Goal: Task Accomplishment & Management: Manage account settings

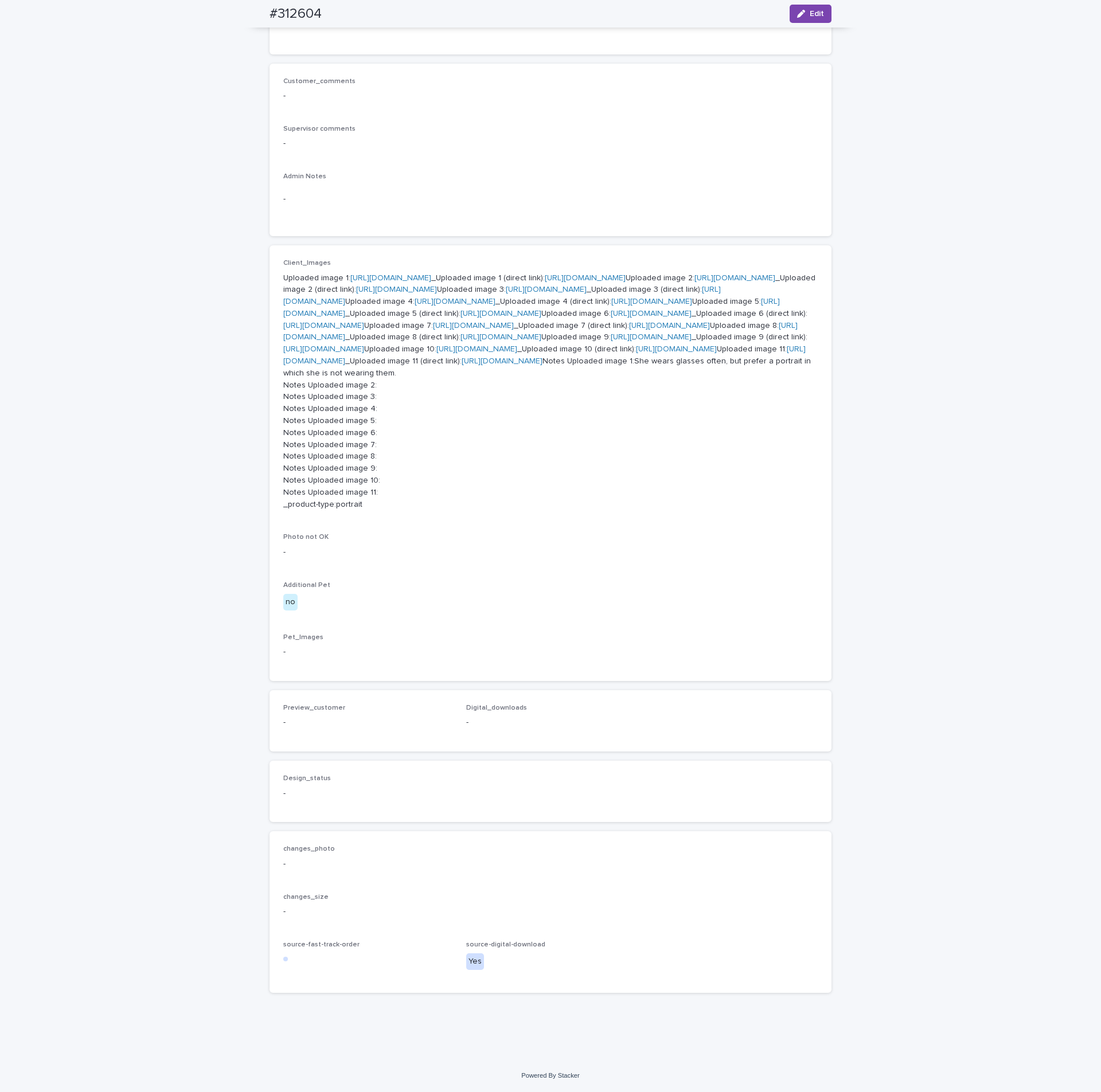
scroll to position [861, 0]
click at [818, 16] on button "Edit" at bounding box center [810, 13] width 42 height 19
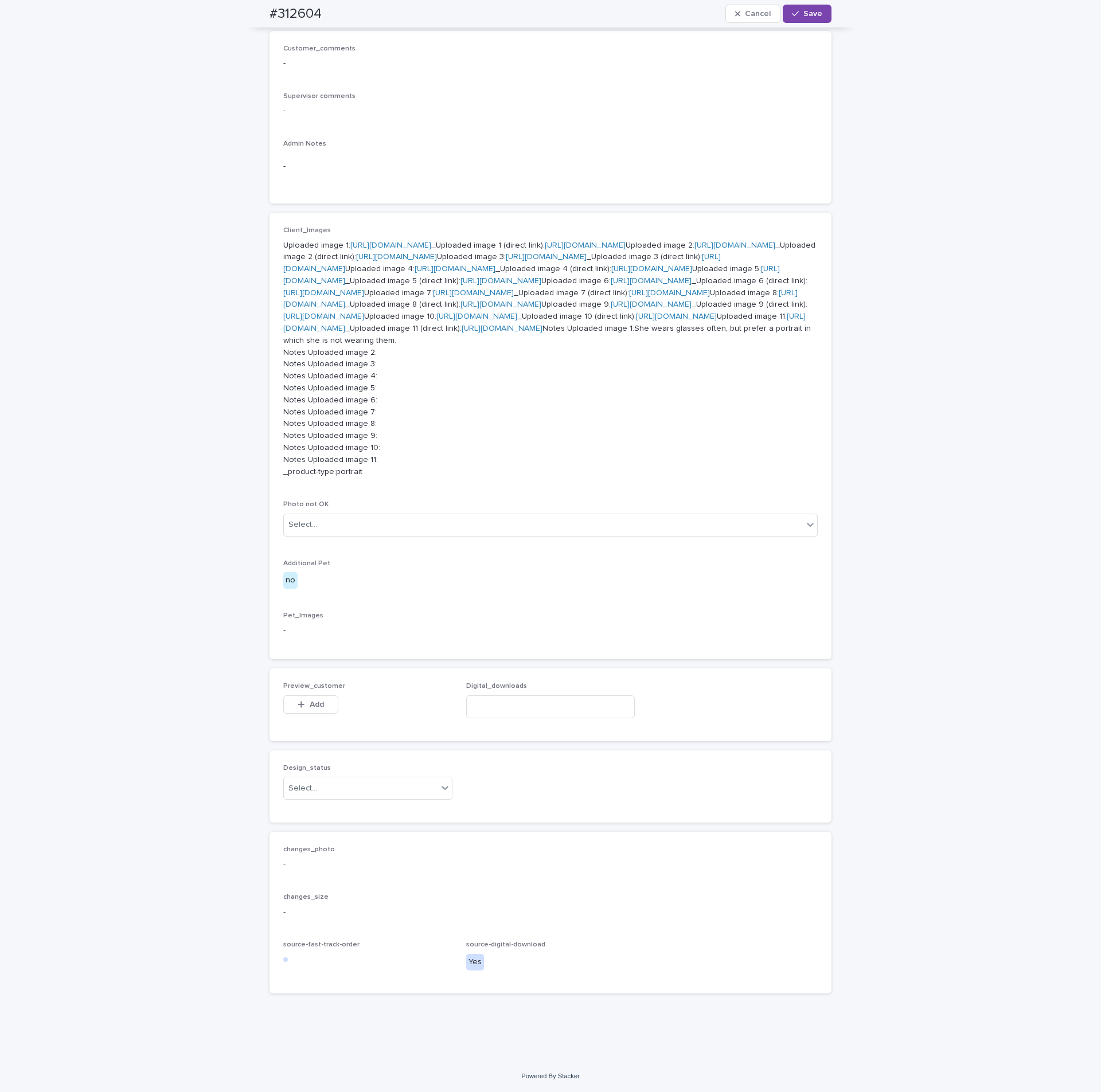
scroll to position [893, 0]
click at [316, 706] on span "Add" at bounding box center [317, 704] width 14 height 8
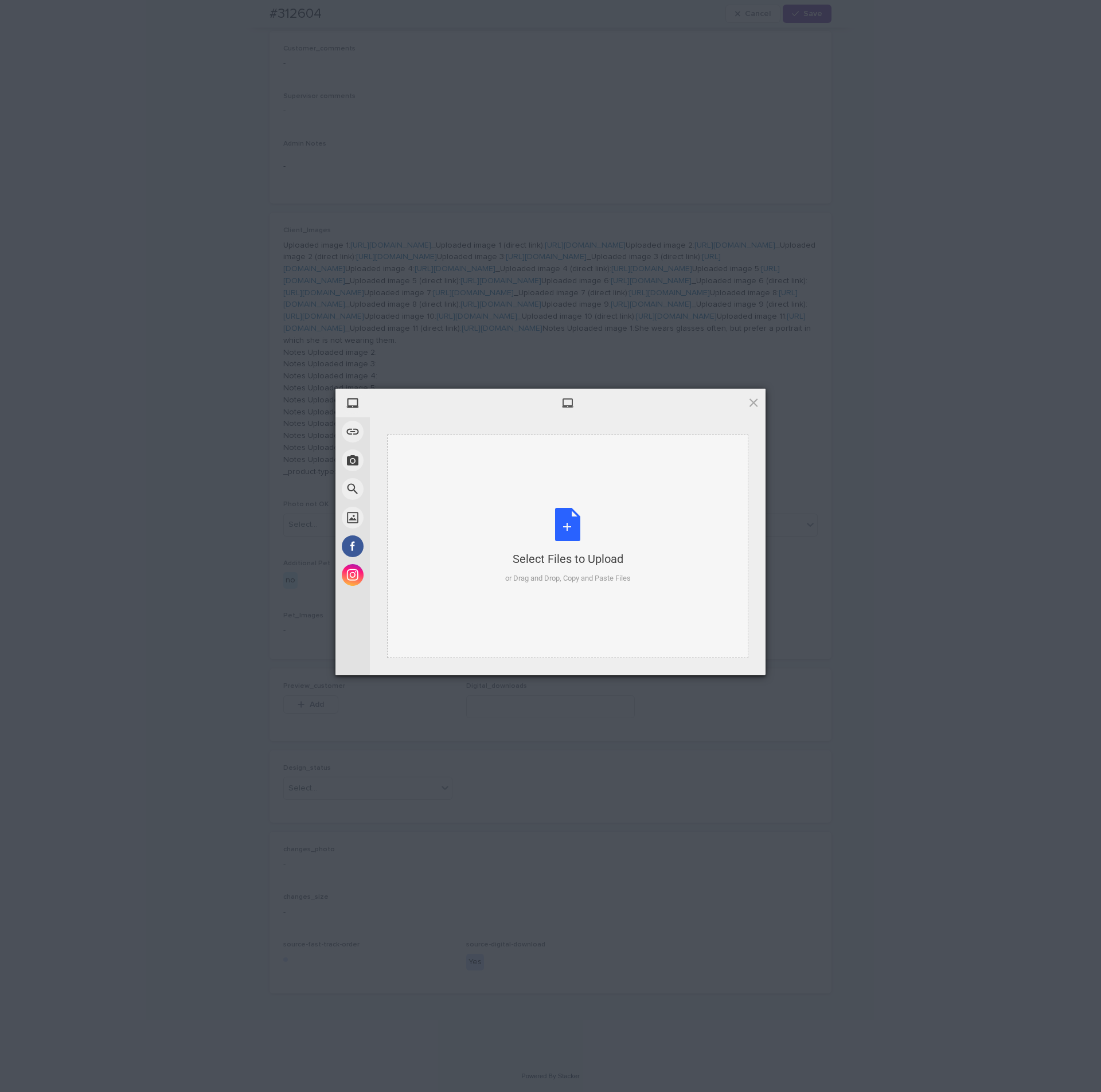
click at [559, 547] on div "Select Files to Upload or Drag and Drop, Copy and Paste Files" at bounding box center [568, 546] width 126 height 76
click at [725, 658] on span "Upload 1" at bounding box center [731, 659] width 22 height 8
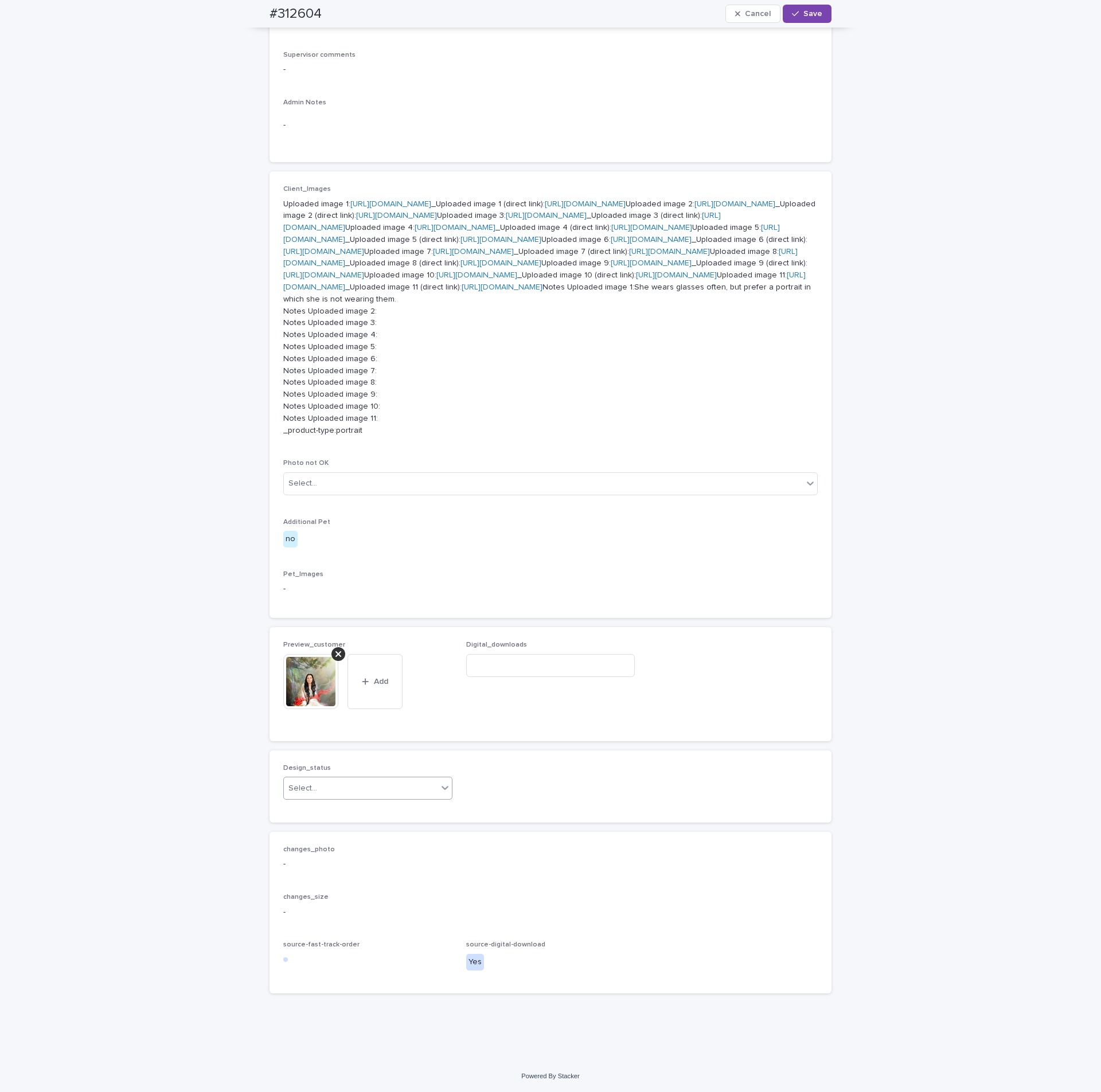
click at [339, 798] on div "Select..." at bounding box center [361, 789] width 154 height 19
click at [318, 825] on div "Uploaded" at bounding box center [361, 831] width 168 height 20
click at [792, 13] on icon "button" at bounding box center [795, 13] width 7 height 8
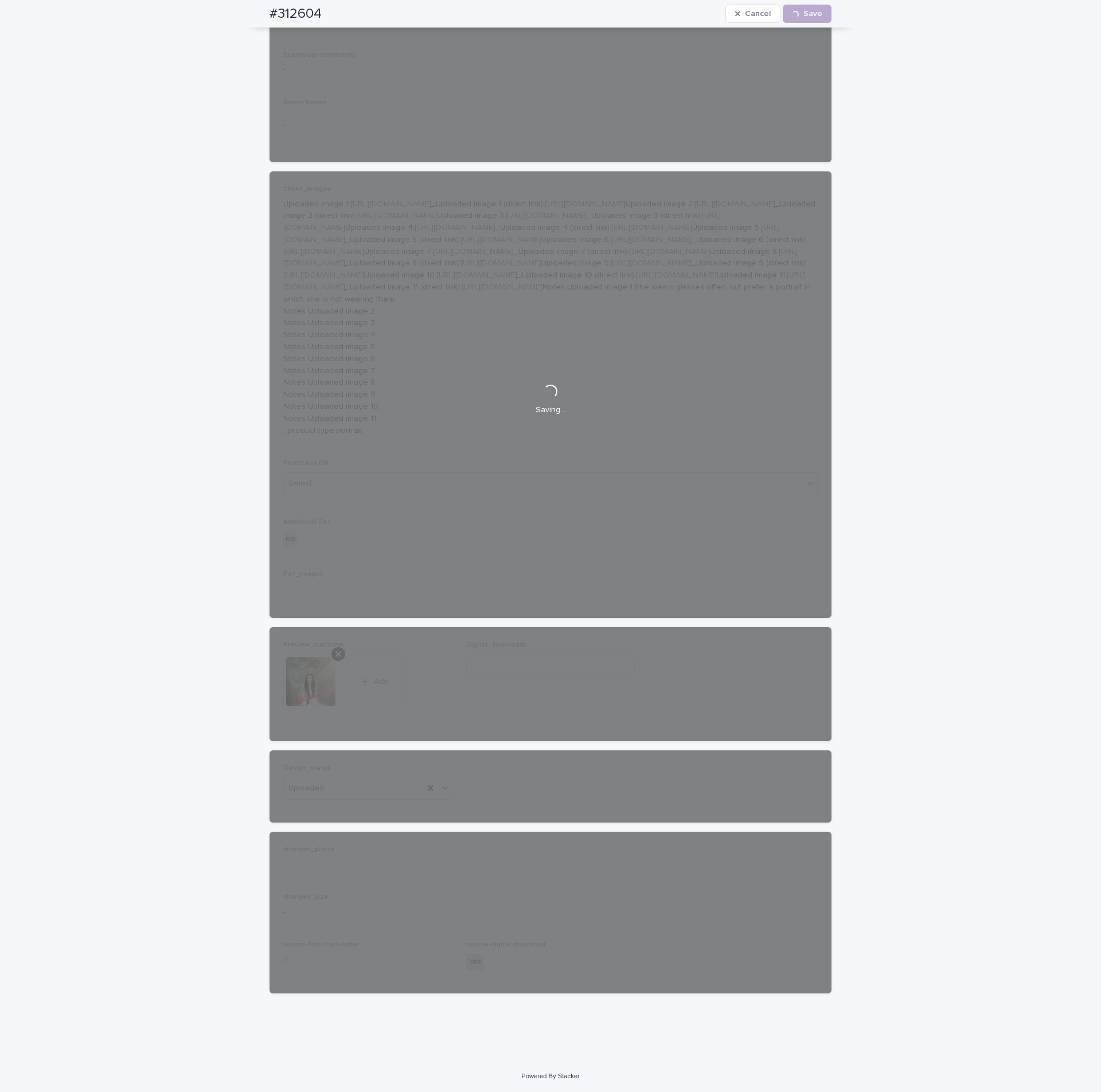
click at [881, 606] on div "Loading... Saving… Loading... Saving… #312604 Cancel Loading... Save #312604 Ca…" at bounding box center [550, 393] width 1101 height 1334
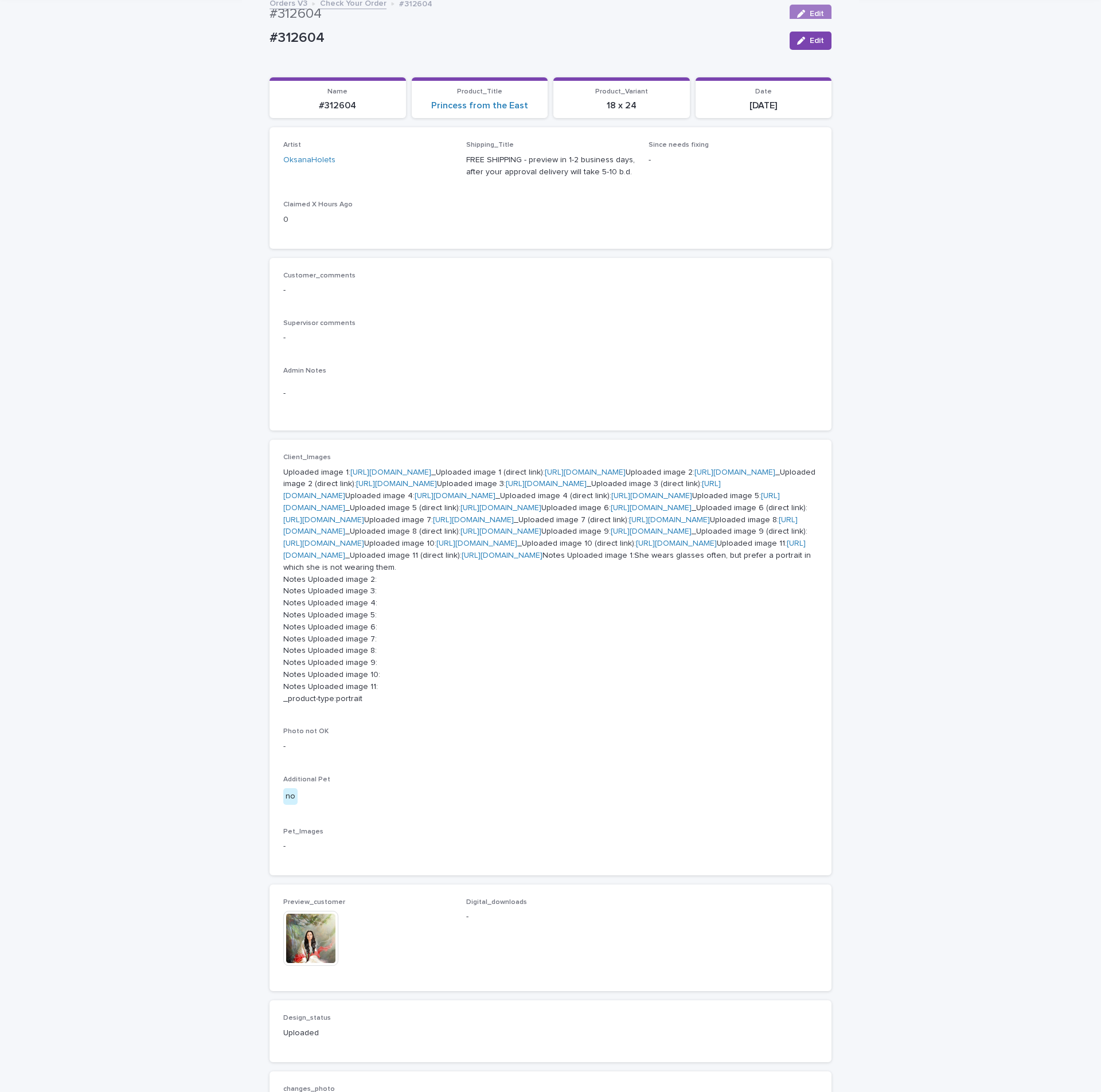
scroll to position [40, 0]
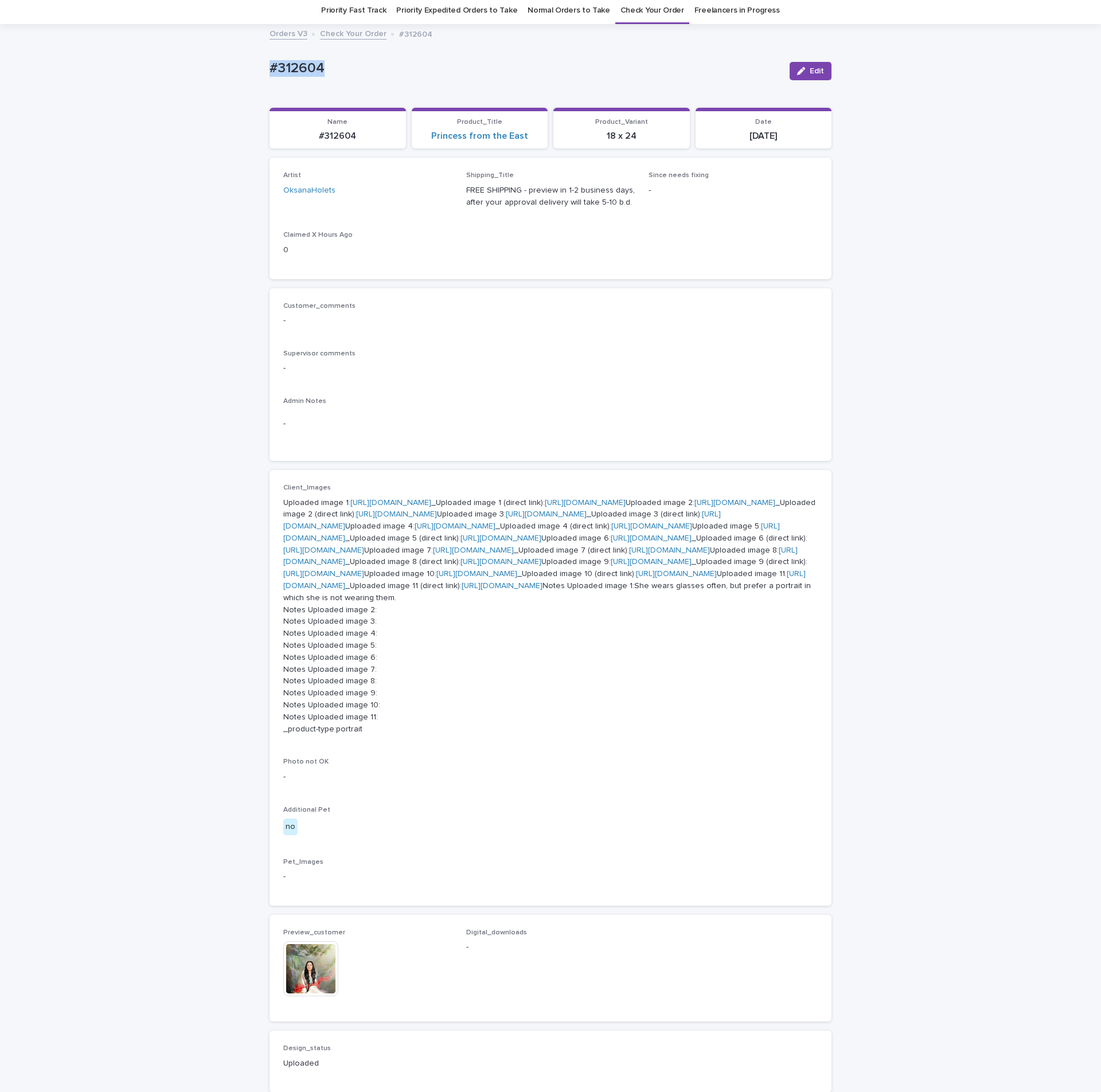
drag, startPoint x: 331, startPoint y: 69, endPoint x: 261, endPoint y: 48, distance: 73.1
click at [223, 44] on div "Loading... Saving… Loading... Saving… #312604 Edit #312604 Edit Sorry, there wa…" at bounding box center [550, 677] width 1101 height 1304
drag, startPoint x: 261, startPoint y: 48, endPoint x: 264, endPoint y: 57, distance: 9.5
copy p "#312604"
drag, startPoint x: 816, startPoint y: 74, endPoint x: 803, endPoint y: 88, distance: 19.1
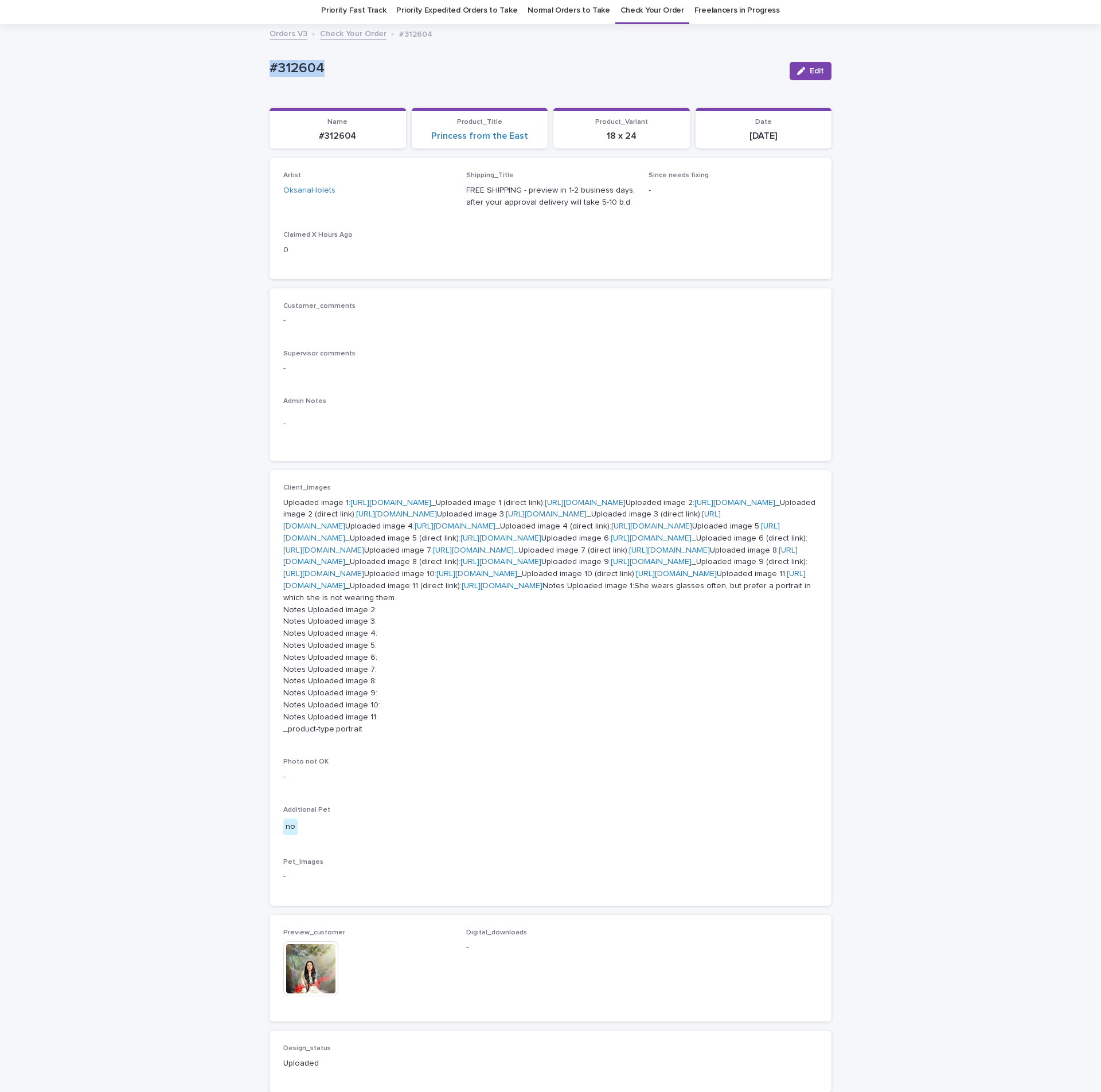
click at [816, 74] on span "Edit" at bounding box center [816, 71] width 14 height 8
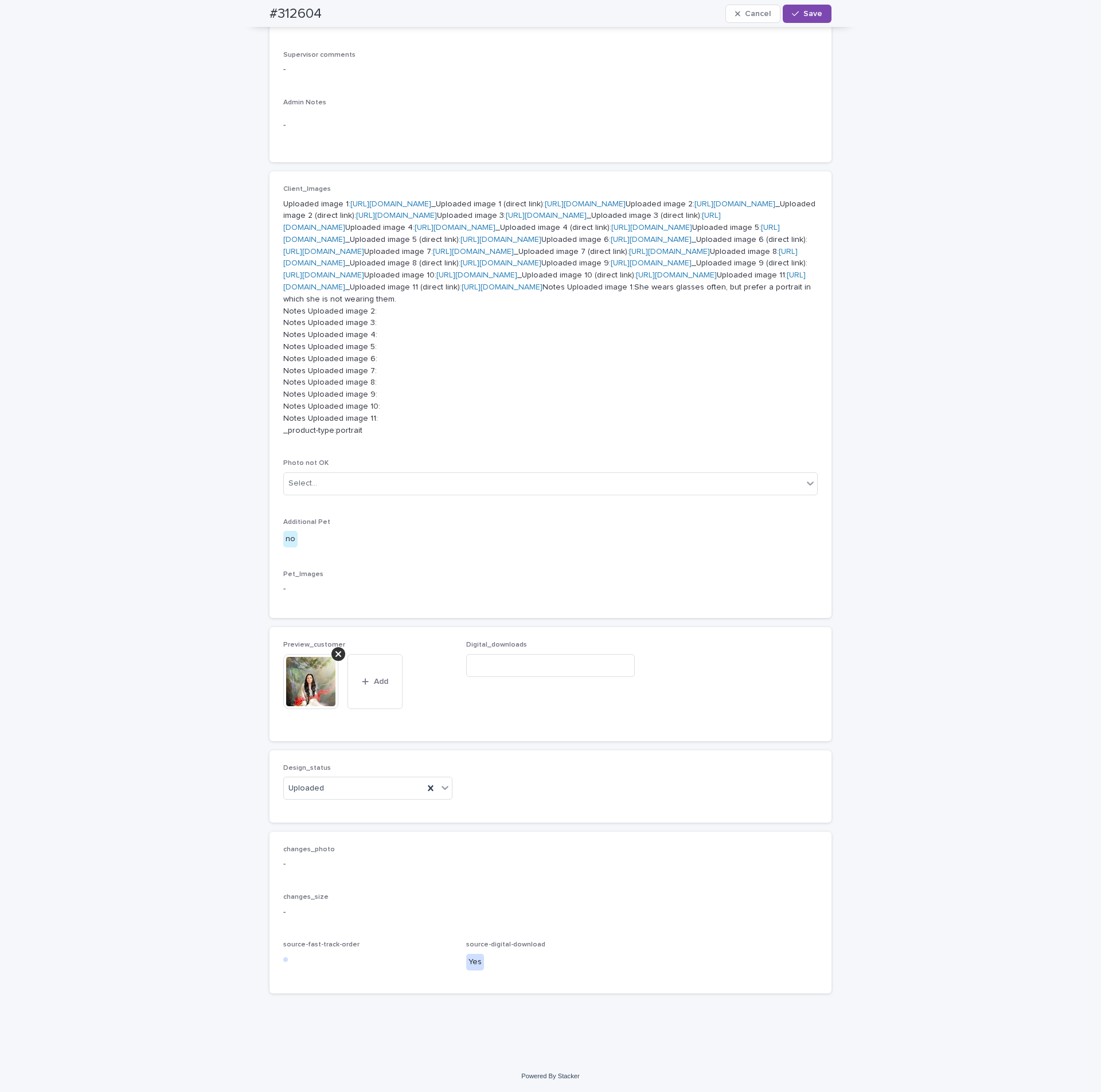
scroll to position [900, 0]
click at [508, 677] on input at bounding box center [550, 666] width 169 height 23
paste input "**********"
type input "**********"
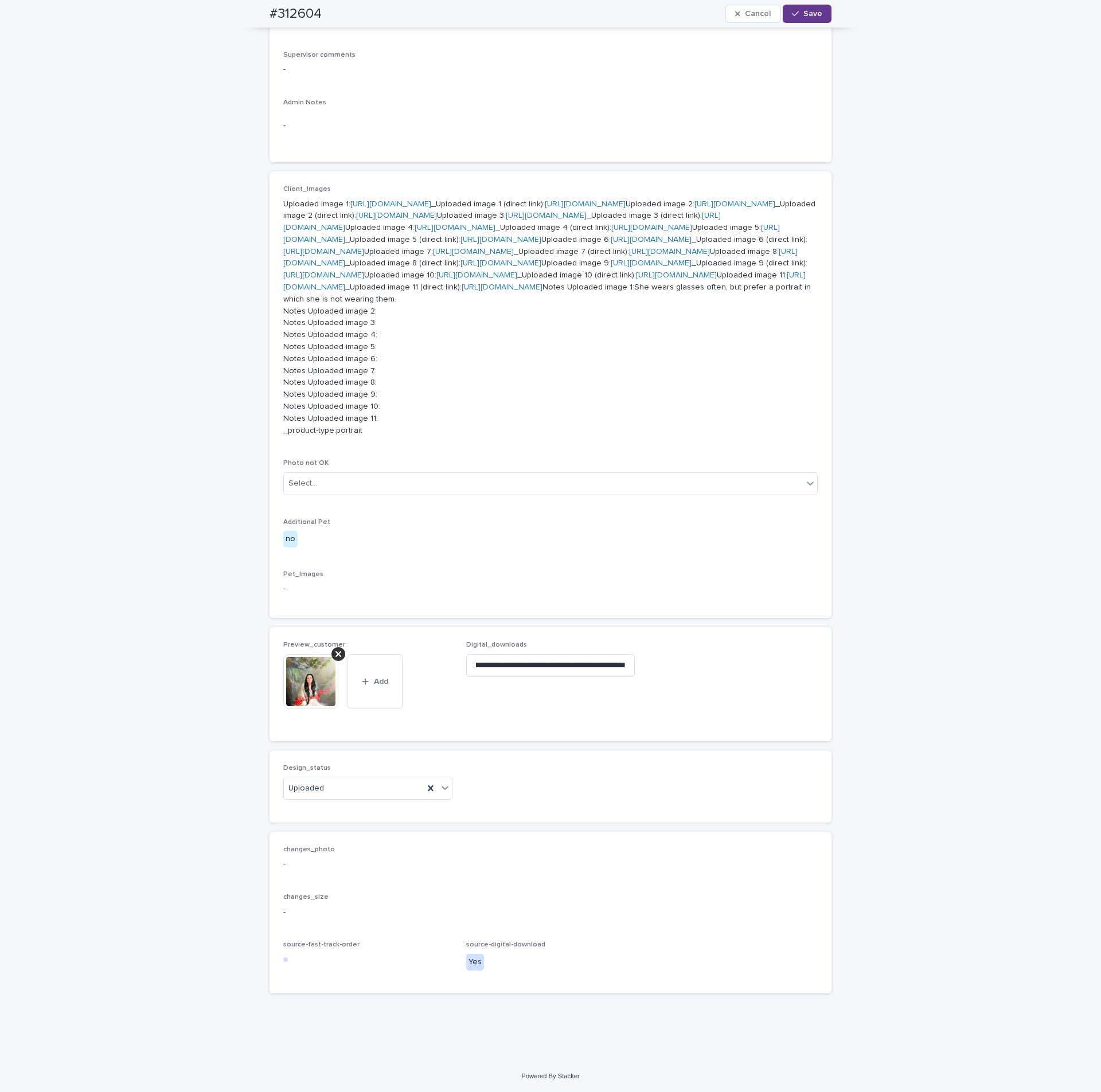
scroll to position [0, 0]
click at [816, 17] on button "Save" at bounding box center [807, 13] width 49 height 19
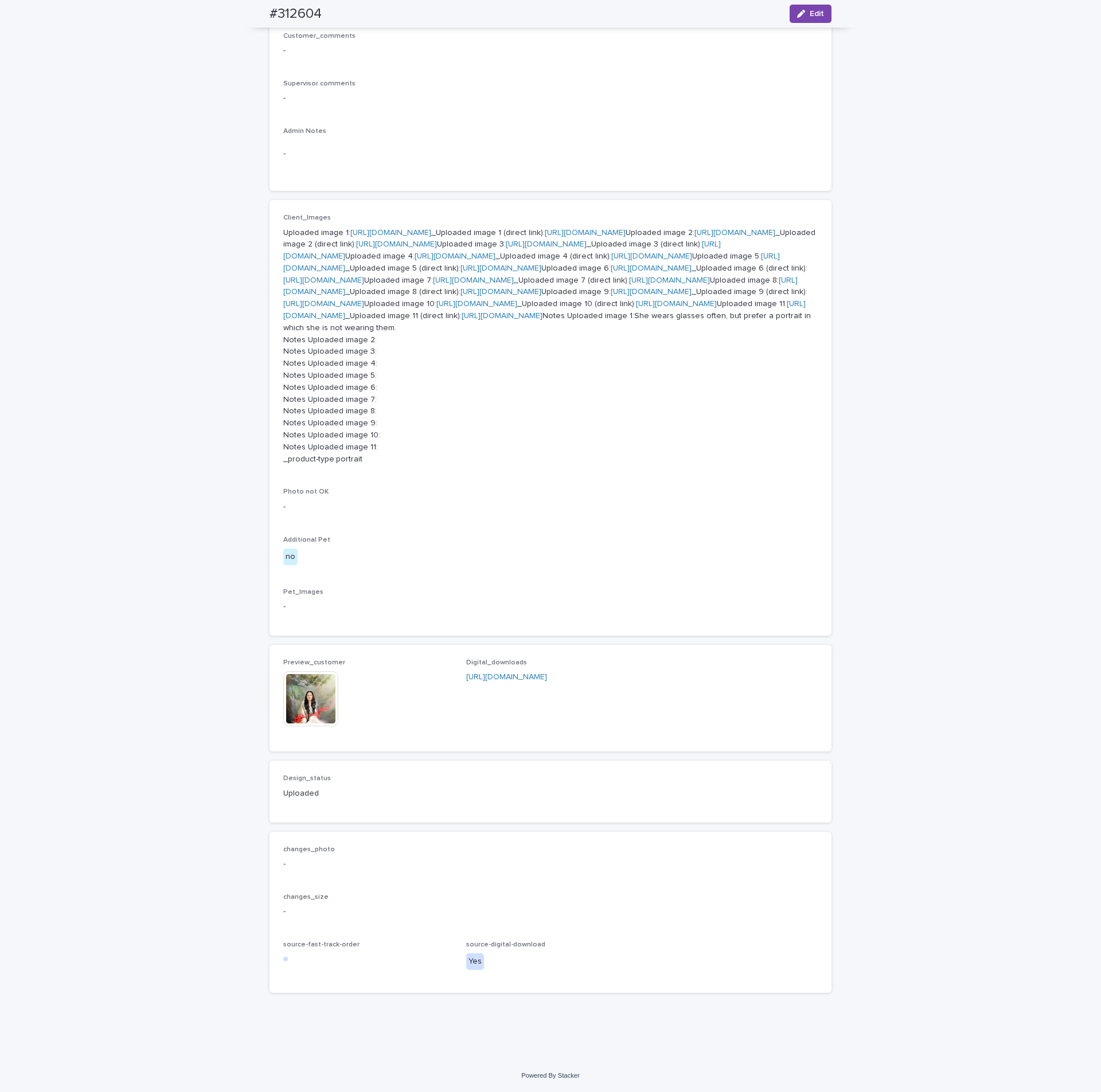
scroll to position [885, 0]
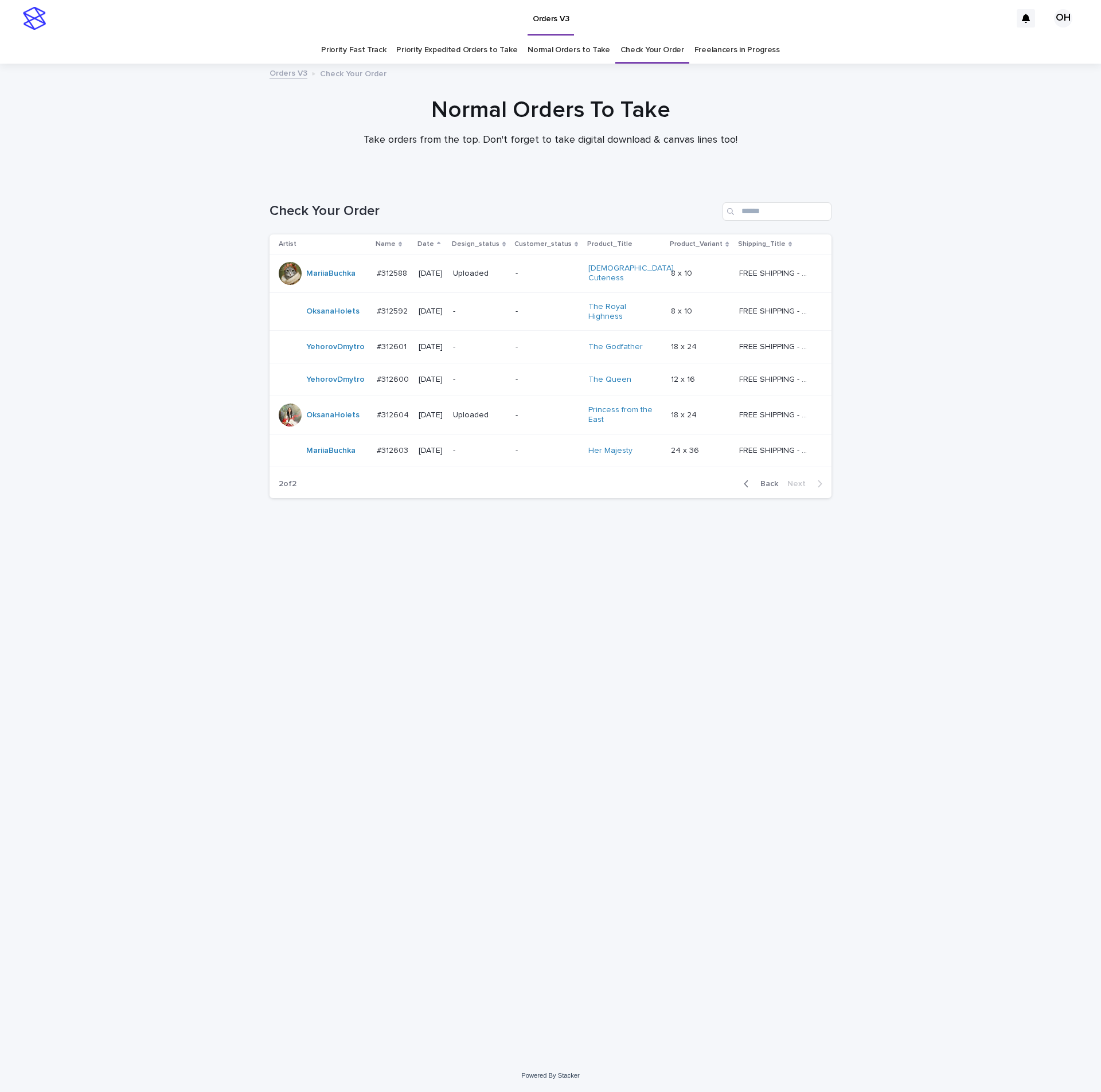
click at [285, 264] on div at bounding box center [290, 274] width 23 height 23
click at [767, 480] on span "Back" at bounding box center [765, 484] width 24 height 8
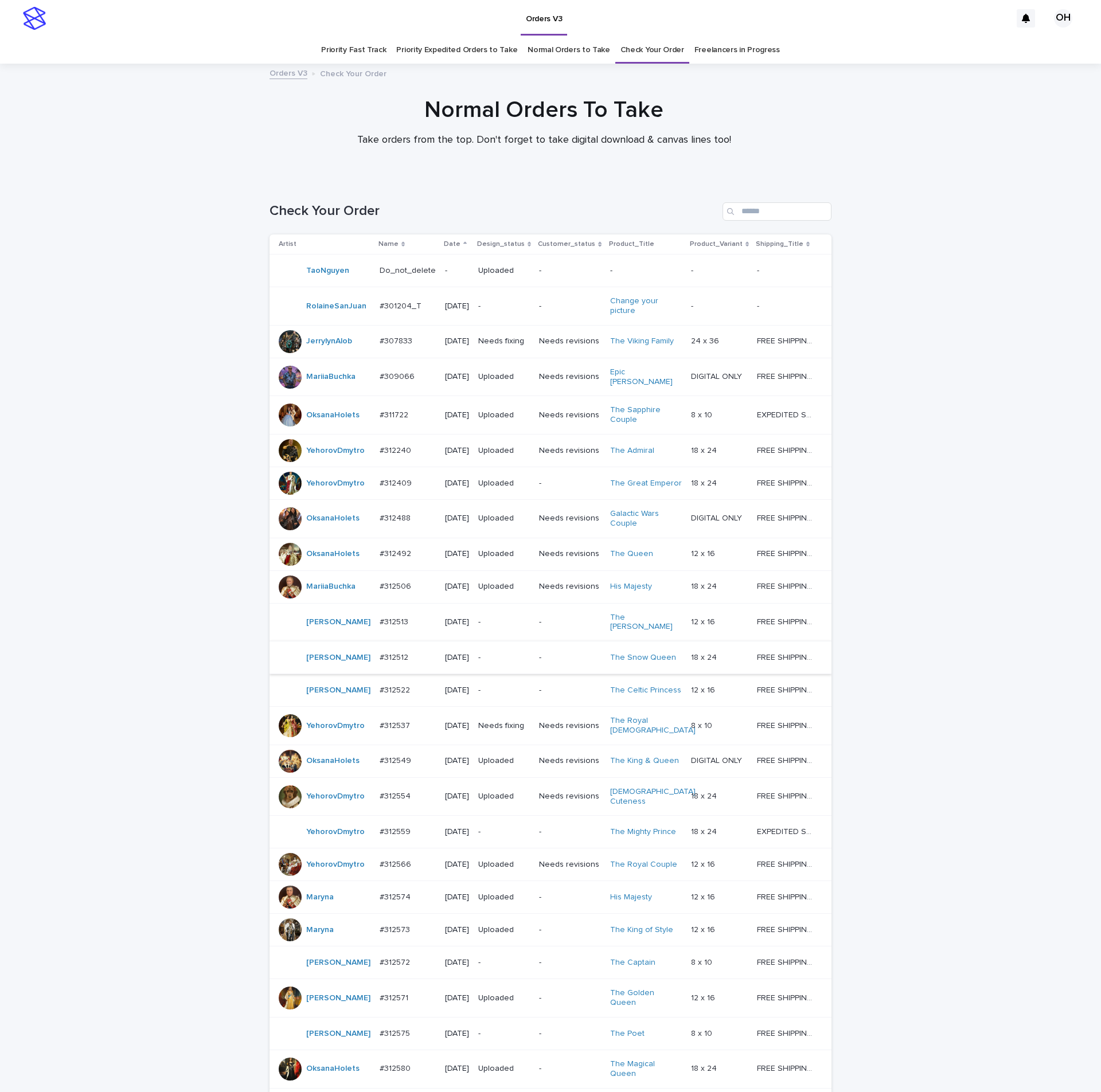
scroll to position [86, 0]
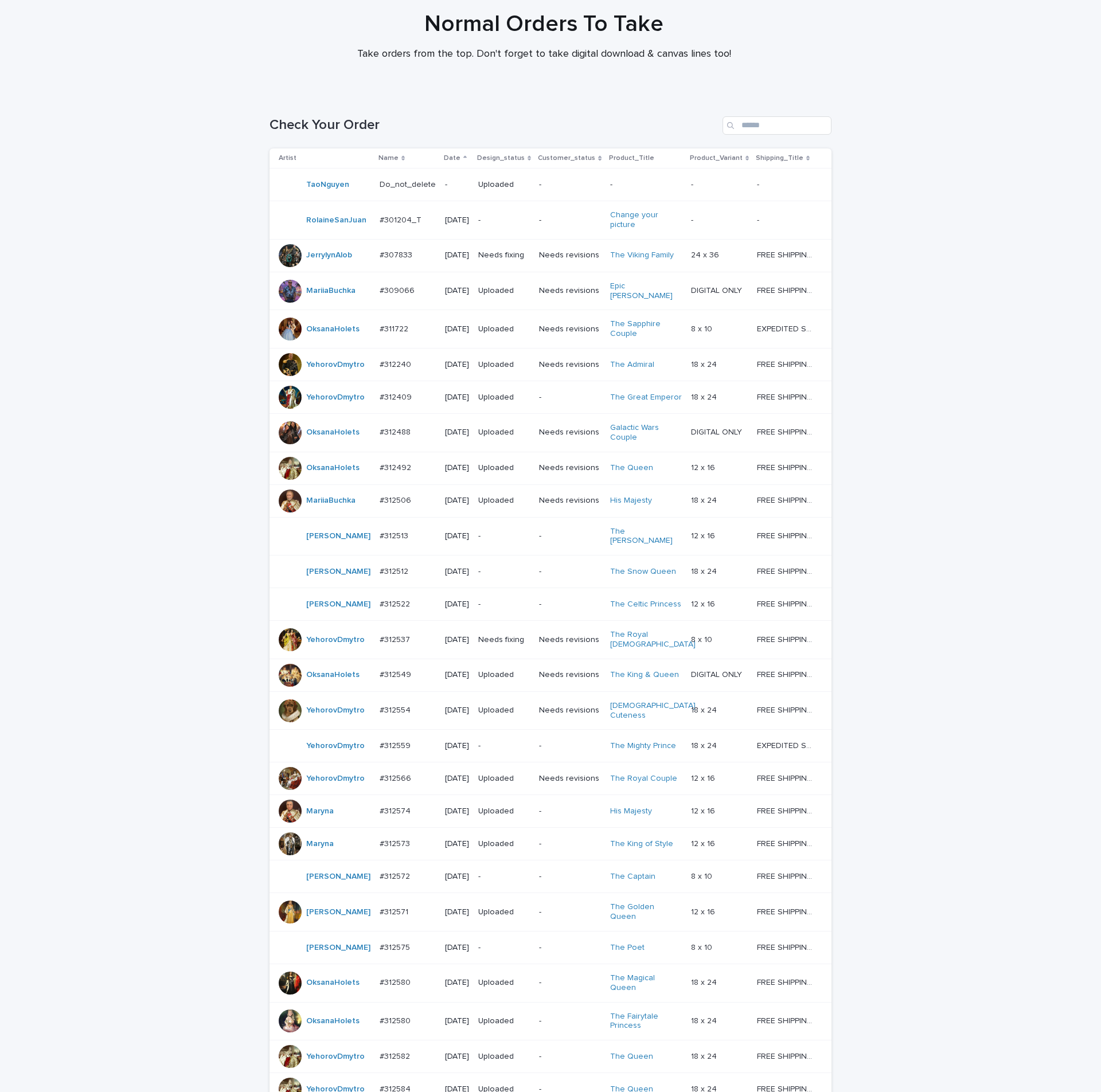
click at [385, 534] on div "#312513 #312513" at bounding box center [408, 536] width 56 height 19
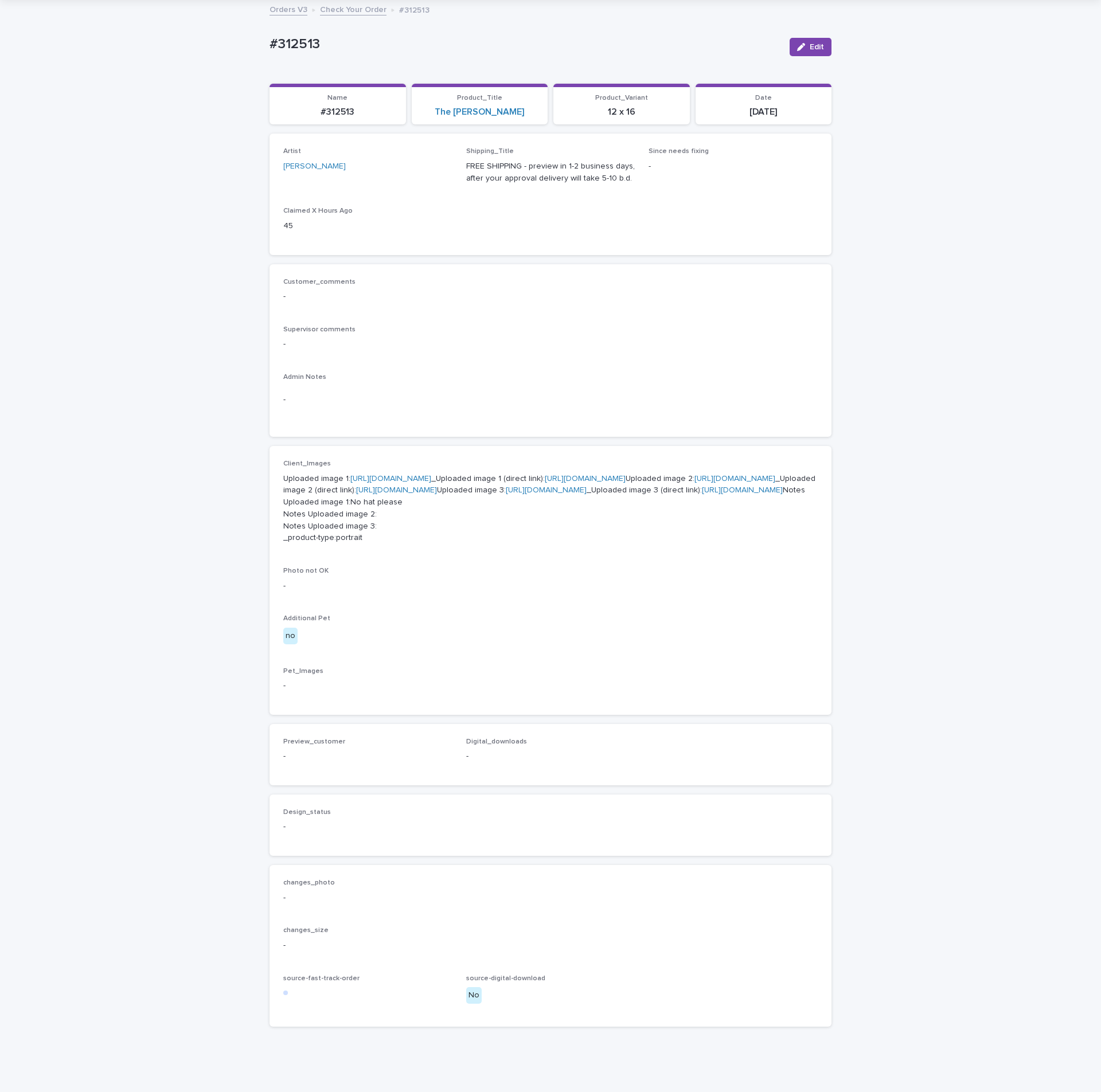
scroll to position [86, 0]
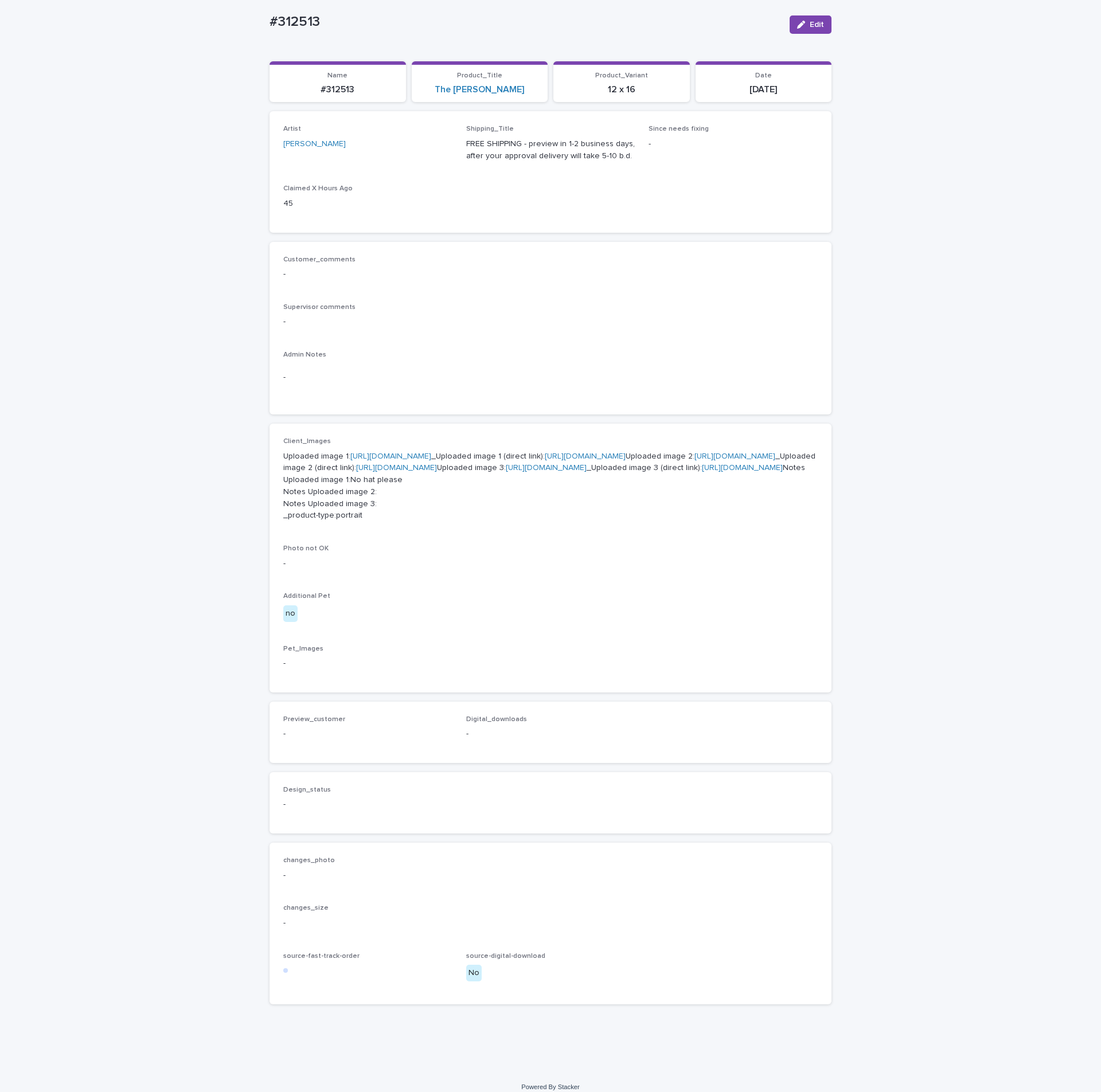
drag, startPoint x: 677, startPoint y: 293, endPoint x: 644, endPoint y: 282, distance: 34.8
click at [677, 293] on div "Customer_comments - Supervisor comments - Admin Notes -" at bounding box center [550, 328] width 534 height 145
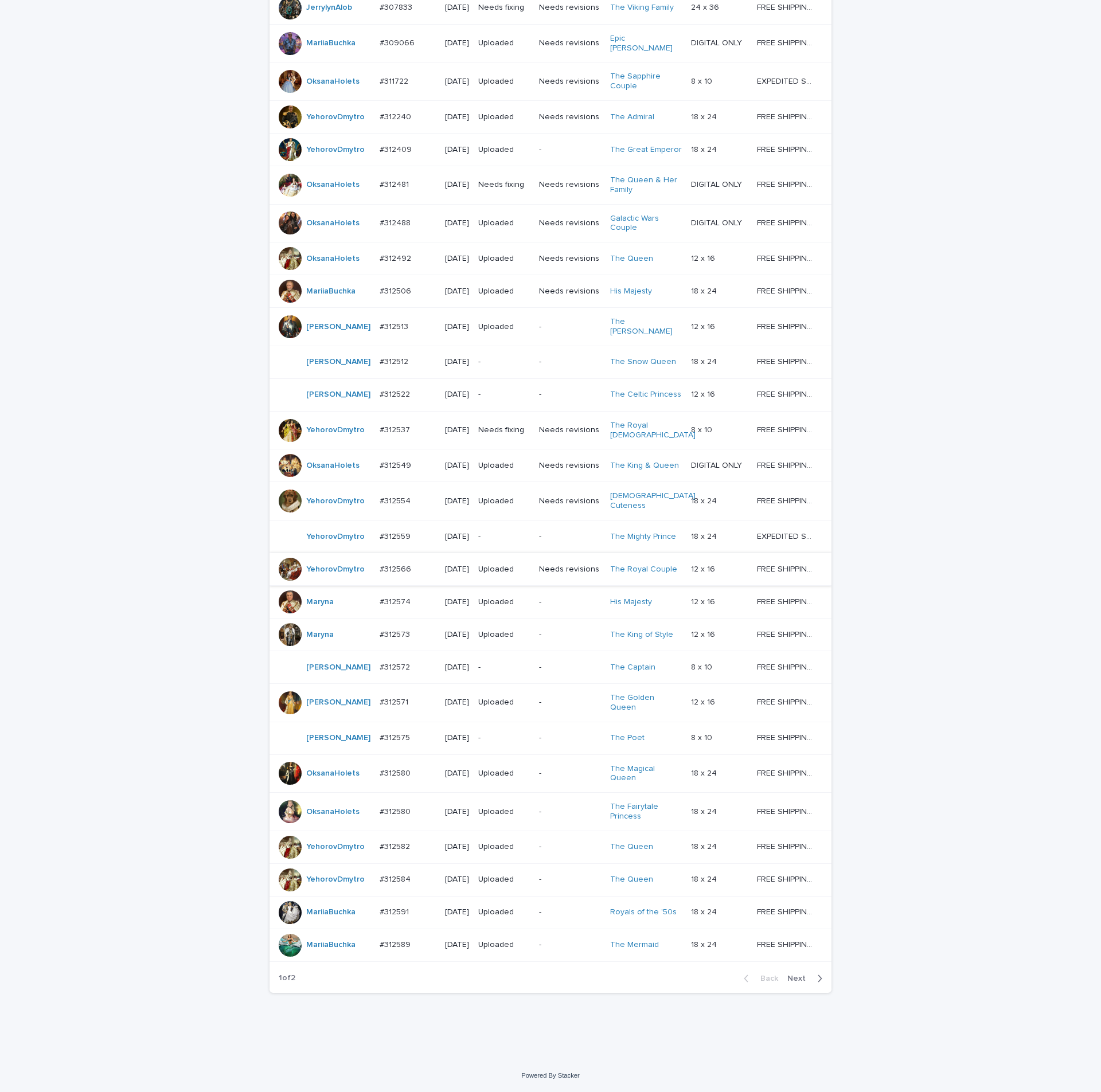
scroll to position [405, 0]
click at [383, 530] on p "#312559" at bounding box center [396, 536] width 33 height 12
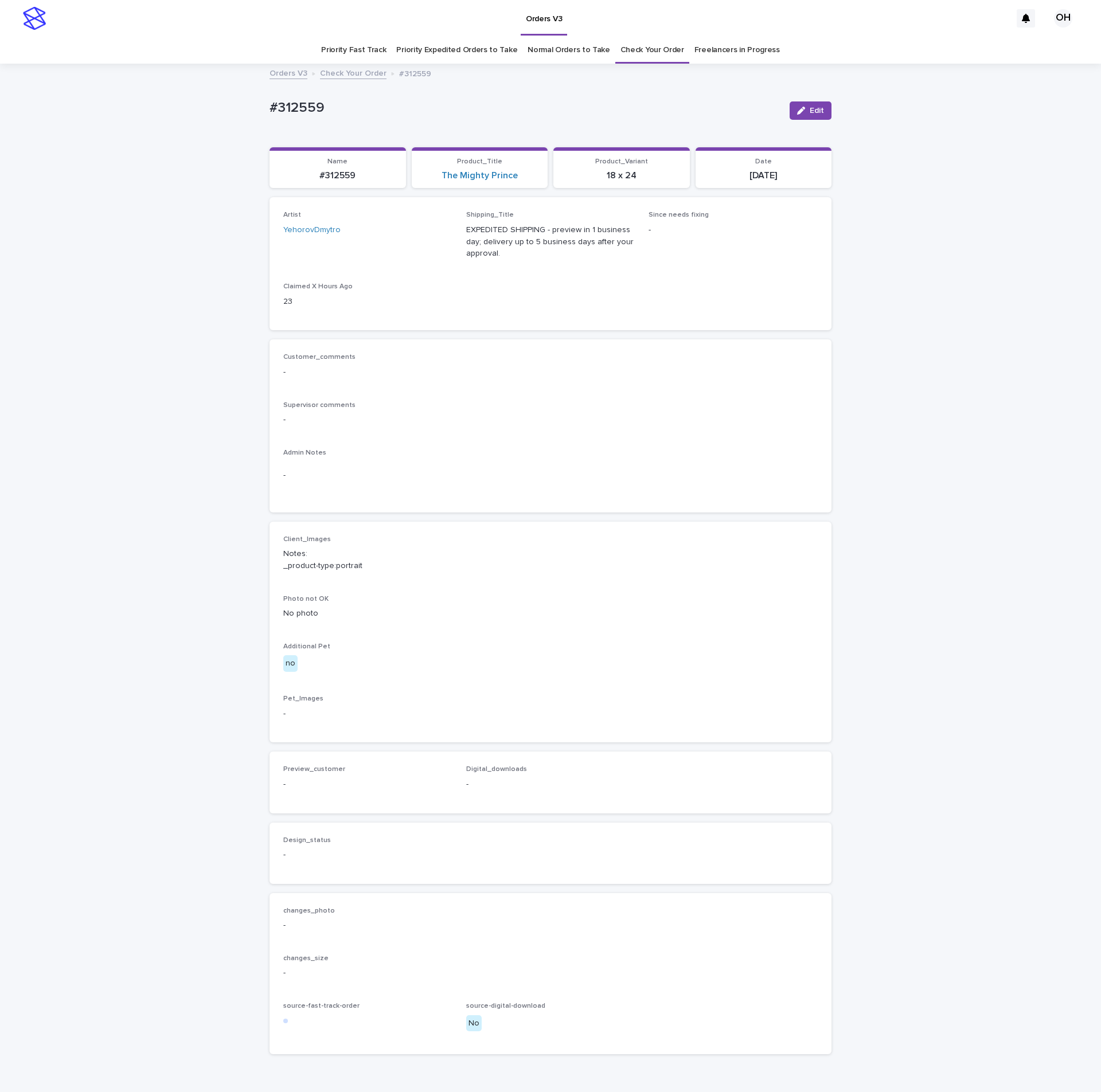
scroll to position [62, 0]
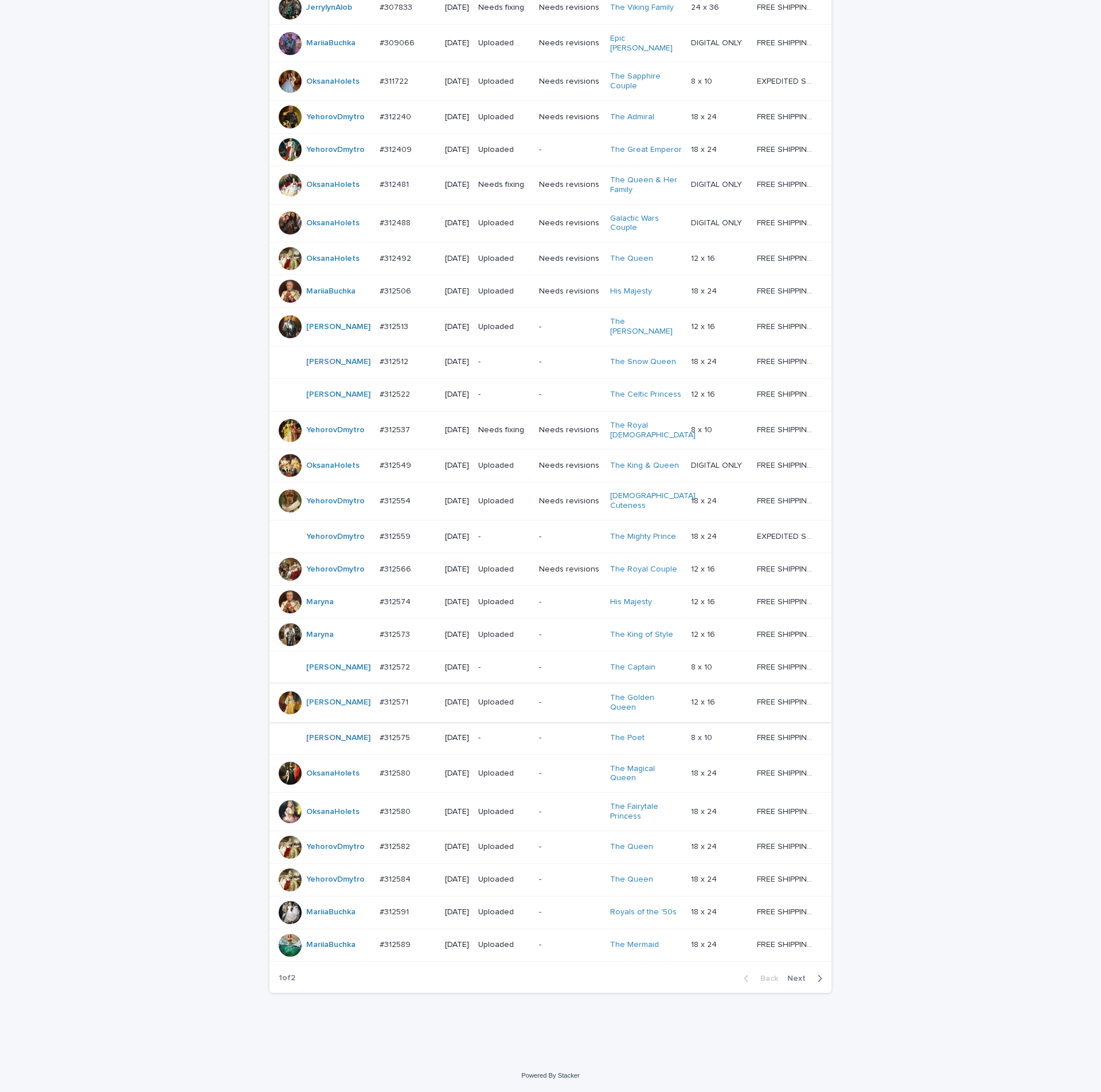
scroll to position [405, 0]
click at [379, 661] on p "#312572" at bounding box center [395, 666] width 33 height 12
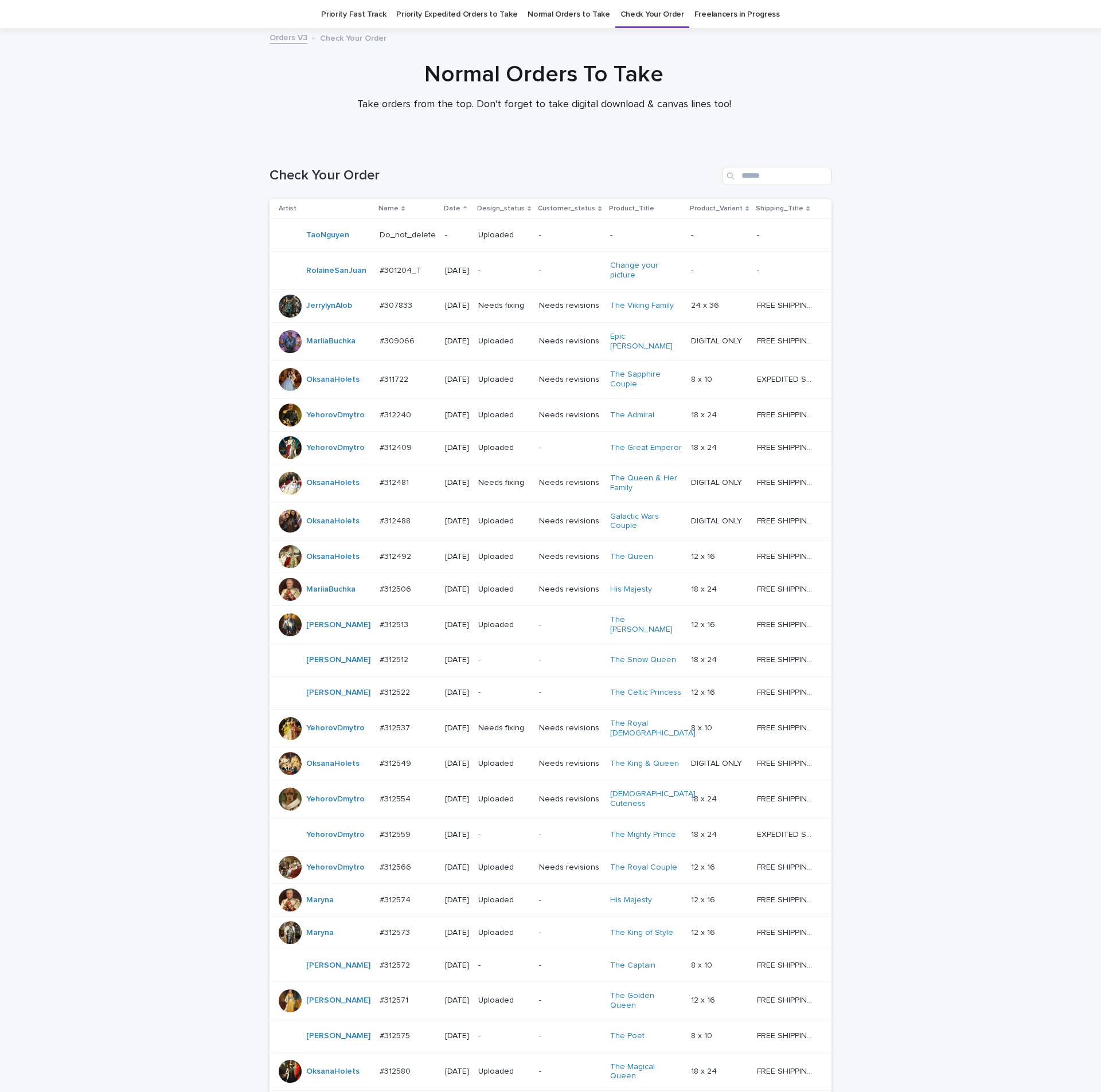
scroll to position [37, 0]
click at [382, 628] on p "#312513" at bounding box center [395, 623] width 31 height 12
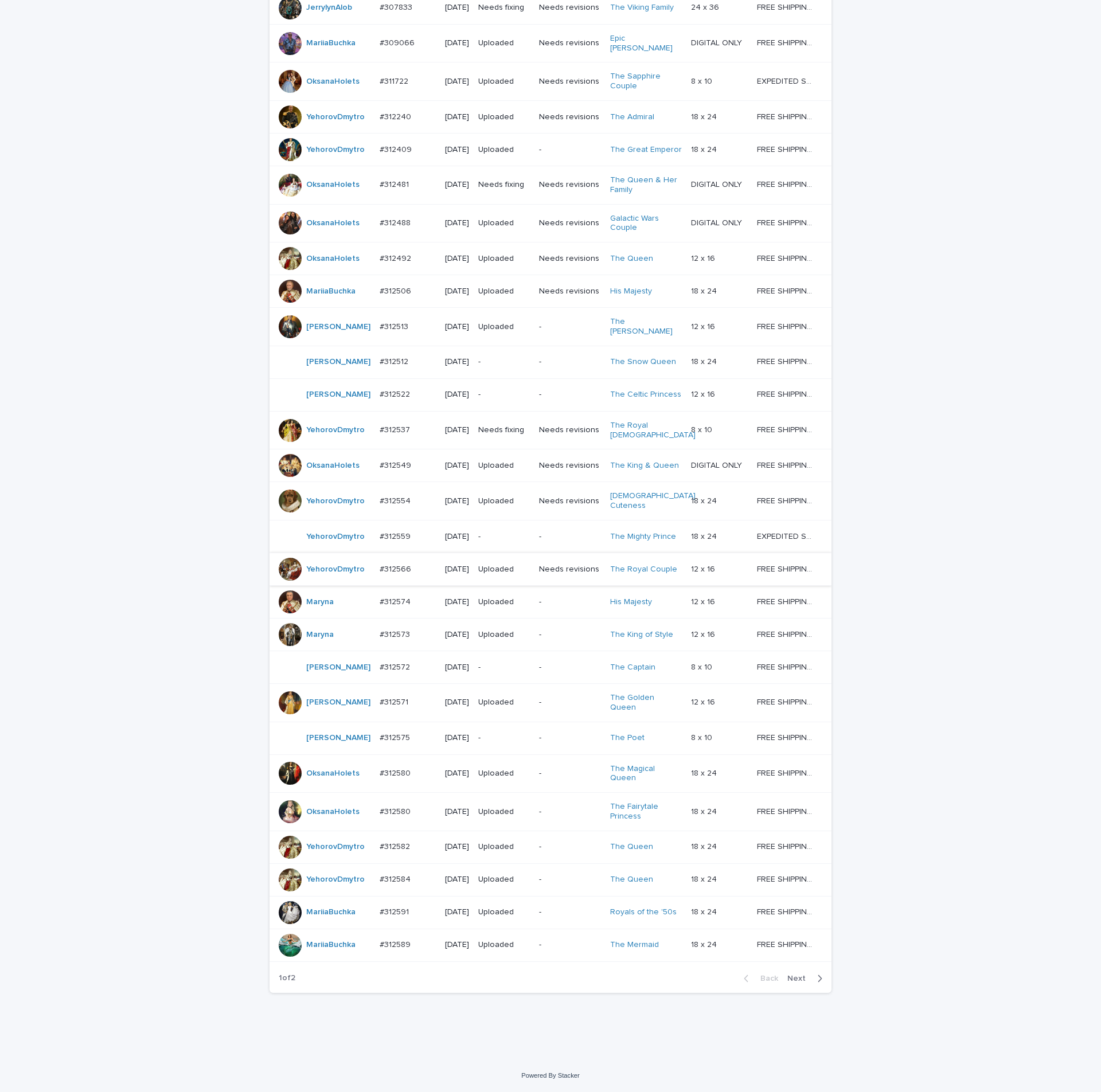
scroll to position [405, 0]
click at [799, 975] on span "Next" at bounding box center [799, 979] width 25 height 8
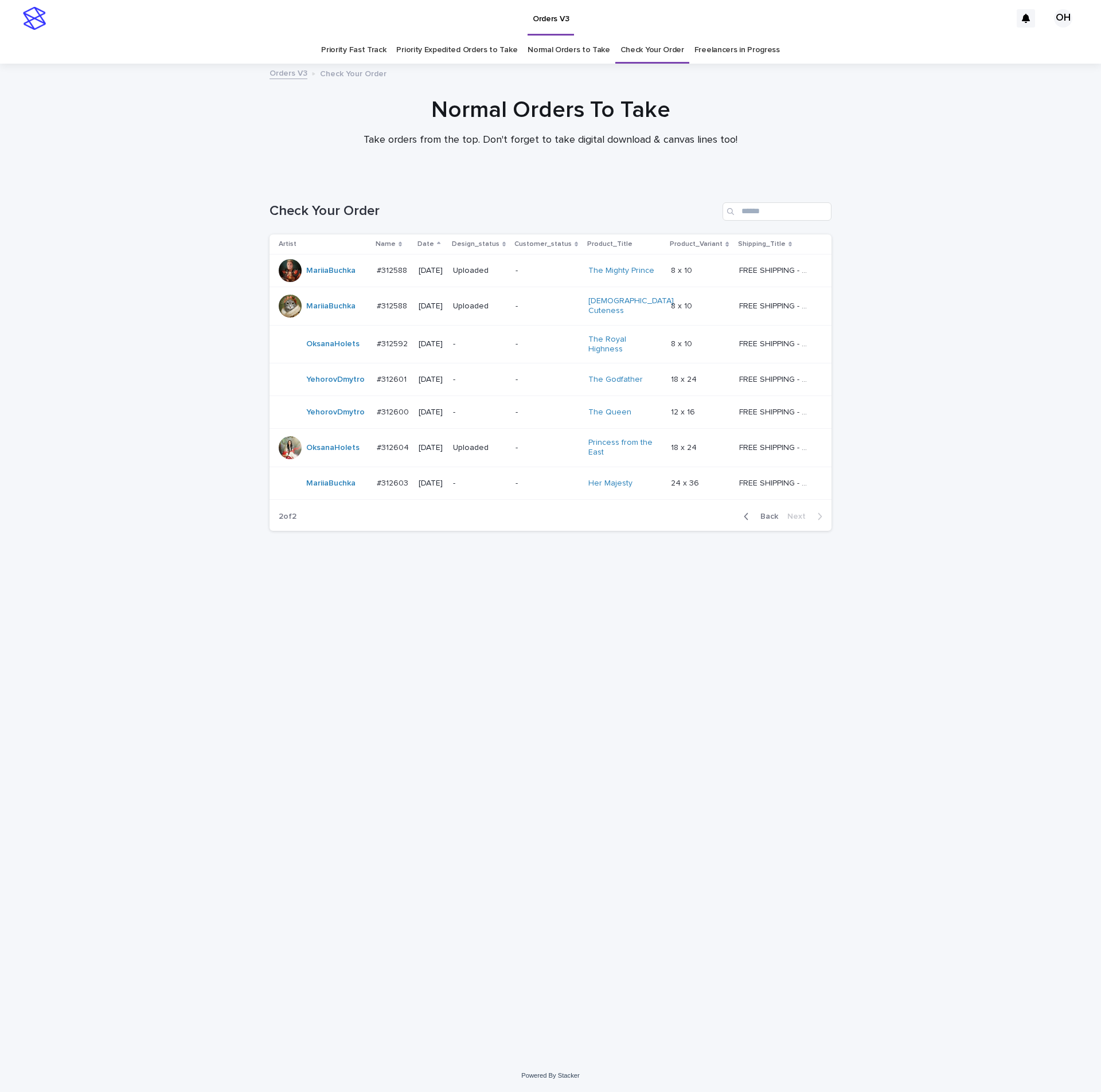
click at [398, 337] on p "#312592" at bounding box center [393, 343] width 33 height 12
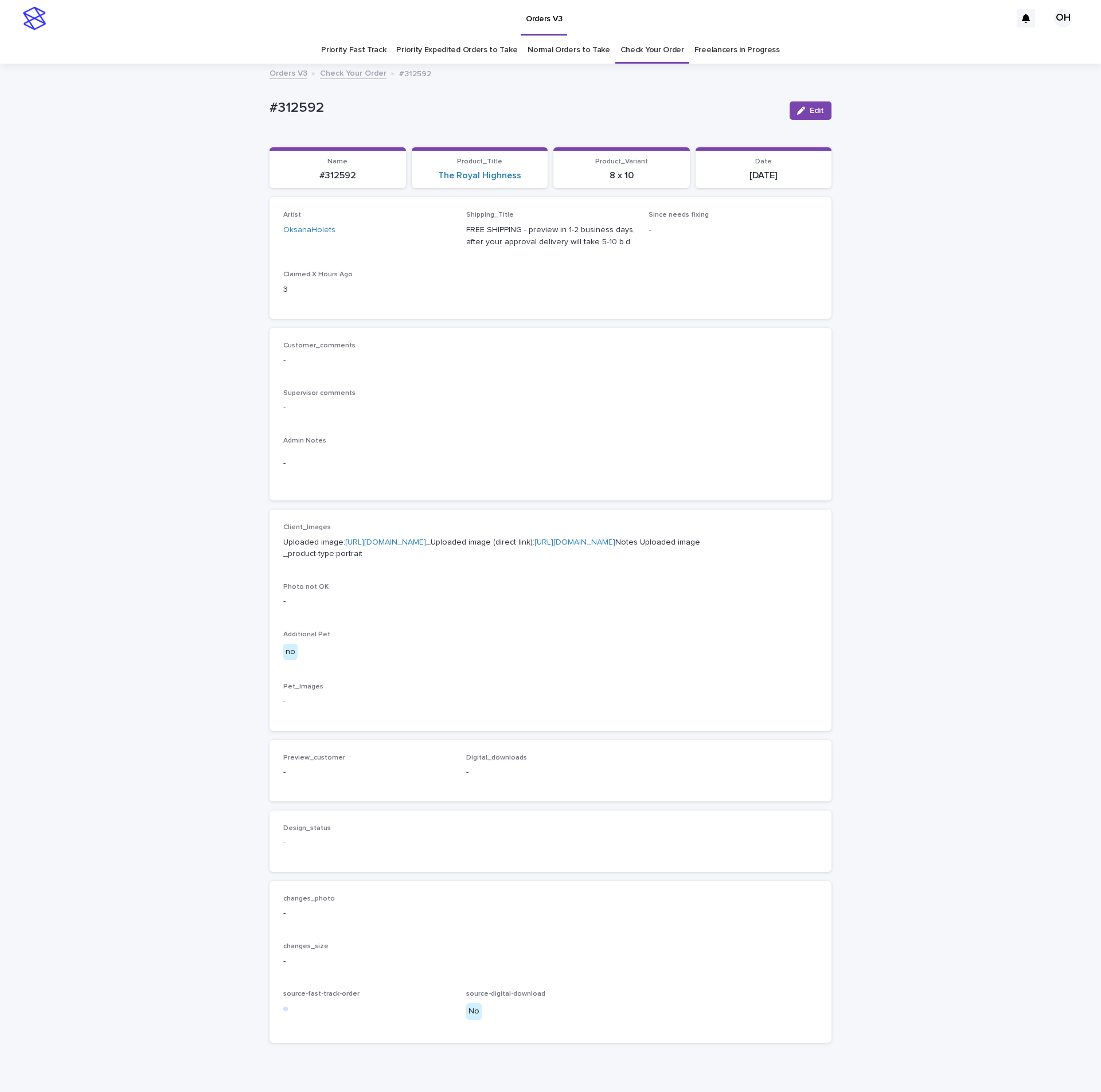
click at [656, 333] on div "Customer_comments - Supervisor comments - Admin Notes -" at bounding box center [550, 415] width 562 height 173
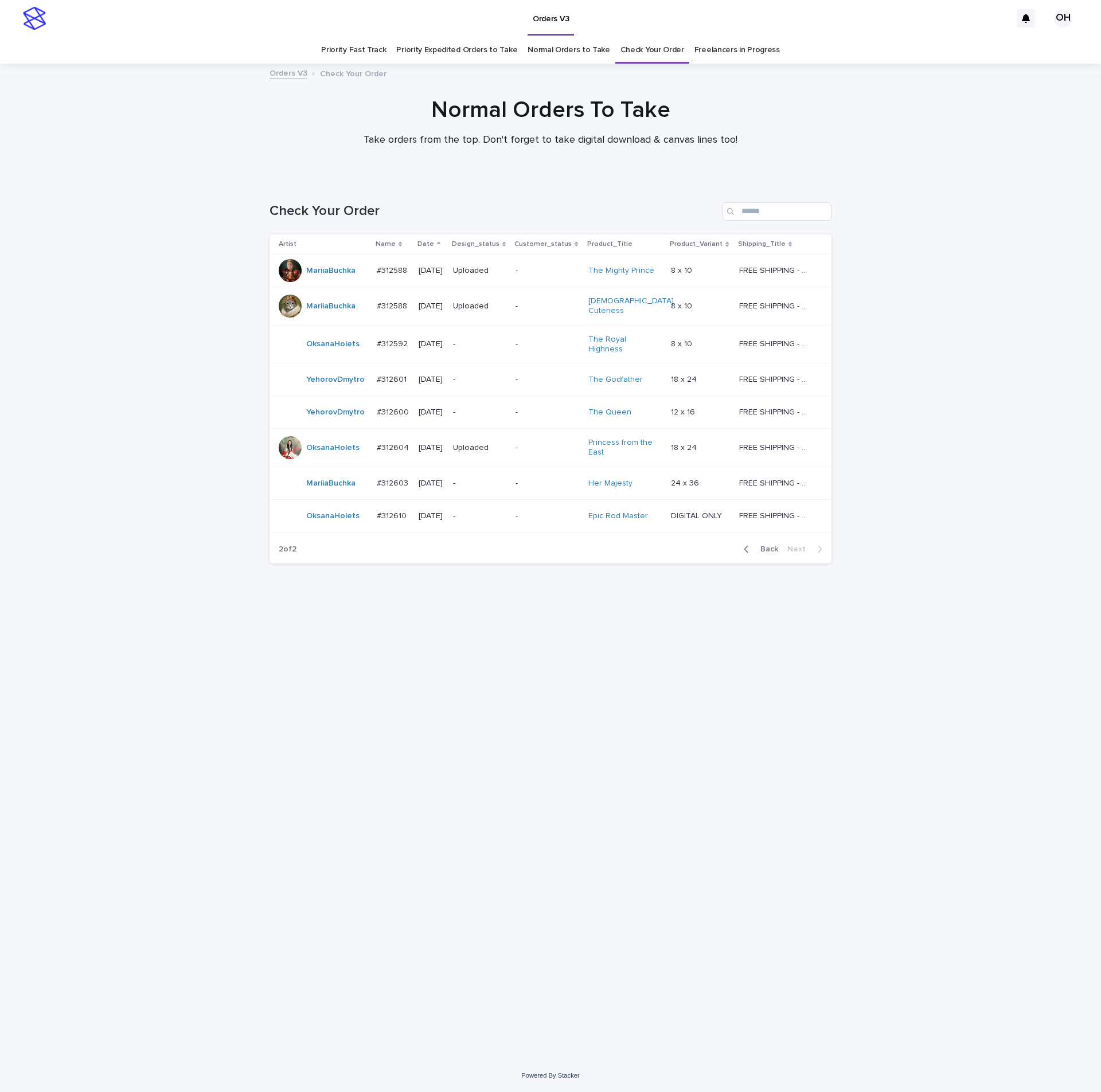
click at [383, 509] on p "#312610" at bounding box center [393, 515] width 32 height 12
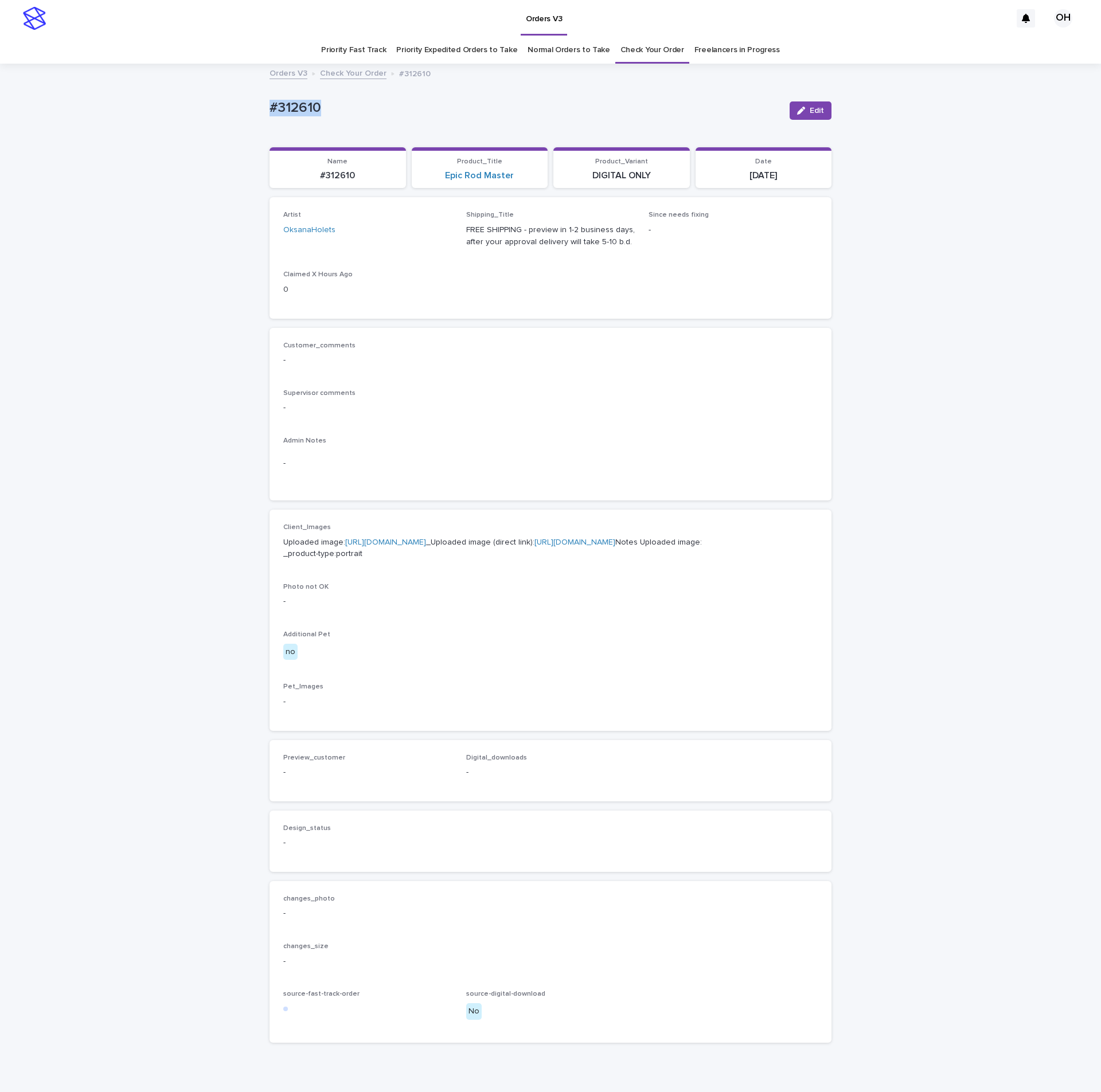
drag, startPoint x: 266, startPoint y: 106, endPoint x: 247, endPoint y: 106, distance: 19.0
click at [243, 106] on div "Loading... Saving… Loading... Saving… #312610 Edit #312610 Edit Sorry, there wa…" at bounding box center [550, 587] width 1101 height 1045
drag, startPoint x: 289, startPoint y: 106, endPoint x: 314, endPoint y: 104, distance: 25.1
copy p "#312610"
drag, startPoint x: 664, startPoint y: 400, endPoint x: 652, endPoint y: 347, distance: 54.3
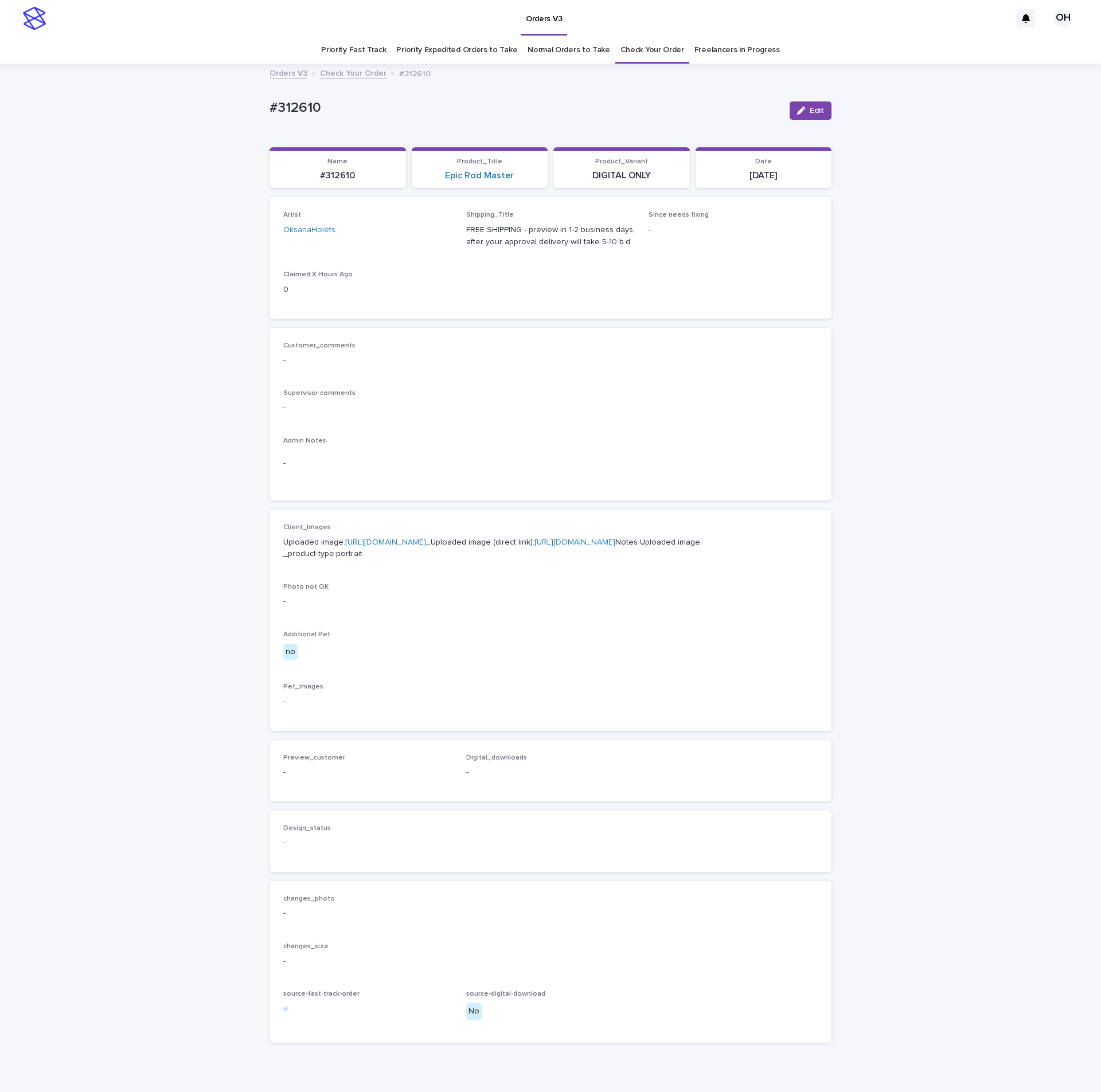
click at [662, 400] on div "-" at bounding box center [550, 407] width 534 height 14
drag, startPoint x: 356, startPoint y: 101, endPoint x: 302, endPoint y: 101, distance: 54.0
click at [256, 108] on div "Loading... Saving… Loading... Saving… #312610 Edit #312610 Edit Sorry, there wa…" at bounding box center [550, 587] width 1101 height 1045
copy p "#312610"
click at [622, 379] on div "Customer_comments - Supervisor comments - Admin Notes -" at bounding box center [550, 414] width 534 height 145
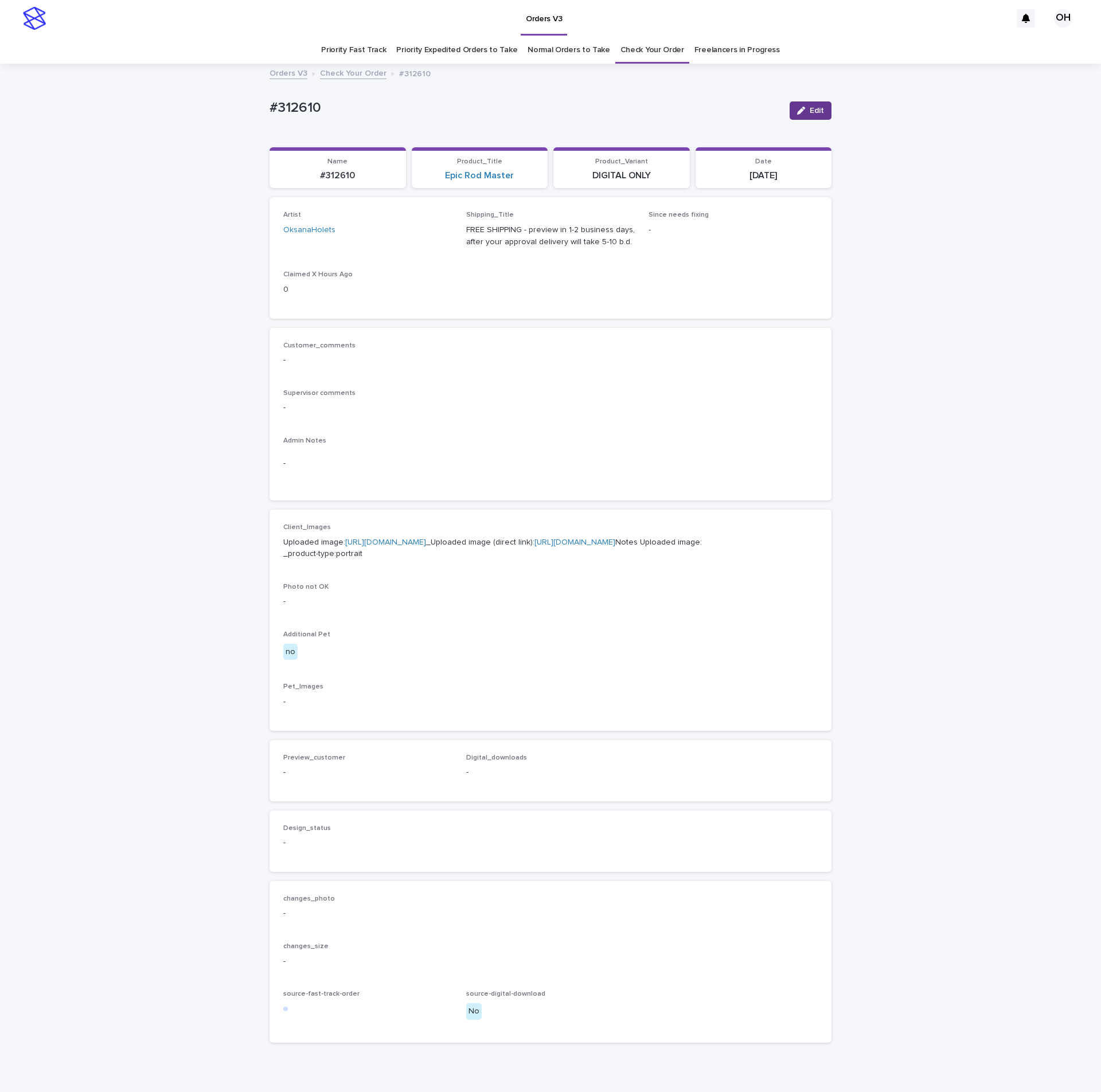
click at [811, 112] on span "Edit" at bounding box center [816, 110] width 14 height 8
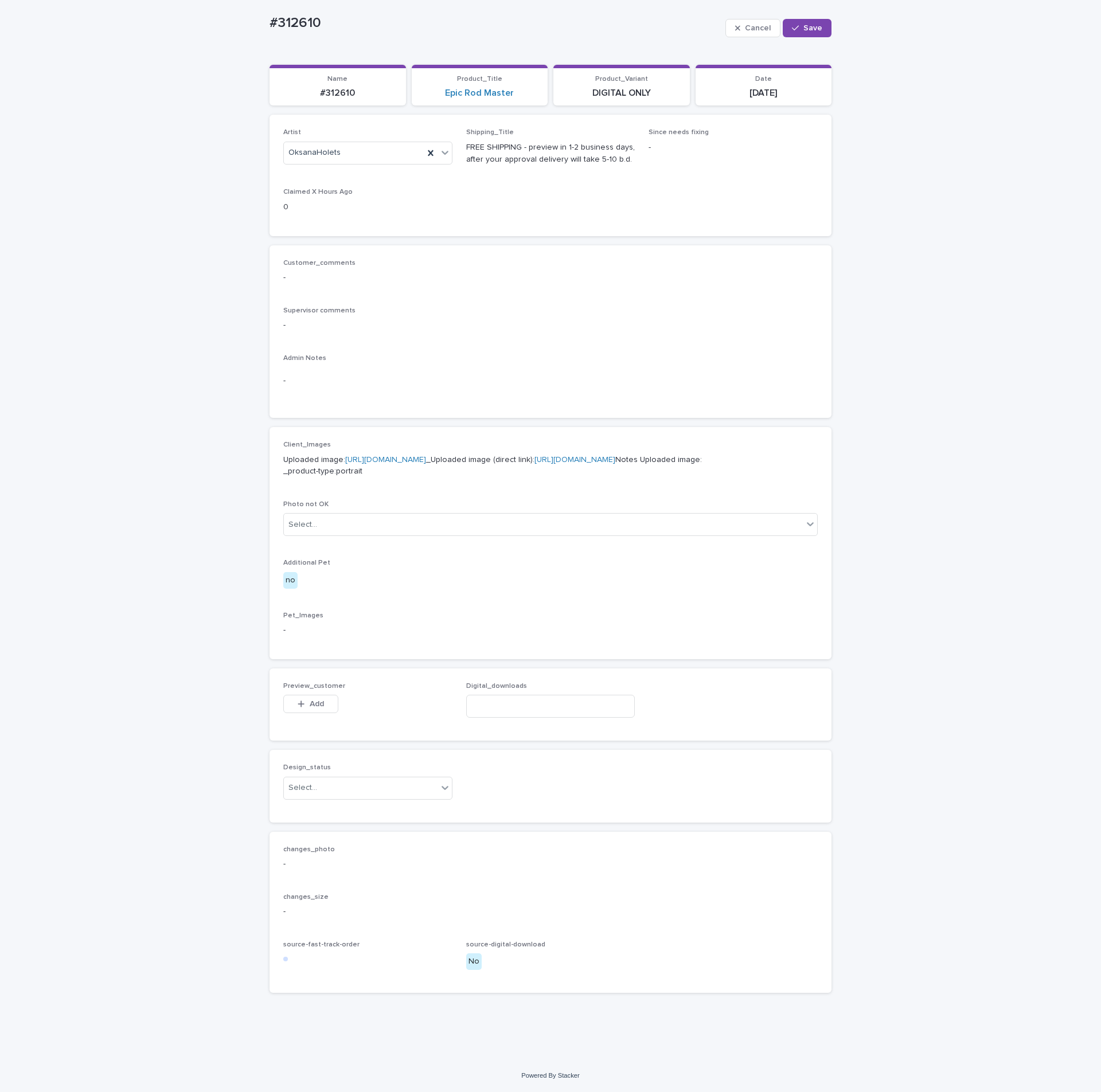
scroll to position [142, 0]
click at [313, 702] on span "Add" at bounding box center [317, 704] width 14 height 8
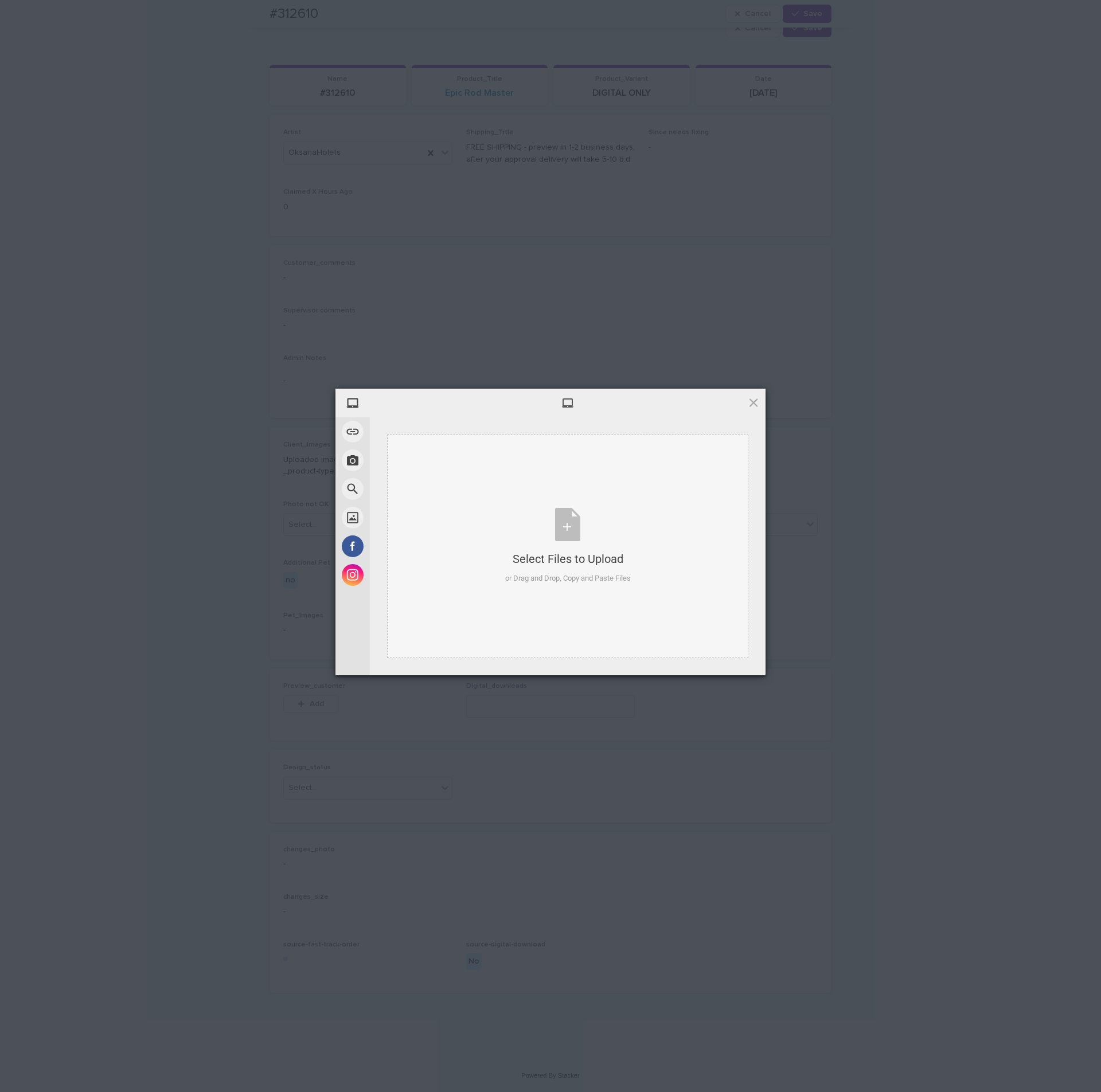
click at [565, 459] on div "Select Files to Upload or Drag and Drop, Copy and Paste Files" at bounding box center [568, 546] width 361 height 224
click at [738, 661] on span "Upload 1" at bounding box center [731, 659] width 22 height 8
click at [841, 558] on div "My Device Link (URL) Take Photo Web Search Unsplash Facebook Instagram Uploaded…" at bounding box center [550, 546] width 1101 height 1092
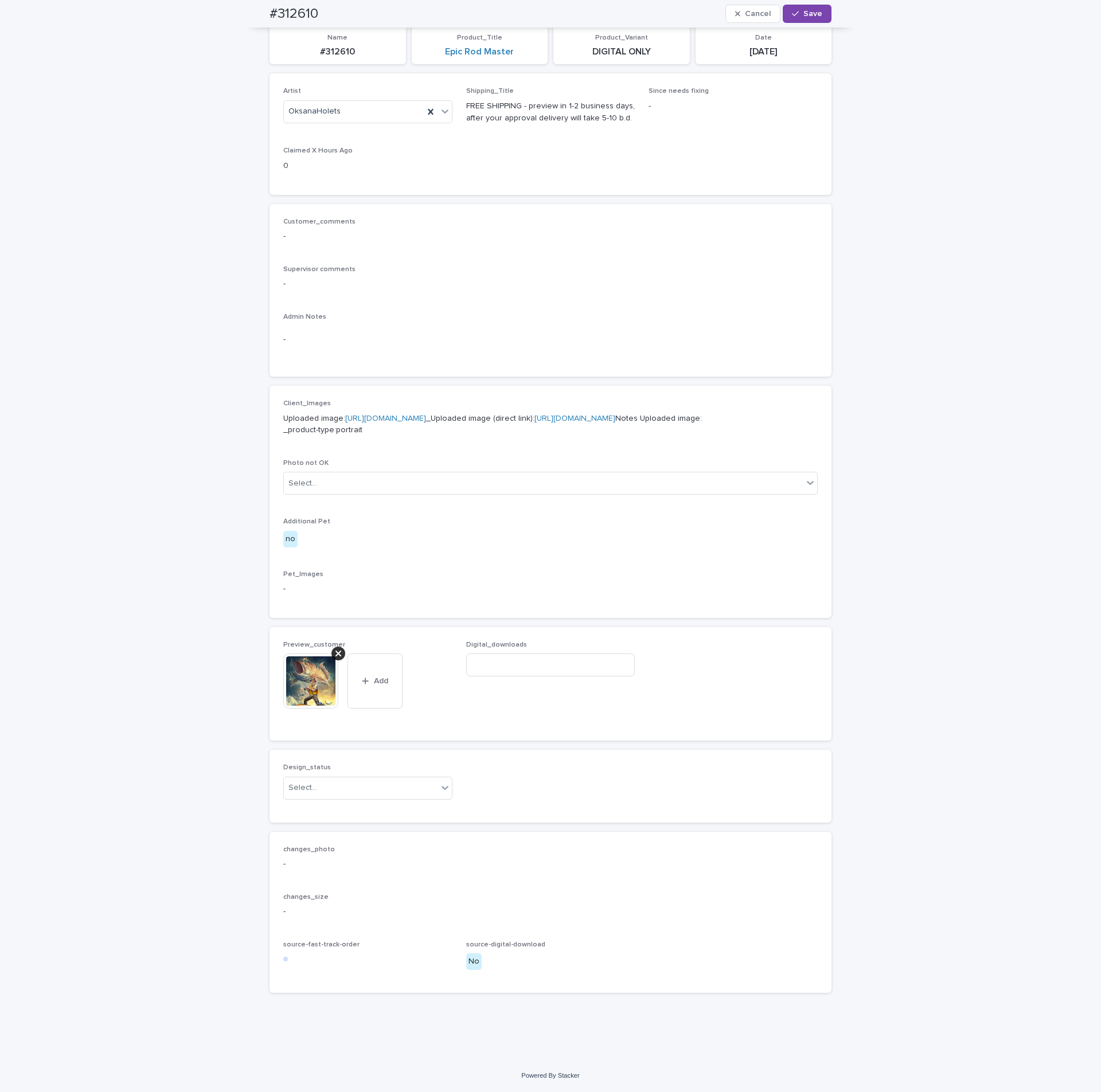
click at [324, 808] on div "Design_status Select..." at bounding box center [368, 786] width 169 height 45
click at [324, 797] on div "Select..." at bounding box center [361, 788] width 154 height 19
click at [310, 834] on div "Uploaded" at bounding box center [361, 831] width 168 height 20
click at [797, 13] on div "button" at bounding box center [797, 13] width 12 height 8
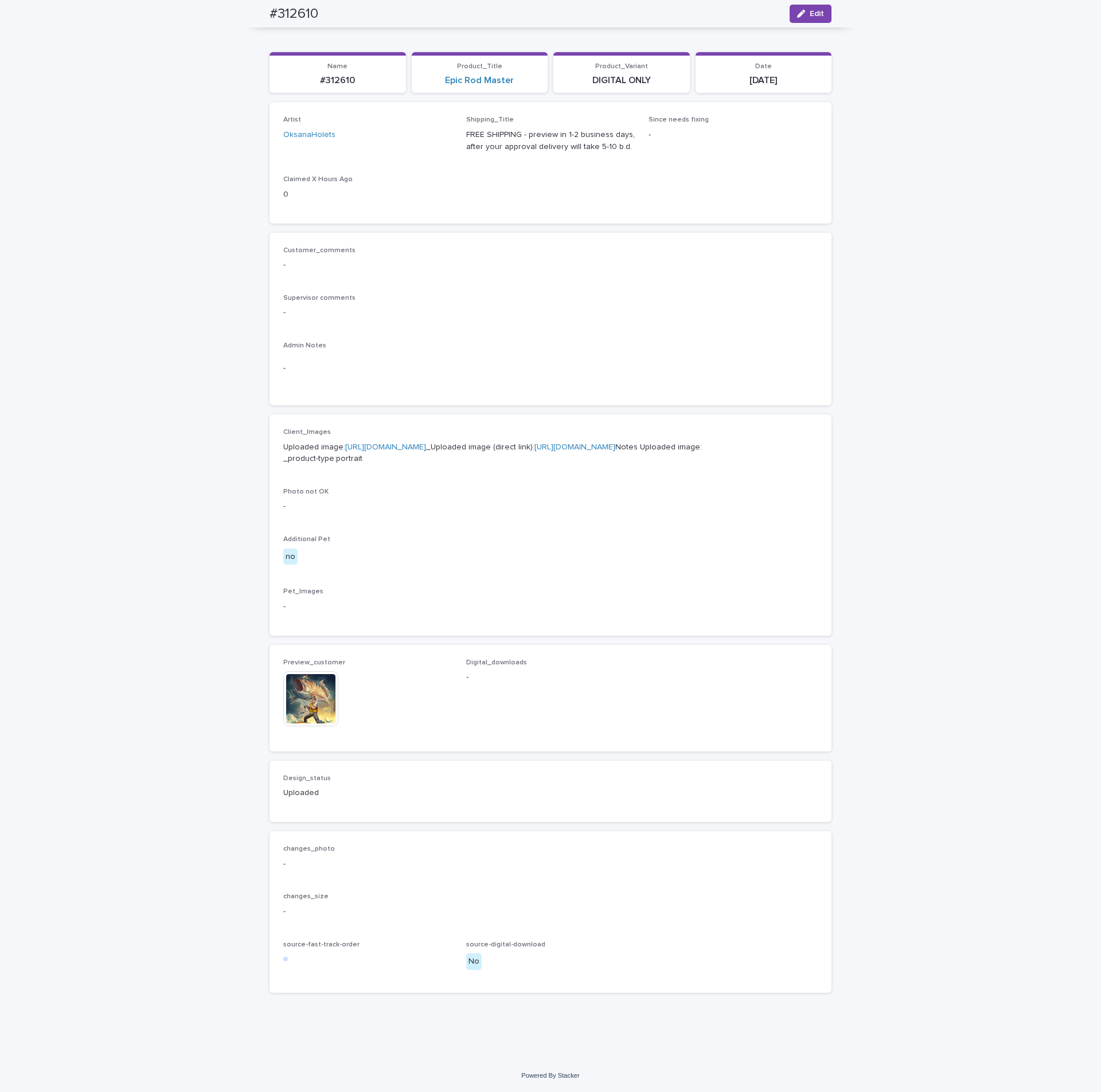
scroll to position [149, 0]
click at [310, 709] on img at bounding box center [311, 699] width 55 height 55
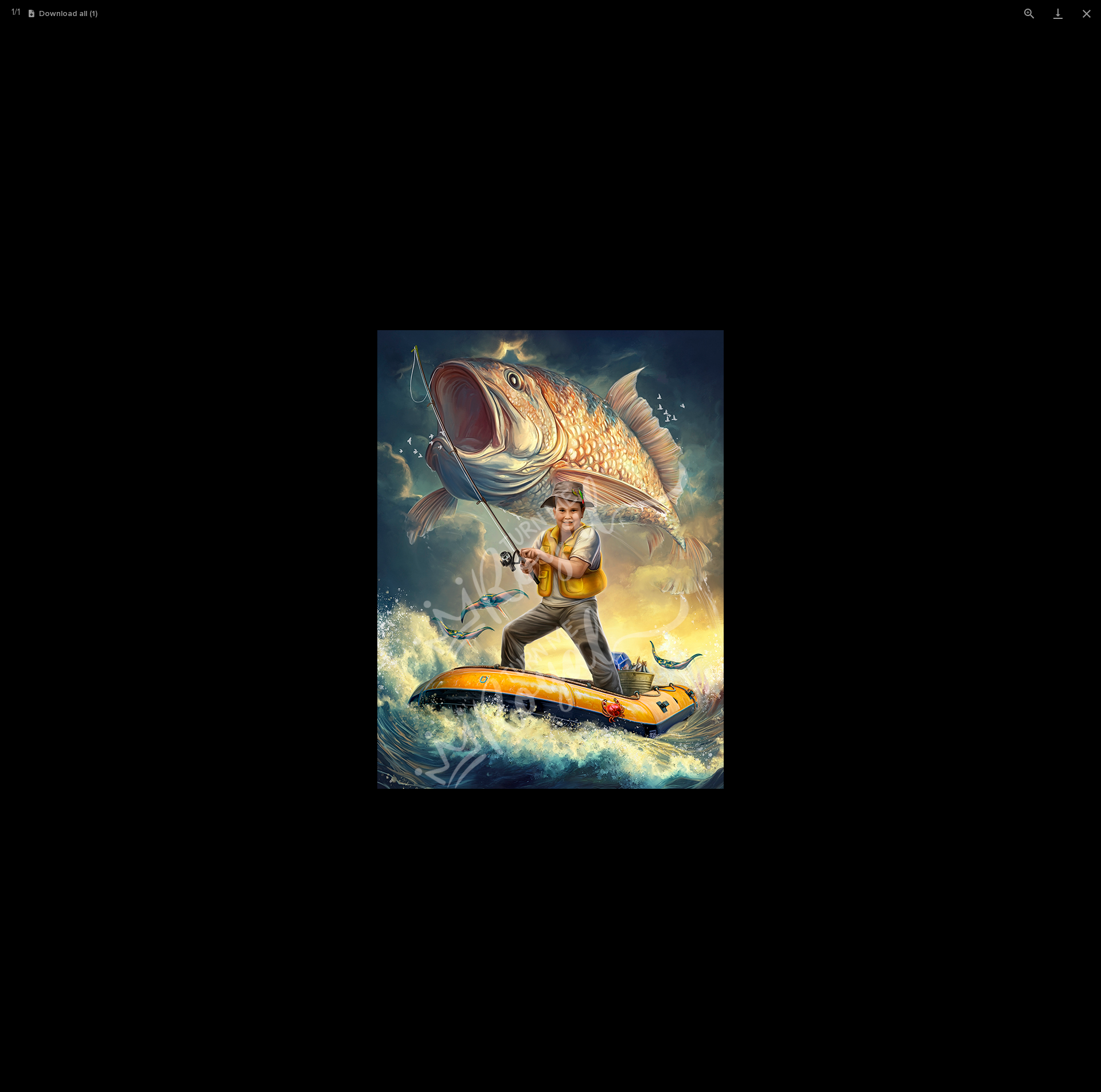
click at [524, 179] on picture at bounding box center [550, 559] width 1101 height 1065
click at [1090, 15] on button "Close gallery" at bounding box center [1086, 13] width 29 height 27
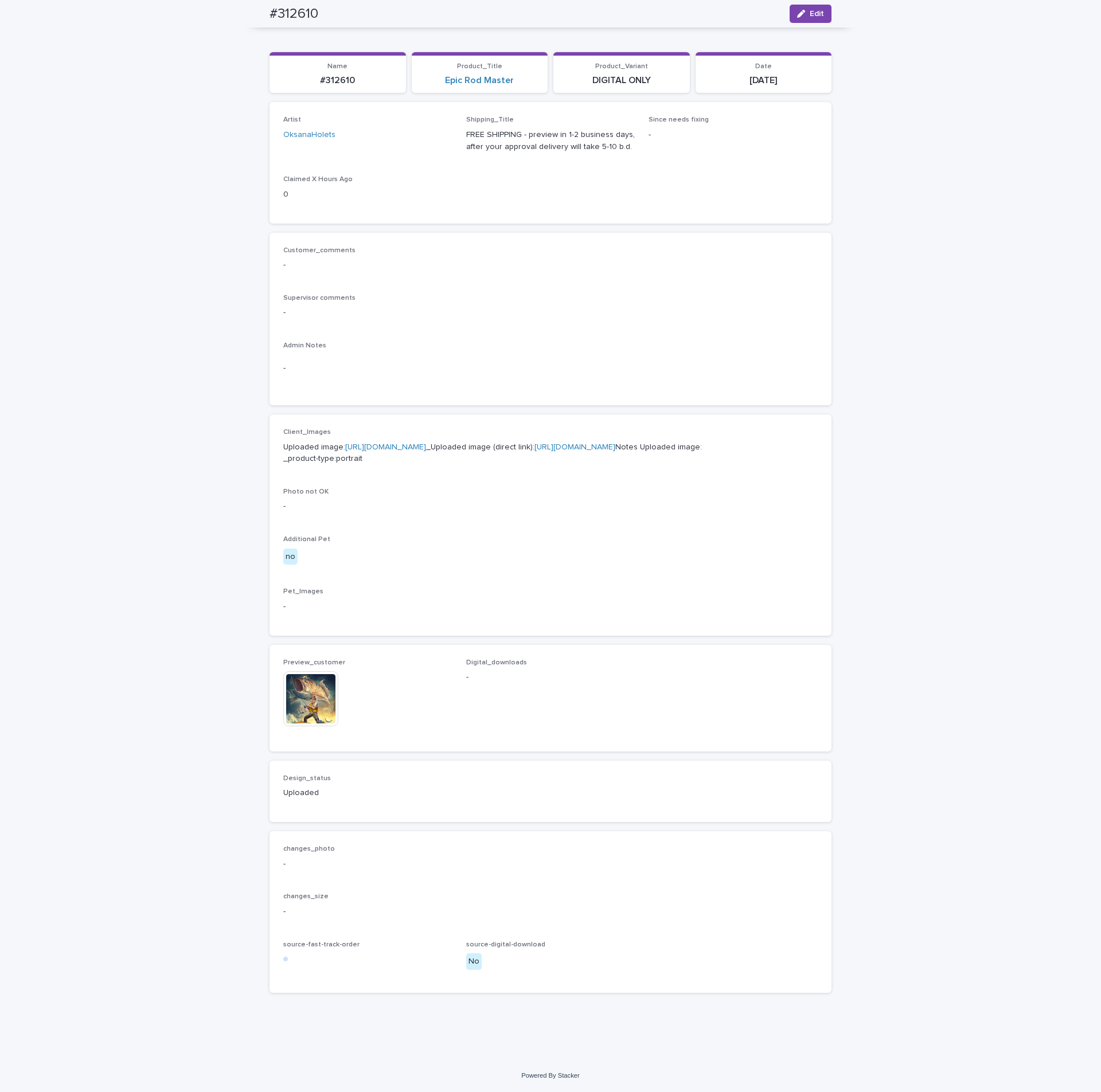
click at [299, 709] on img at bounding box center [311, 699] width 55 height 55
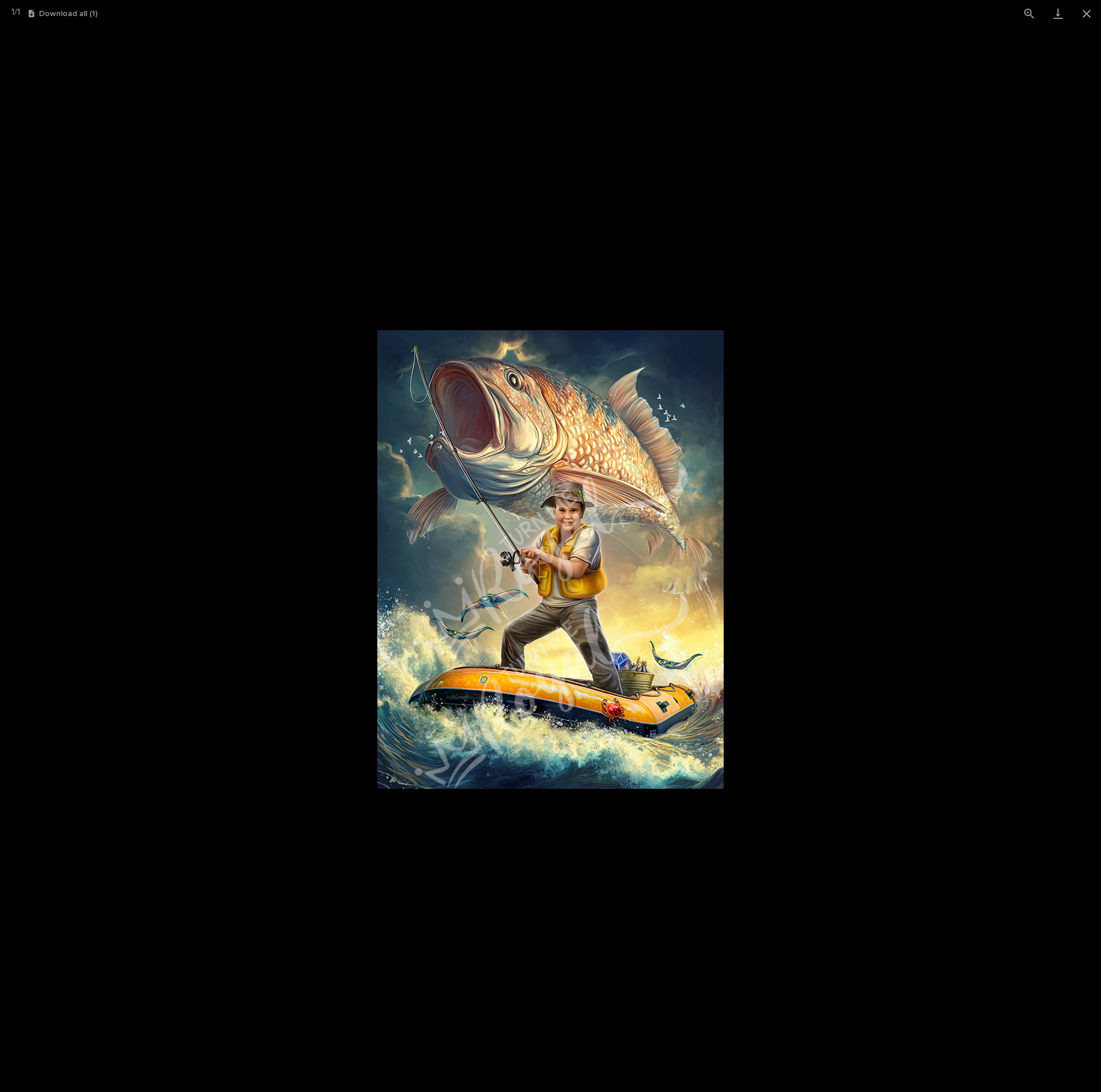
click at [802, 436] on picture at bounding box center [550, 559] width 1101 height 1065
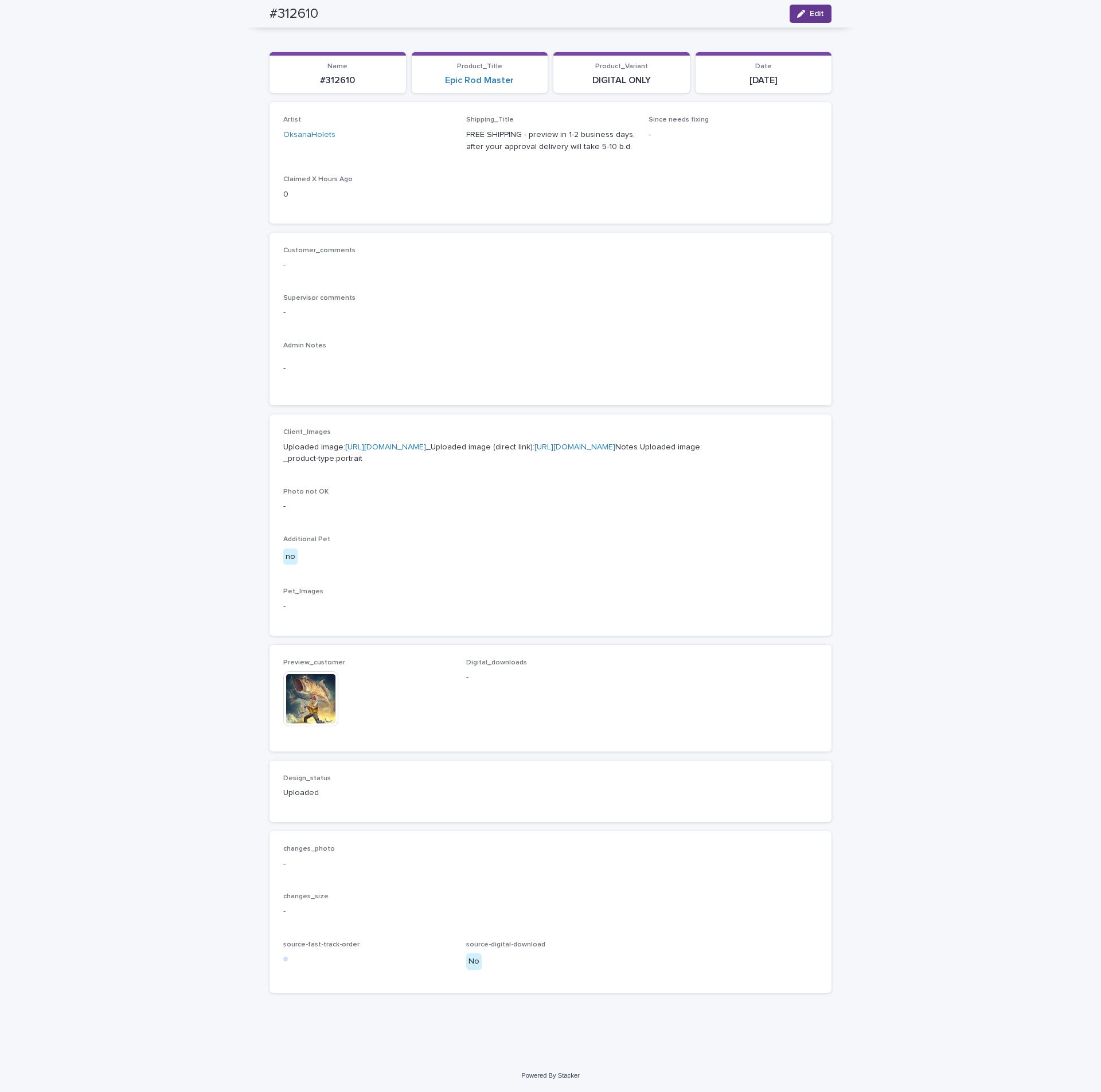
click at [809, 12] on span "Edit" at bounding box center [816, 13] width 14 height 8
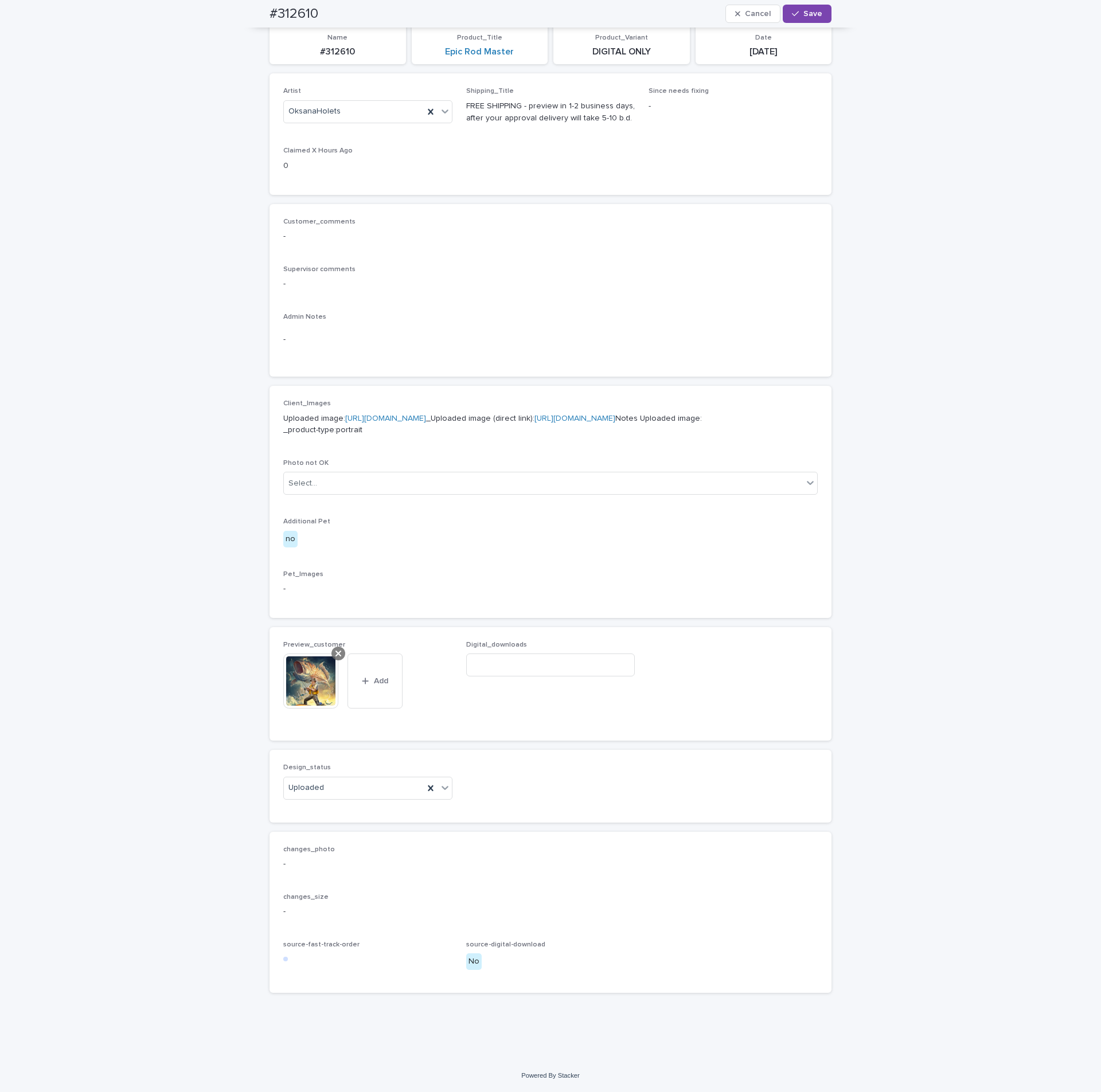
click at [335, 658] on icon at bounding box center [338, 654] width 6 height 9
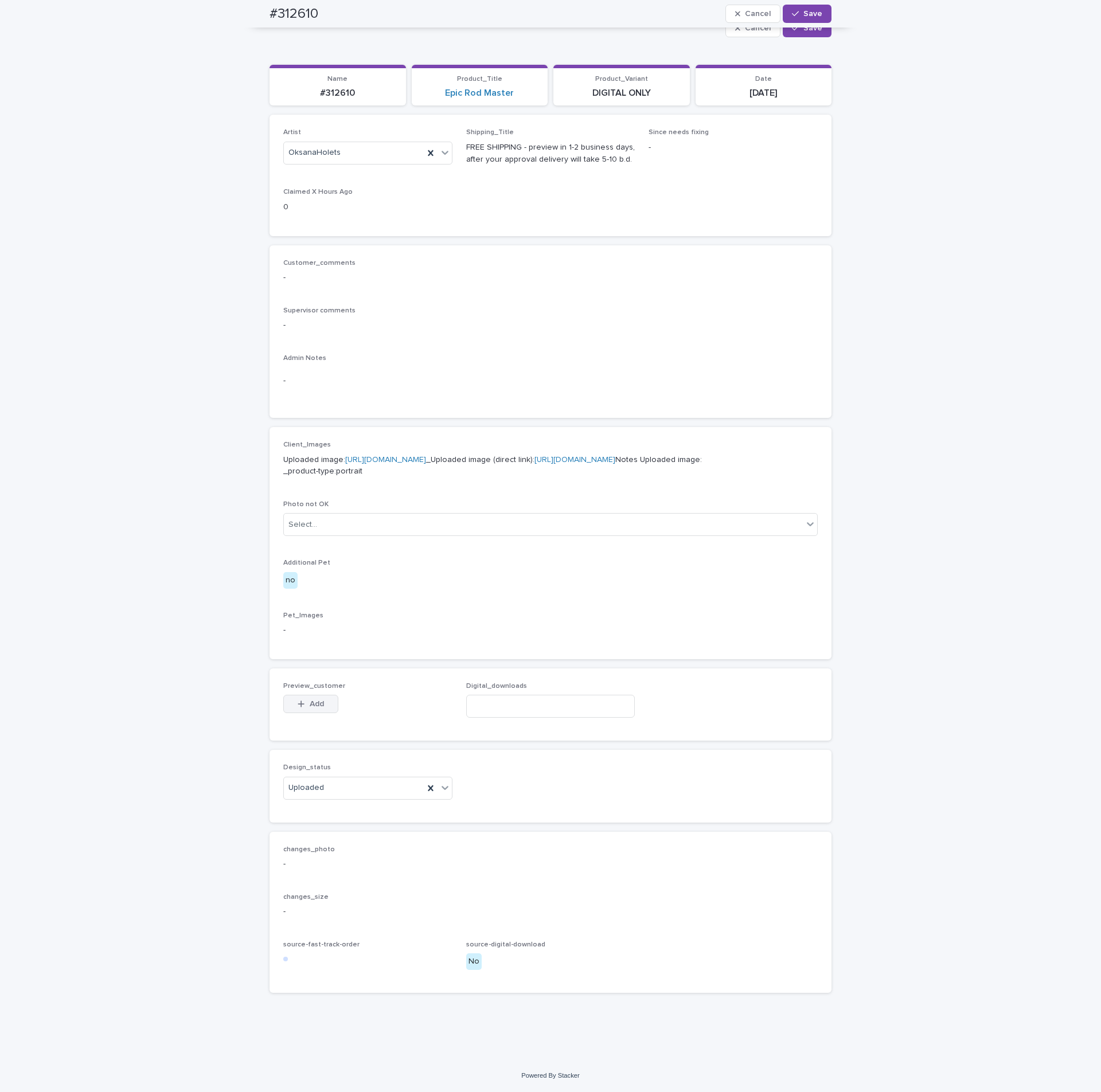
scroll to position [142, 0]
click at [310, 704] on span "Add" at bounding box center [317, 704] width 14 height 8
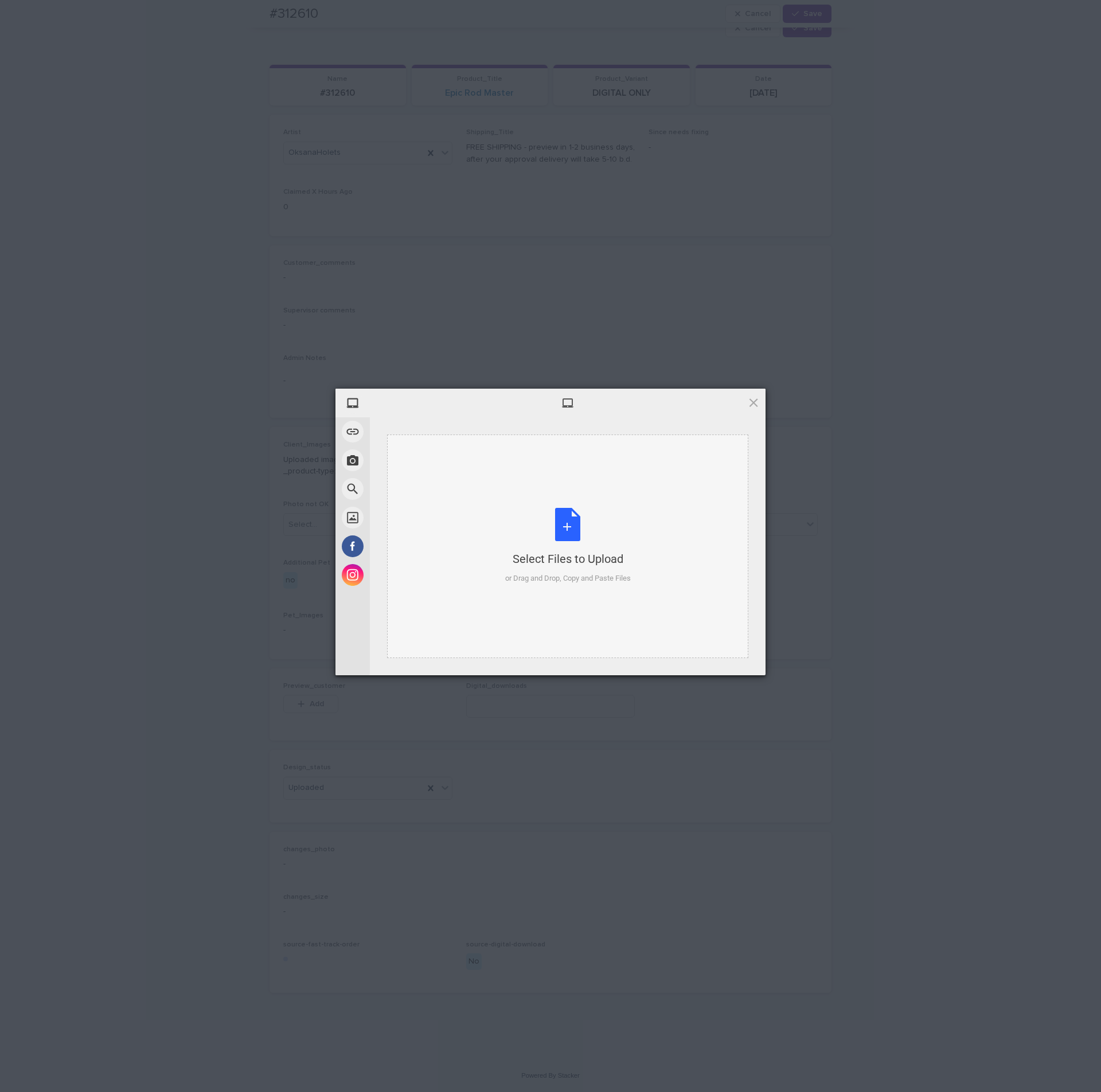
click at [574, 522] on div "Select Files to Upload or Drag and Drop, Copy and Paste Files" at bounding box center [568, 546] width 126 height 76
click at [726, 663] on span "Upload 1" at bounding box center [731, 659] width 22 height 8
click at [804, 524] on div "My Device Link (URL) Take Photo Web Search Unsplash Facebook Instagram Uploaded…" at bounding box center [550, 546] width 1101 height 1092
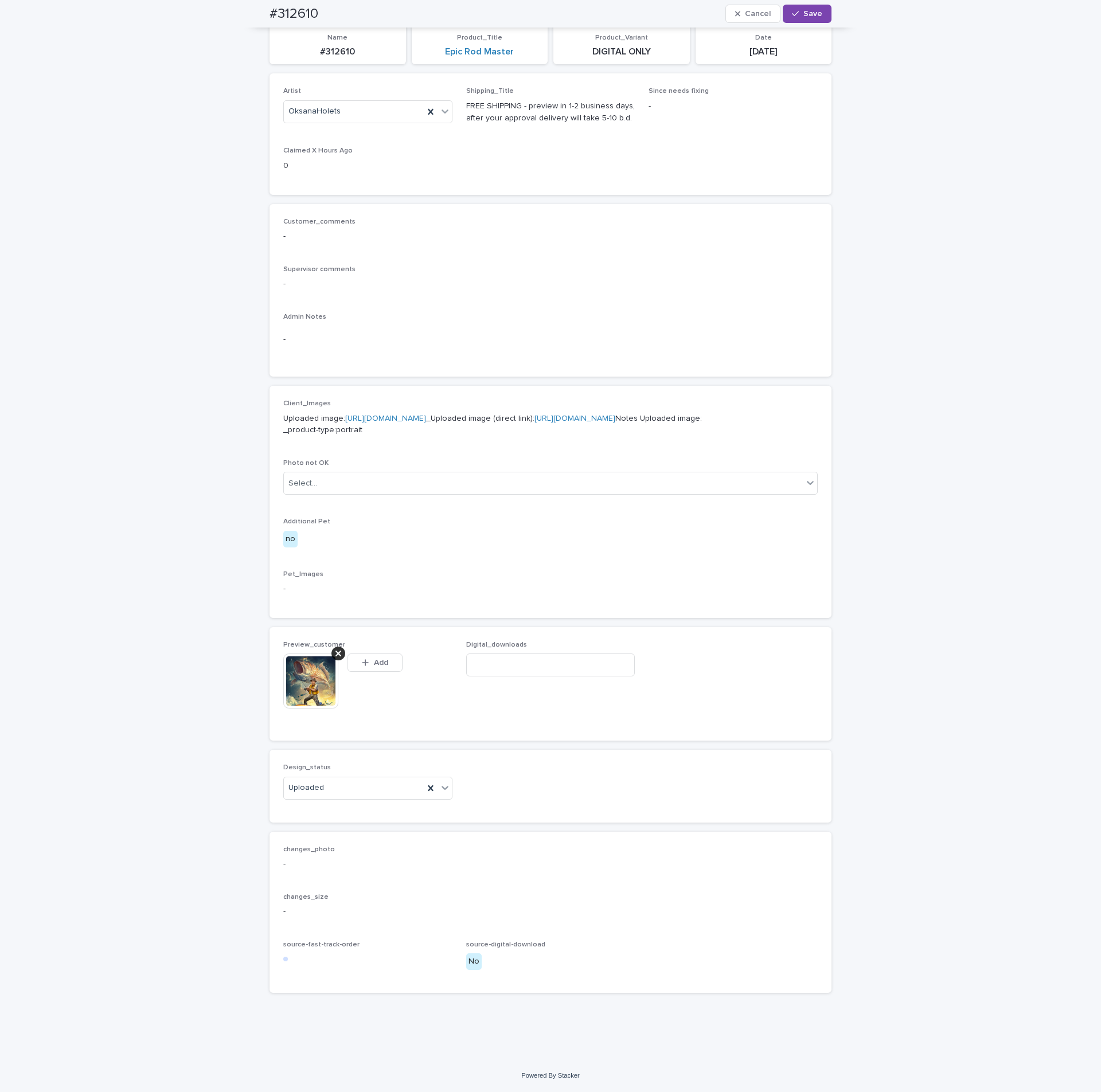
scroll to position [163, 0]
click at [303, 700] on img at bounding box center [311, 681] width 55 height 55
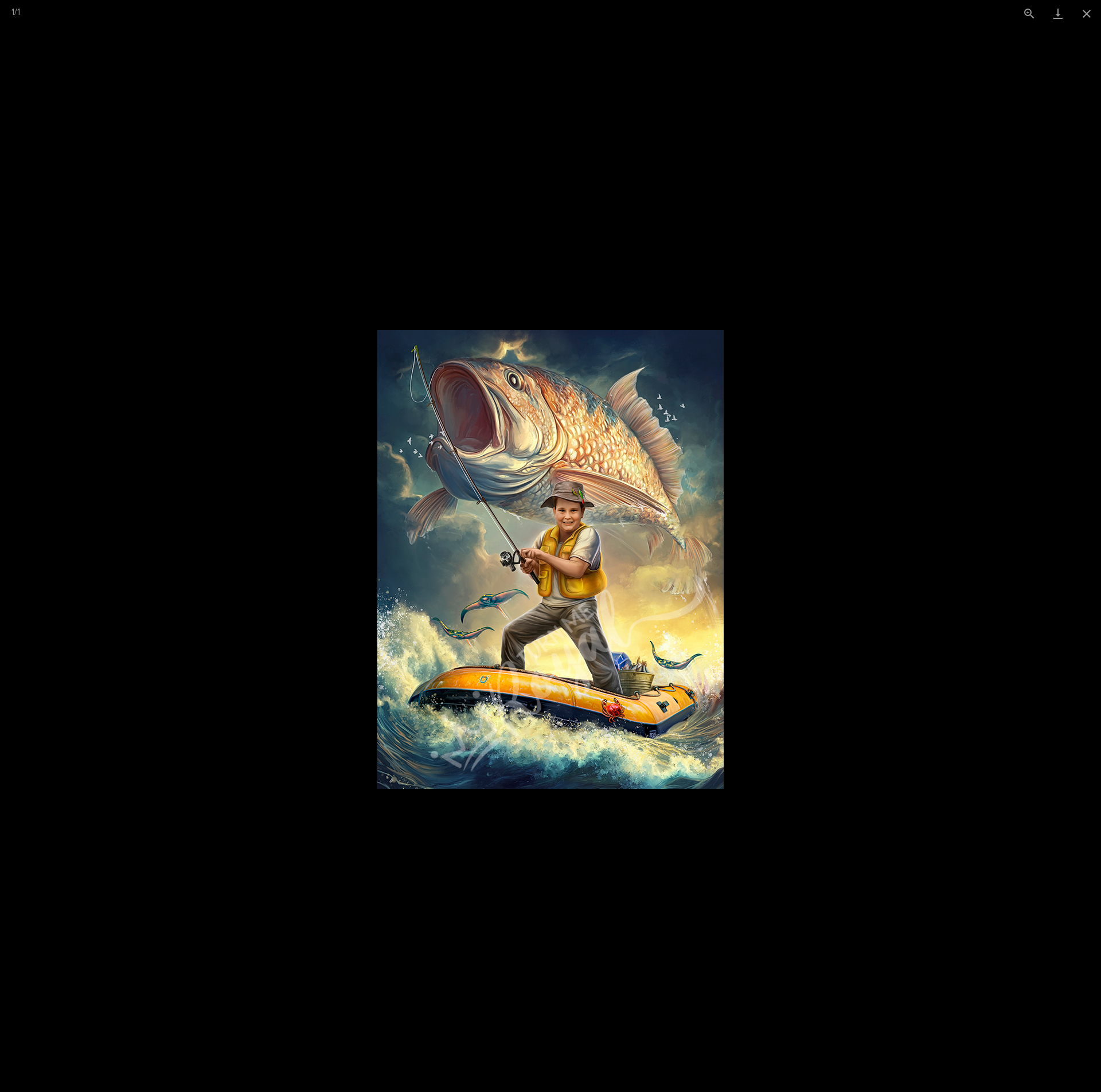
click at [865, 483] on picture at bounding box center [550, 559] width 1101 height 1065
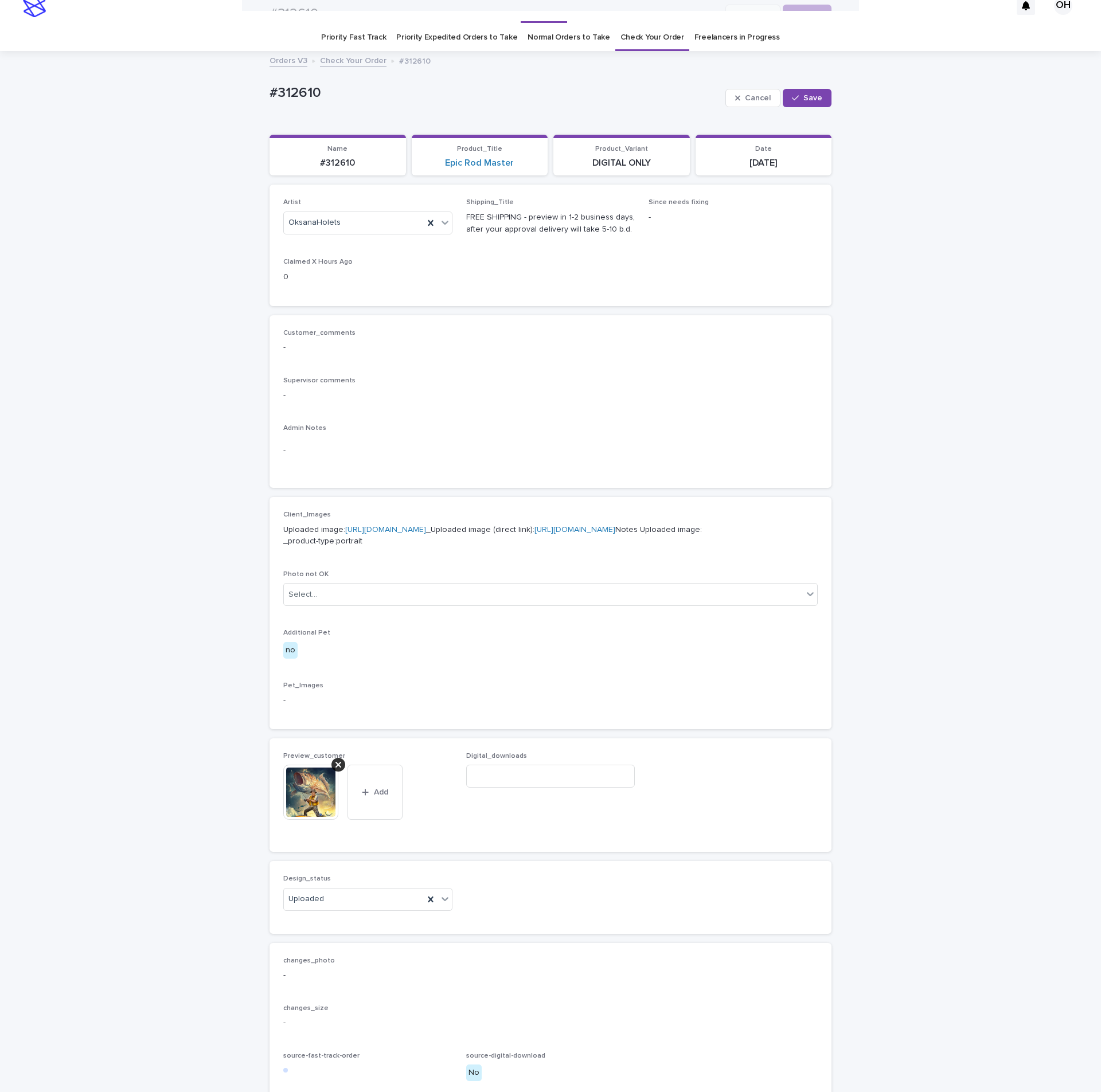
scroll to position [0, 0]
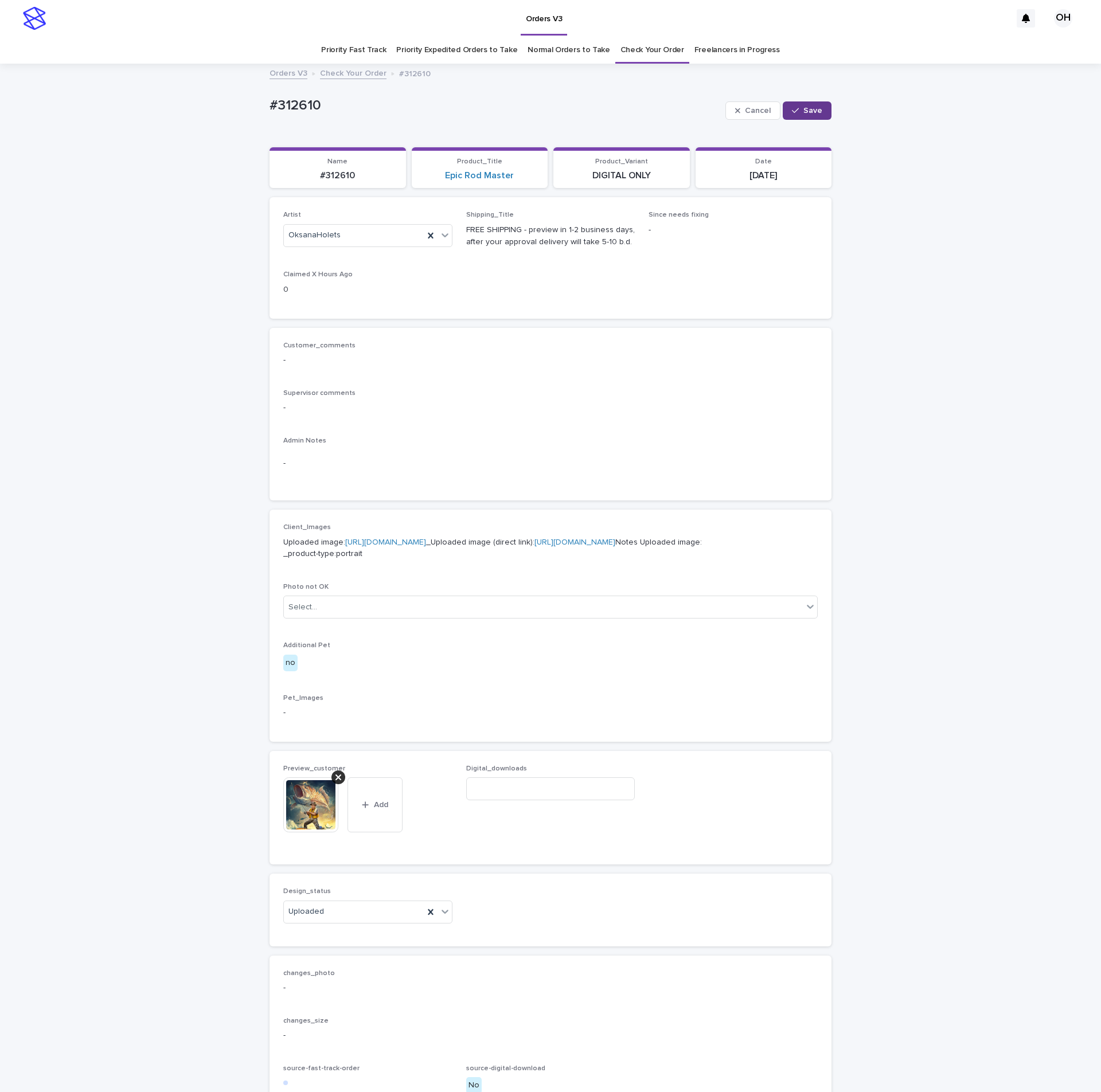
click at [808, 106] on span "Save" at bounding box center [813, 110] width 19 height 8
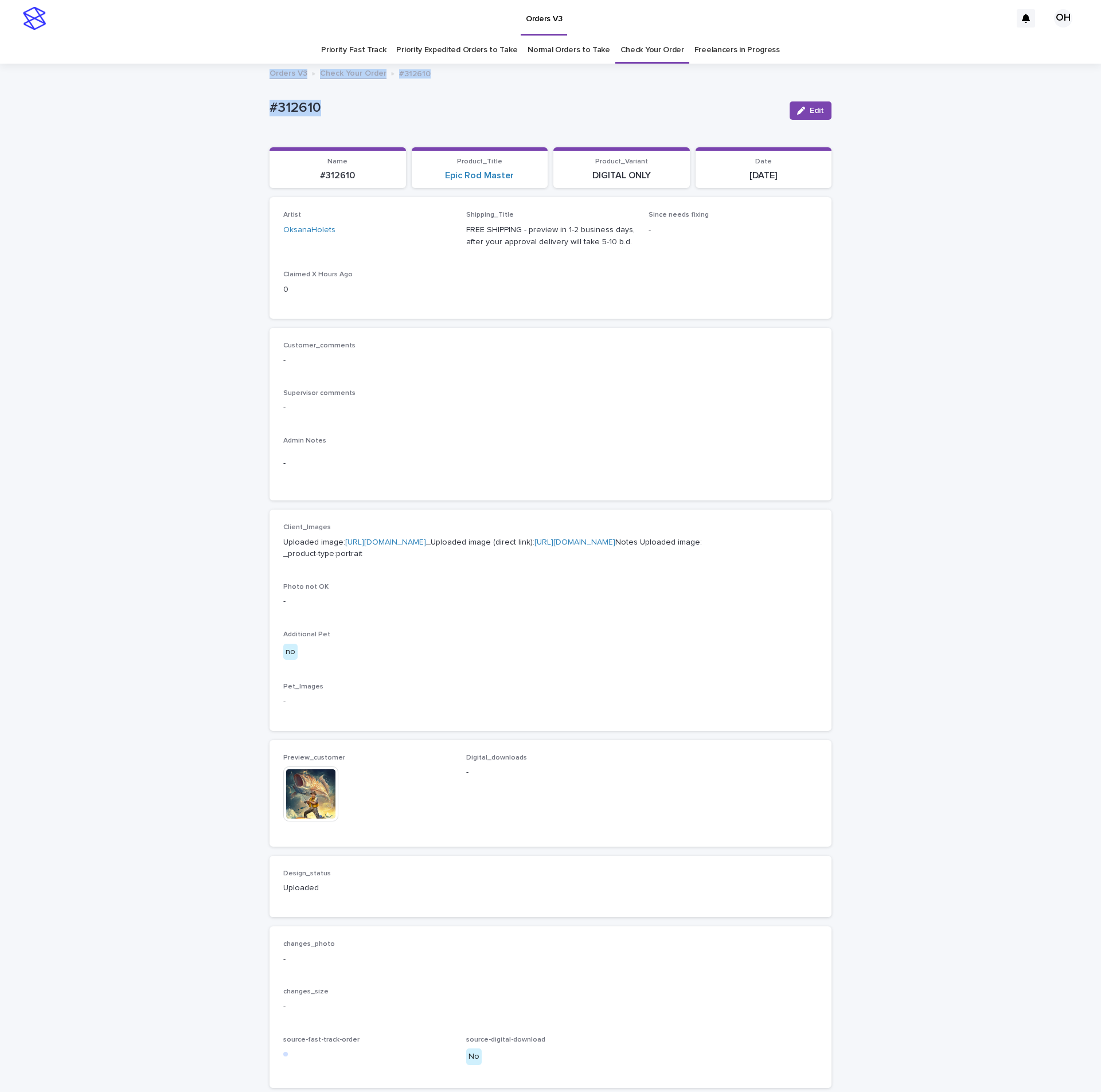
drag, startPoint x: 369, startPoint y: 112, endPoint x: 295, endPoint y: 108, distance: 74.1
click at [210, 81] on div "Orders V3 OH Priority Fast Track Priority Expedited Orders to Take Normal Order…" at bounding box center [550, 593] width 1101 height 1187
click at [306, 108] on p "#312610" at bounding box center [524, 108] width 511 height 17
drag, startPoint x: 363, startPoint y: 117, endPoint x: 217, endPoint y: 124, distance: 146.2
click at [215, 122] on div "Loading... Saving… Loading... Saving… #312610 Edit #312610 Edit Sorry, there wa…" at bounding box center [550, 609] width 1101 height 1090
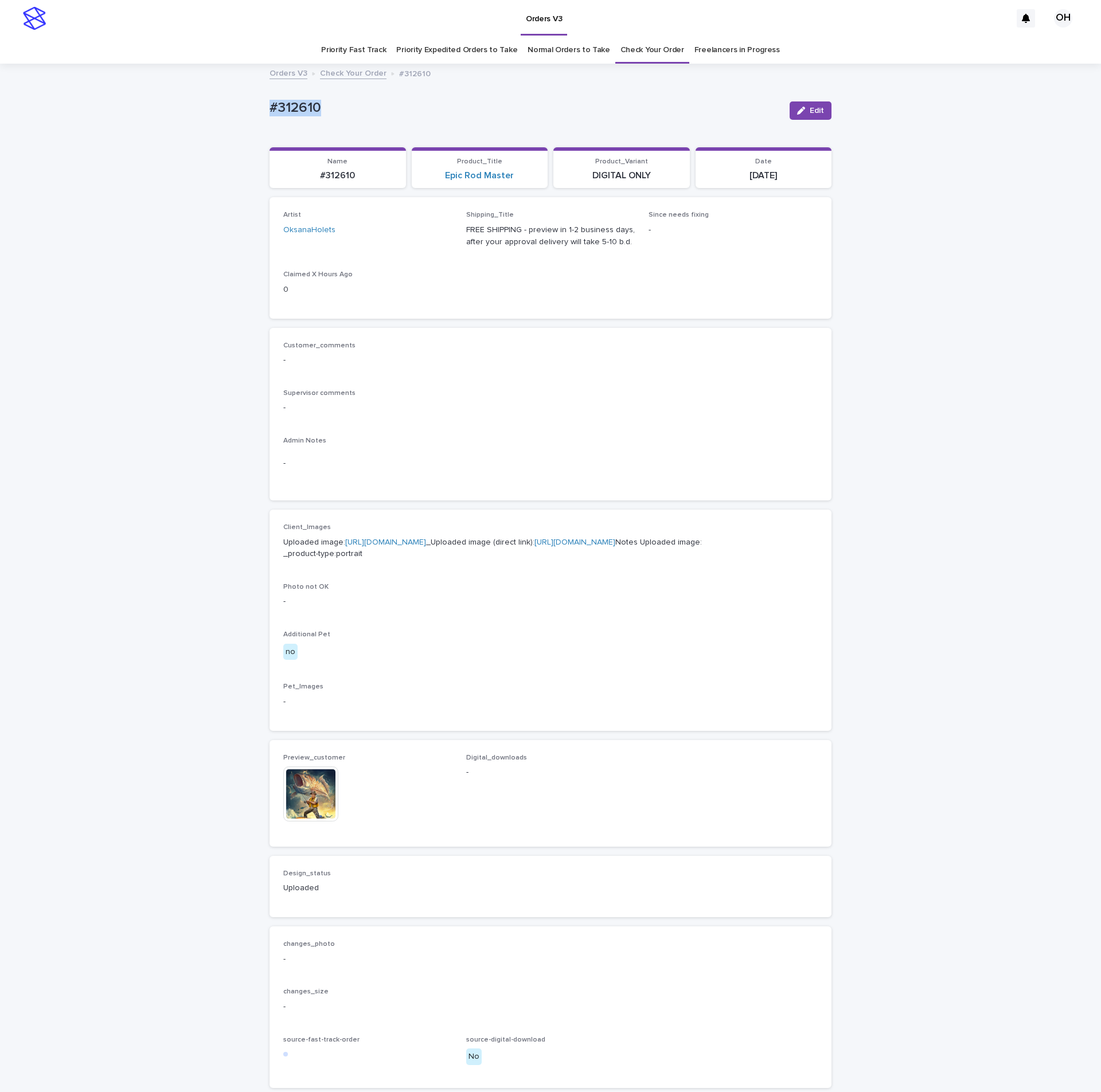
copy p "#312610"
click at [809, 108] on span "Edit" at bounding box center [816, 110] width 14 height 8
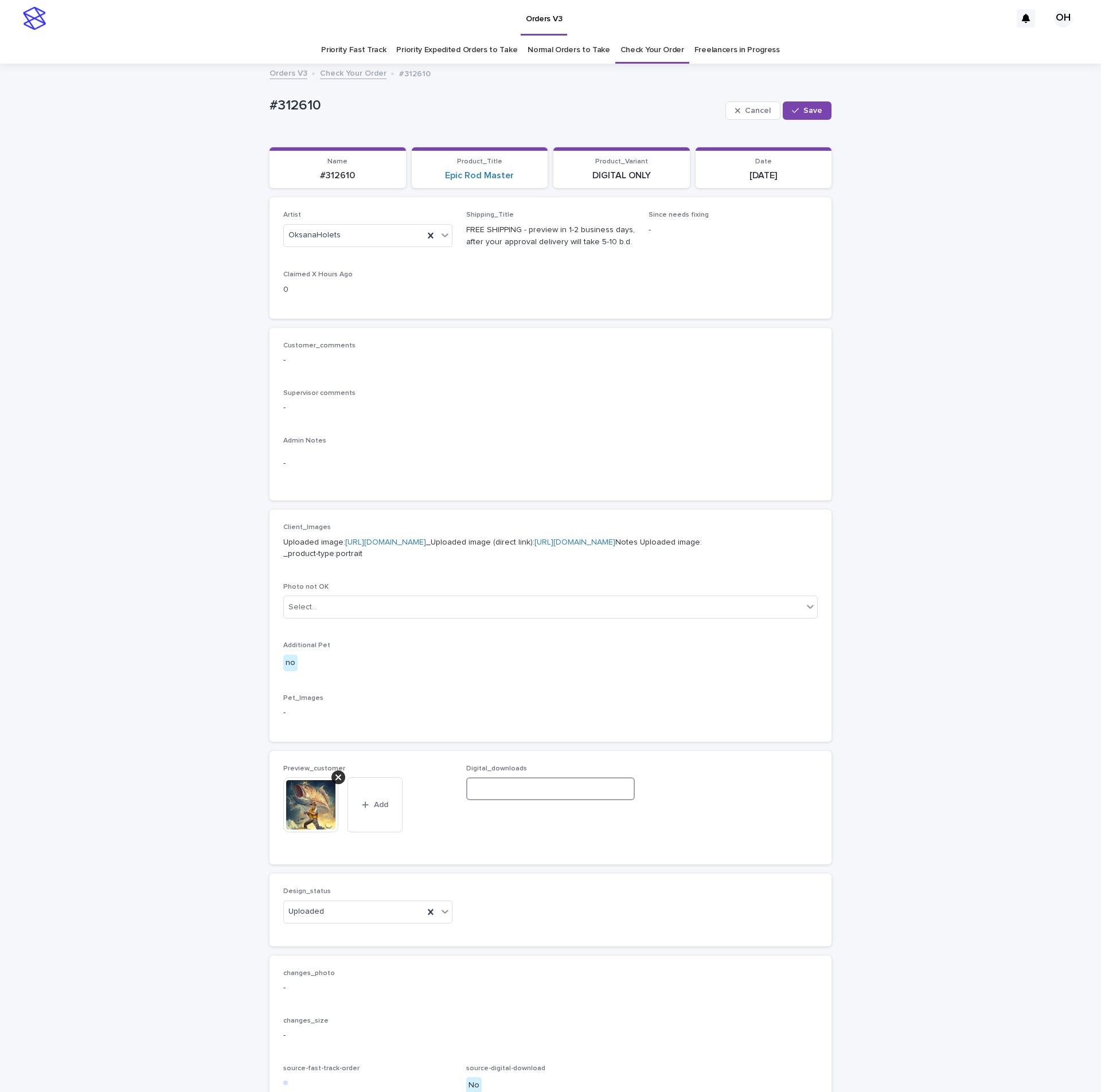
click at [547, 800] on input at bounding box center [550, 789] width 169 height 23
paste input "**********"
type input "**********"
click at [811, 113] on span "Save" at bounding box center [813, 110] width 19 height 8
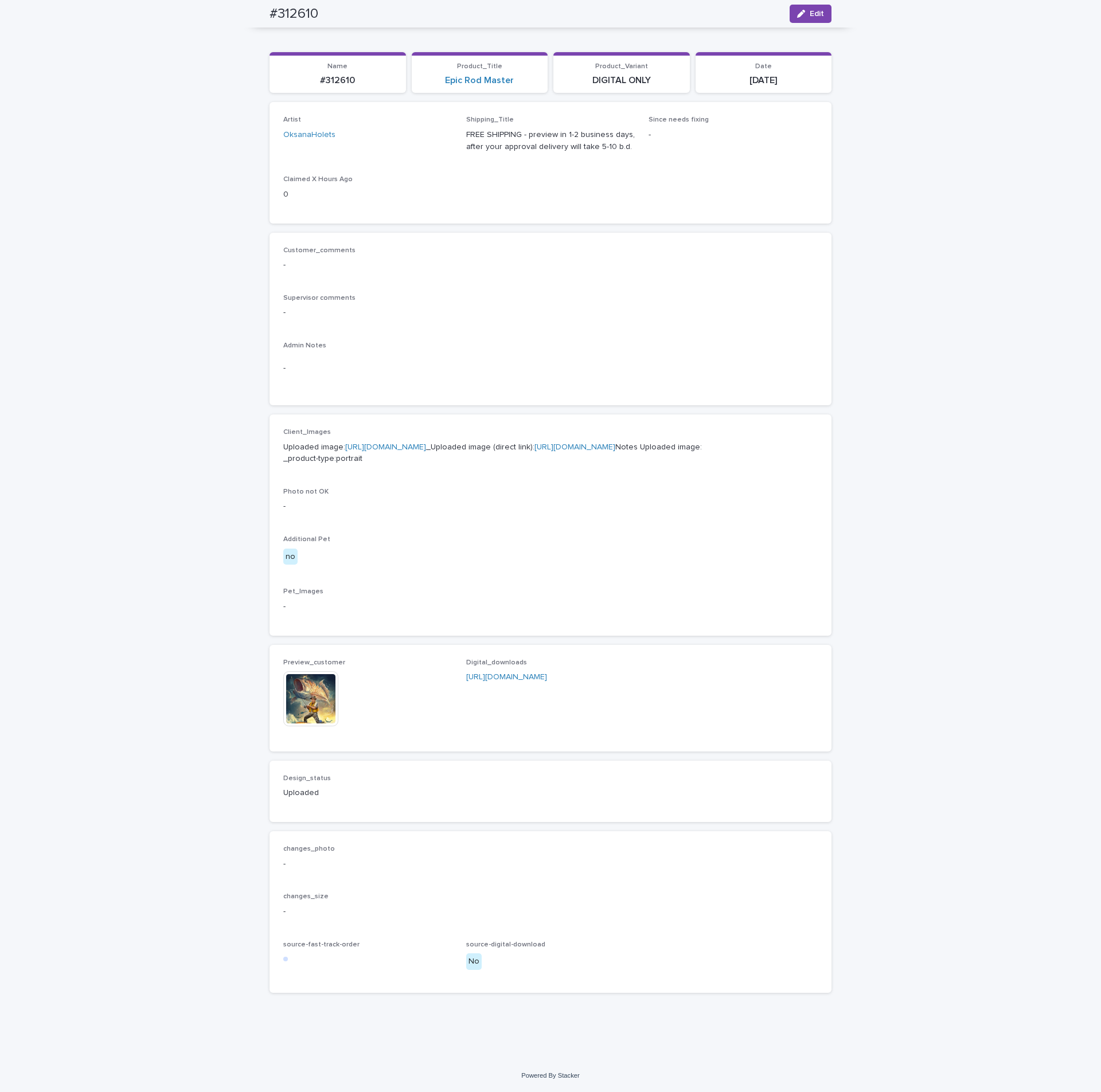
scroll to position [155, 0]
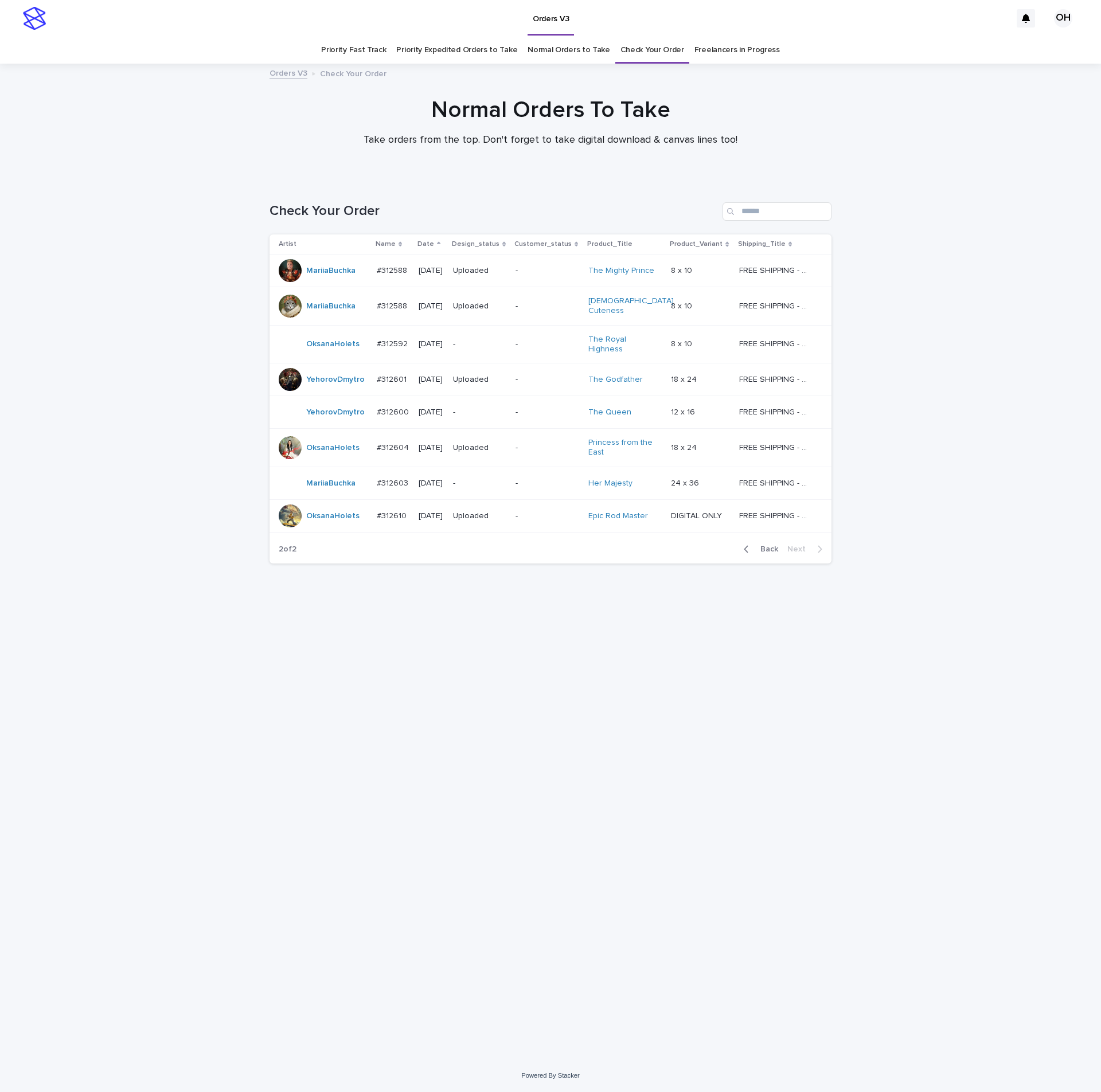
click at [383, 476] on p "#312603" at bounding box center [393, 482] width 34 height 12
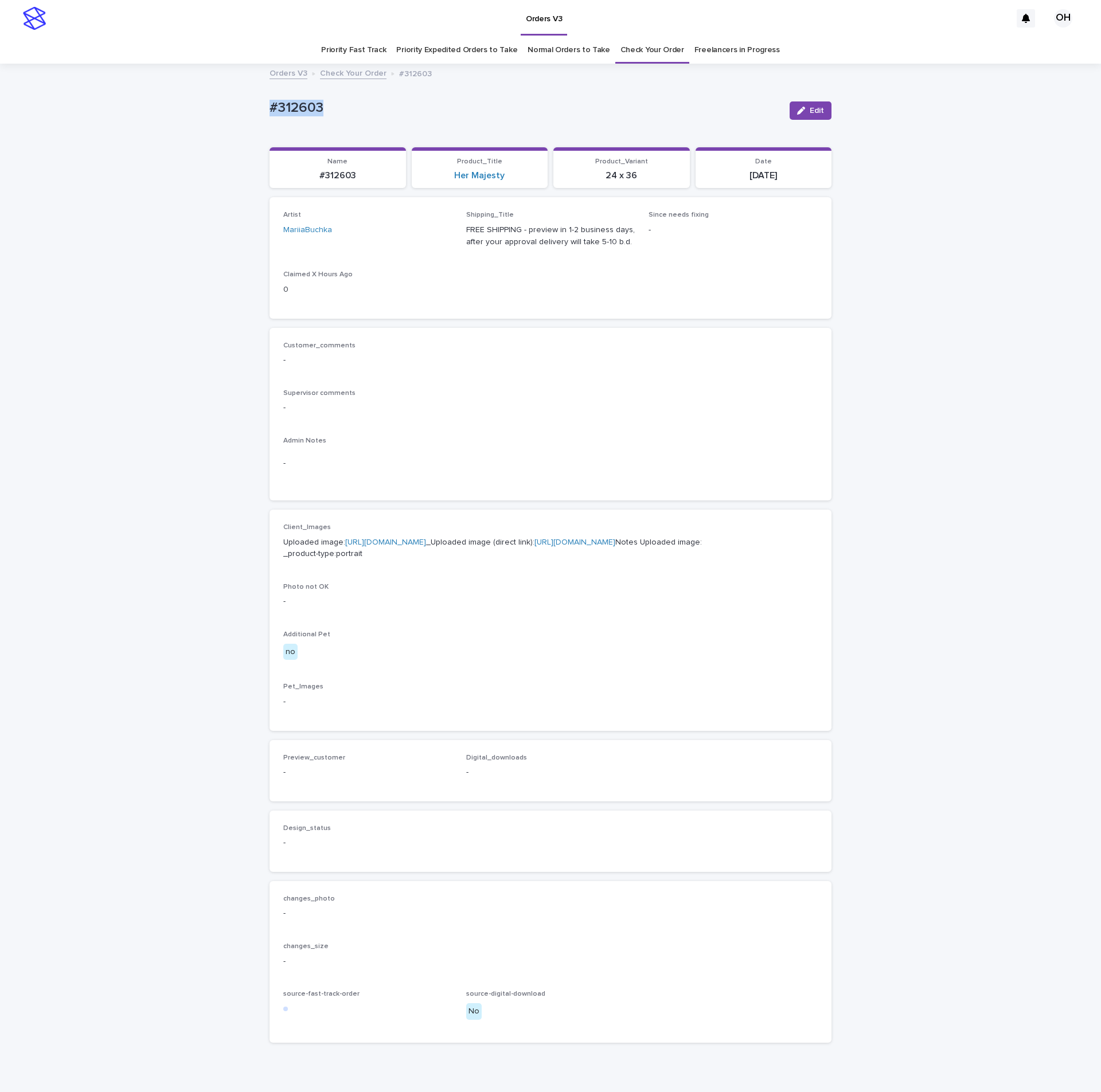
drag, startPoint x: 322, startPoint y: 95, endPoint x: 258, endPoint y: 113, distance: 66.5
click at [238, 107] on div "Loading... Saving… Loading... Saving… #312603 Edit #312603 Edit Sorry, there wa…" at bounding box center [550, 587] width 1101 height 1045
copy p "#312603"
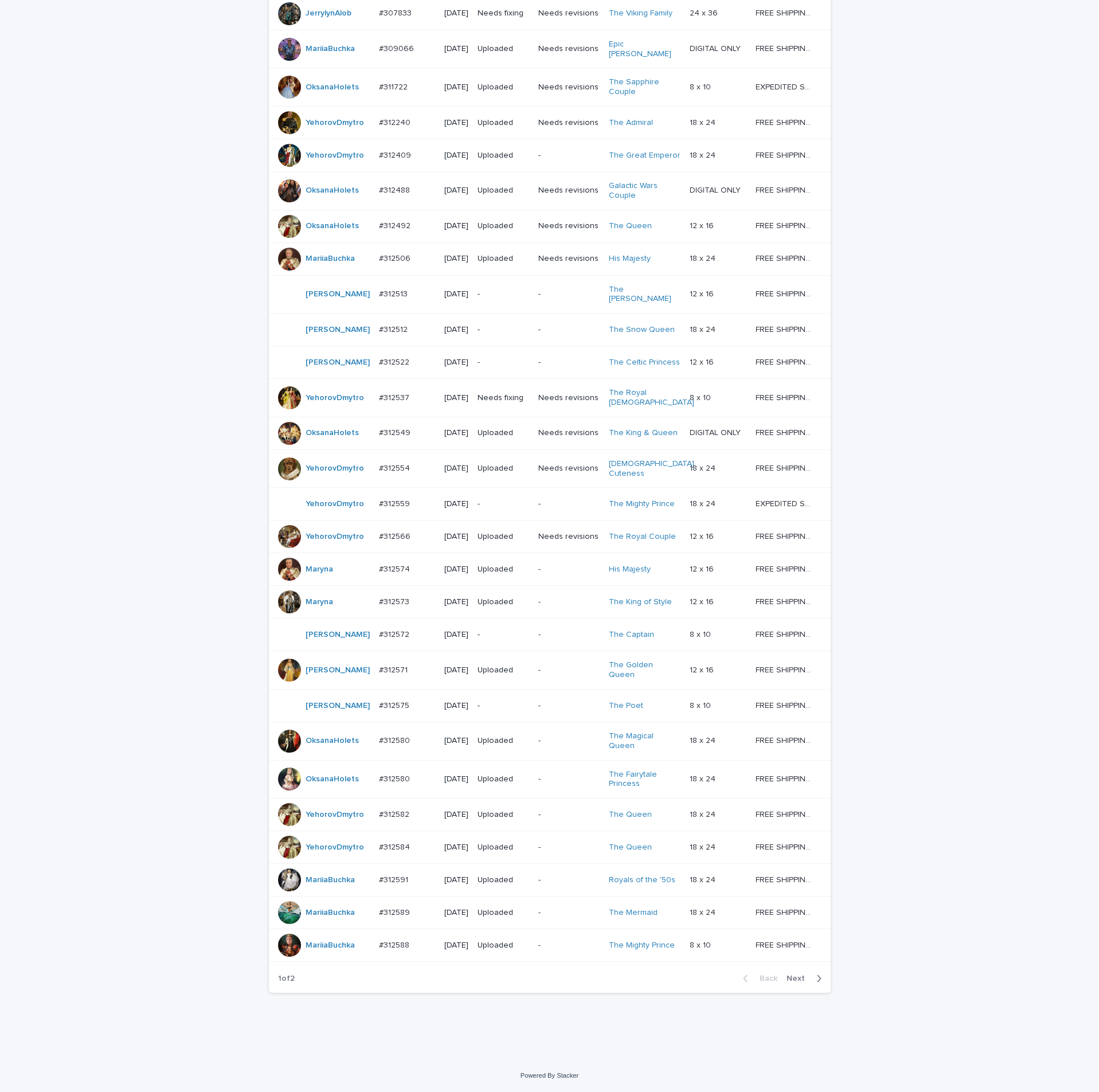
scroll to position [405, 0]
click at [789, 975] on span "Next" at bounding box center [798, 979] width 25 height 8
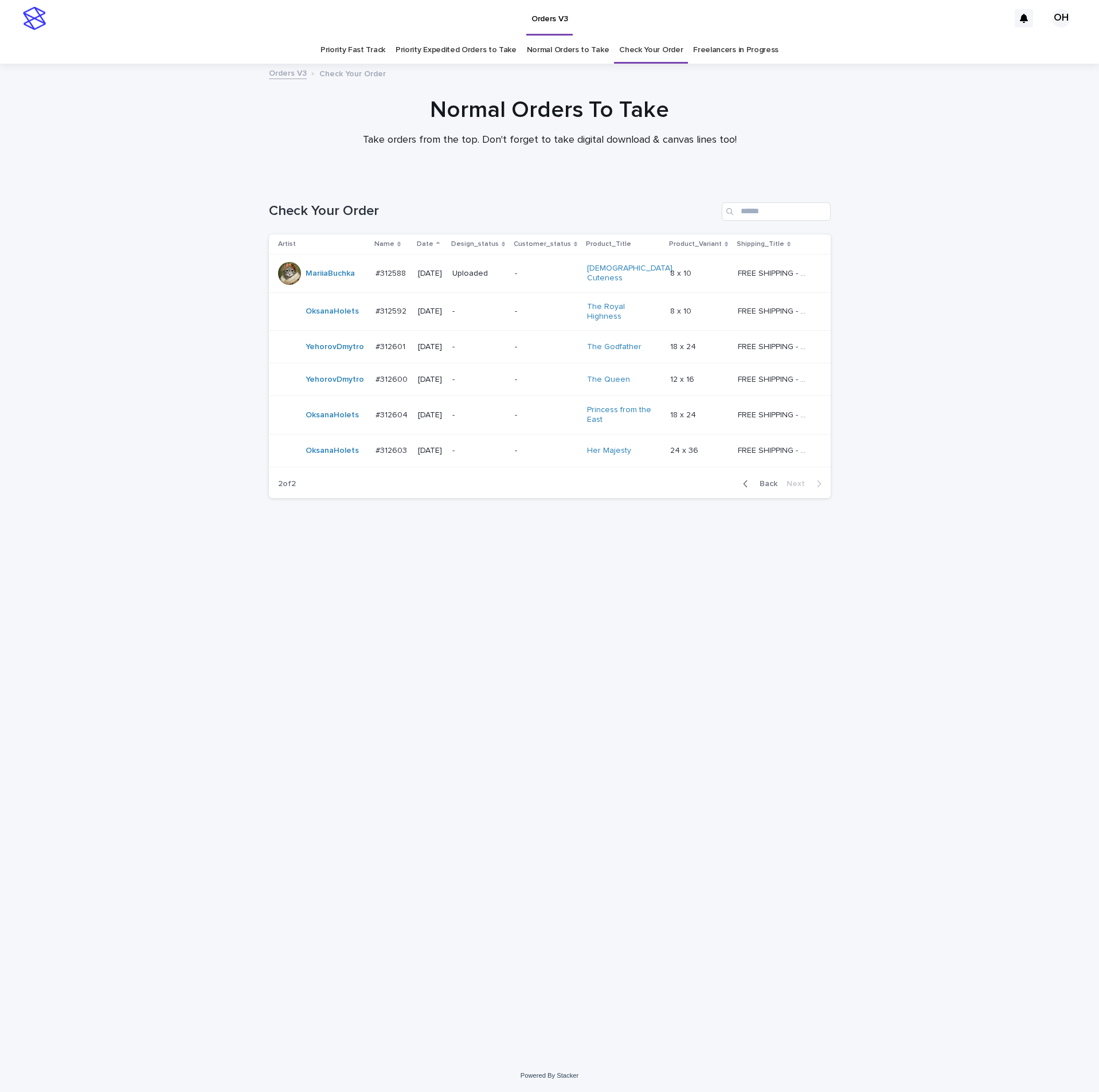
click at [401, 408] on p "#312604" at bounding box center [393, 414] width 35 height 12
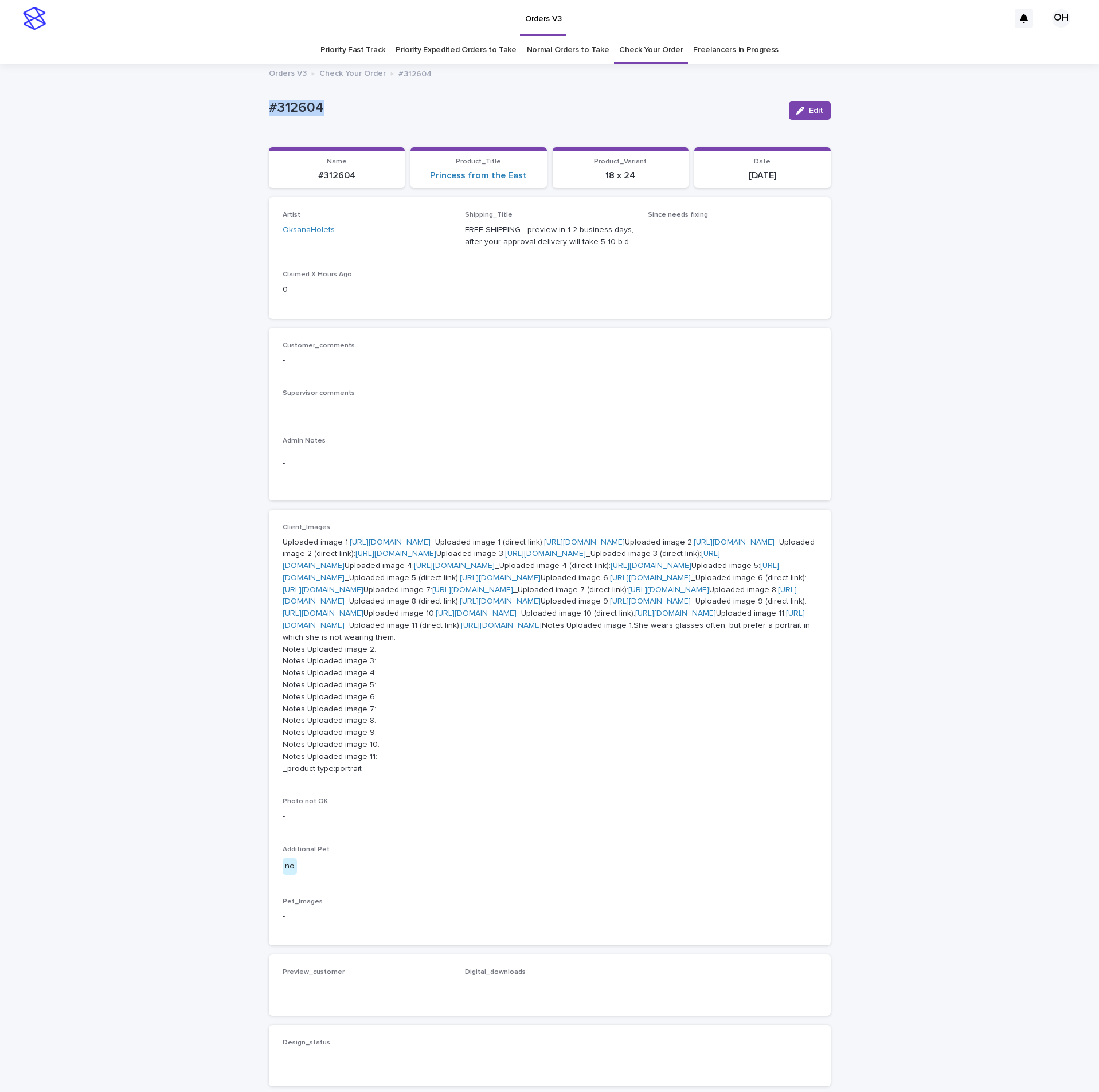
drag, startPoint x: 362, startPoint y: 104, endPoint x: 288, endPoint y: 103, distance: 74.0
click at [251, 92] on div "Loading... Saving… Loading... Saving… #312604 Edit #312604 Edit Sorry, there wa…" at bounding box center [549, 694] width 1099 height 1259
copy p "#312604"
drag, startPoint x: 480, startPoint y: 340, endPoint x: 411, endPoint y: 227, distance: 132.4
click at [478, 340] on div "Customer_comments - Supervisor comments - Admin Notes -" at bounding box center [550, 415] width 562 height 173
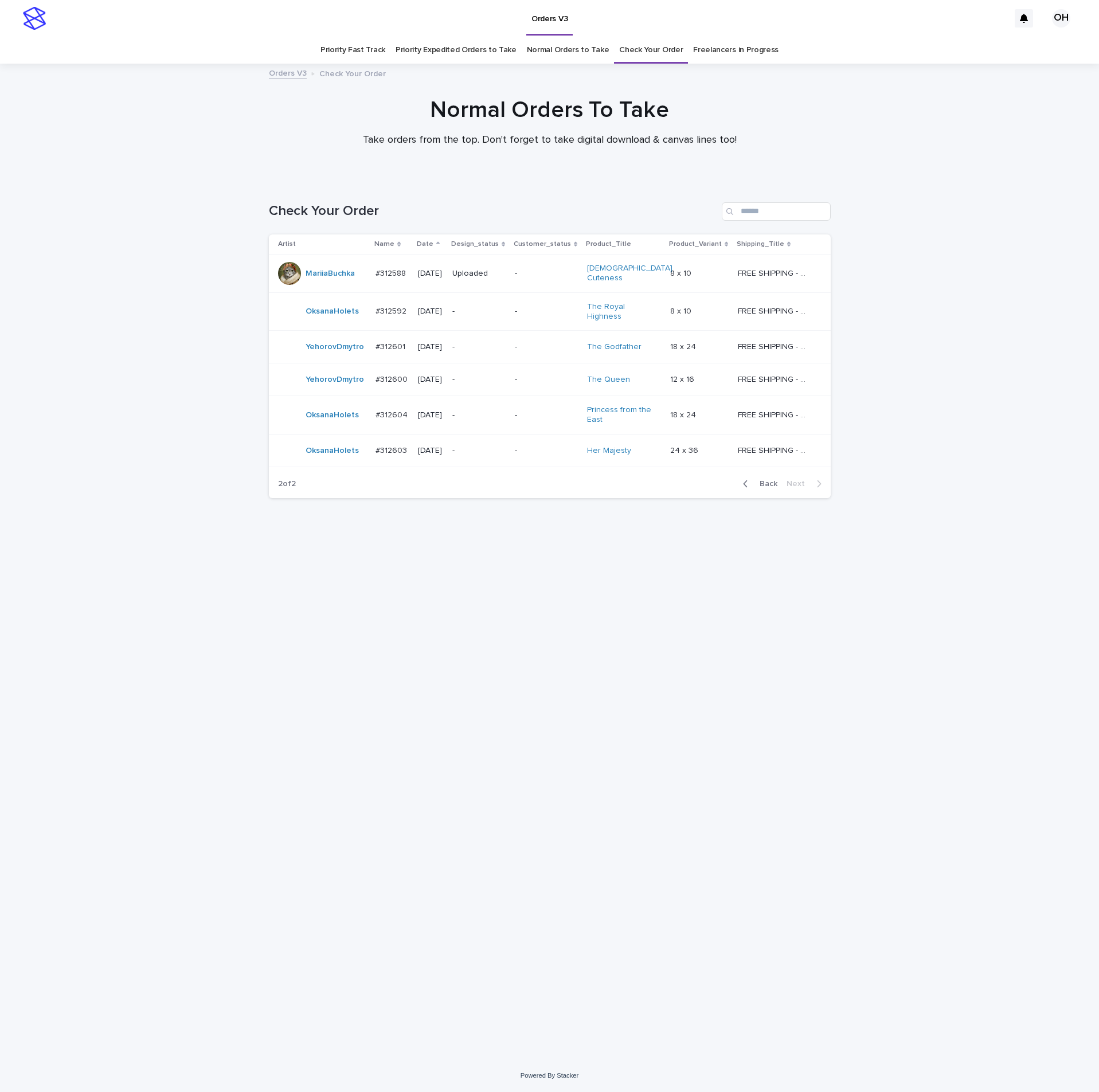
click at [401, 443] on p "#312603" at bounding box center [392, 449] width 34 height 12
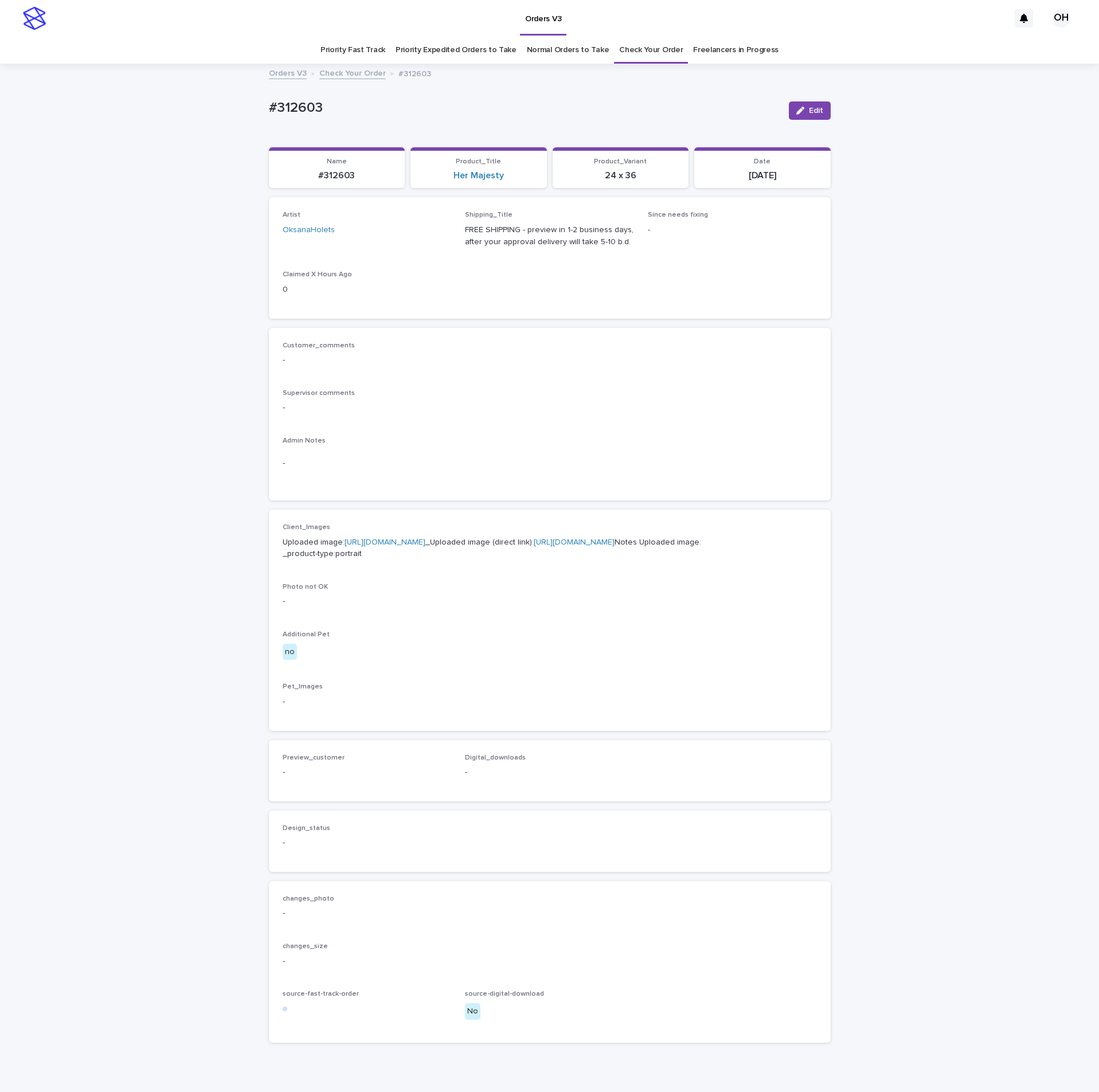
scroll to position [37, 0]
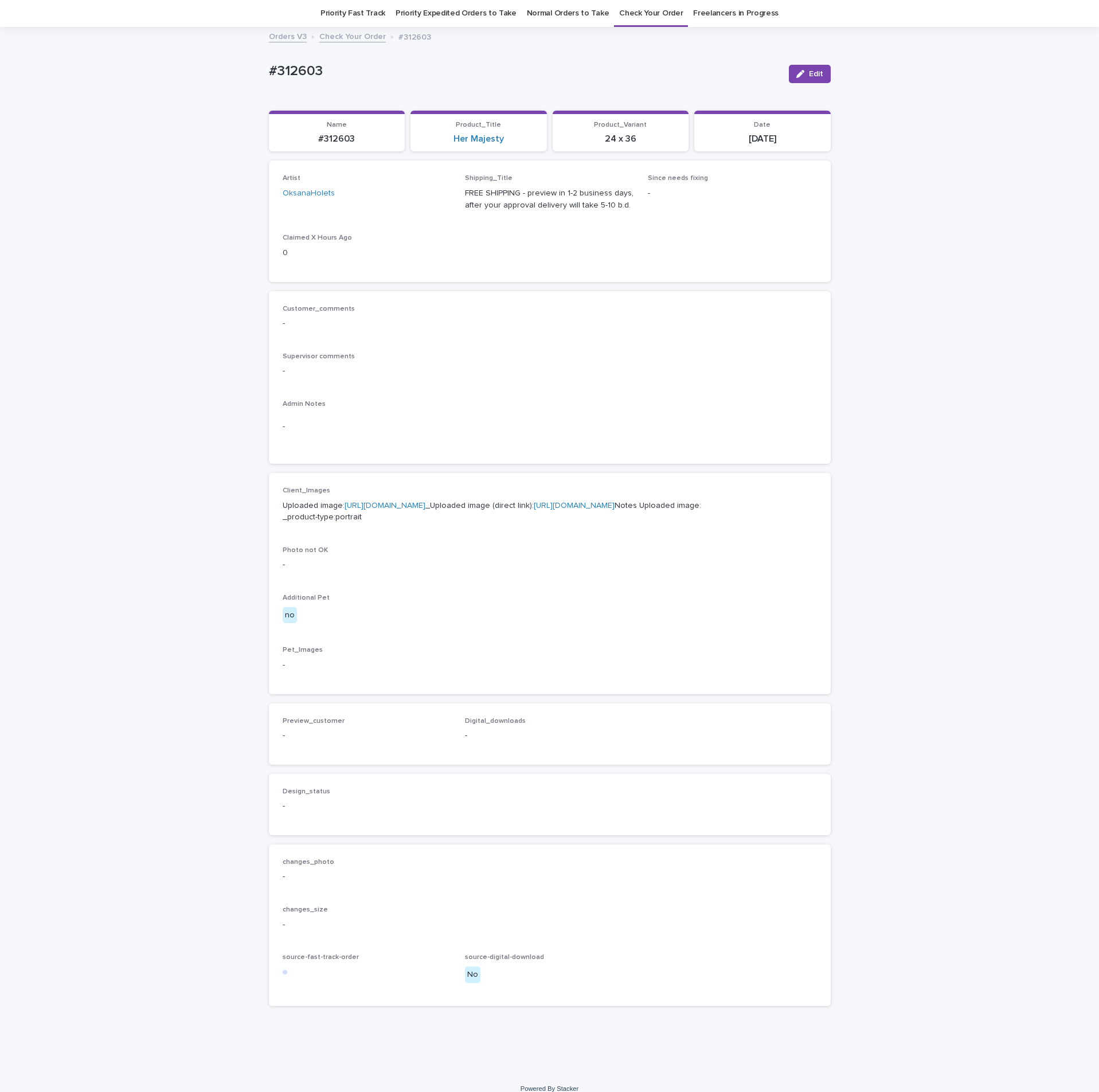
drag, startPoint x: 812, startPoint y: 74, endPoint x: 646, endPoint y: 171, distance: 192.3
click at [809, 74] on span "Edit" at bounding box center [816, 74] width 14 height 8
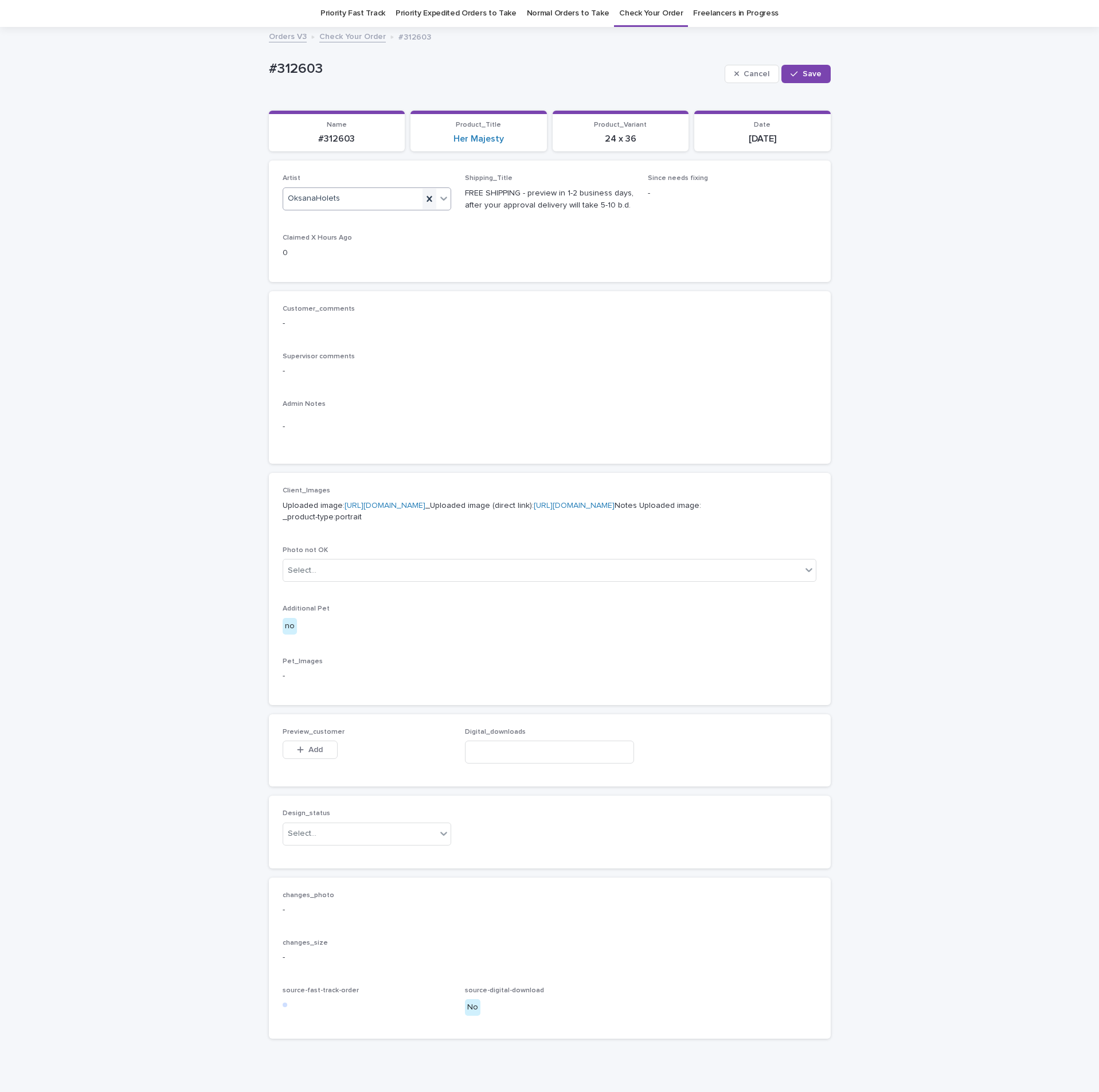
click at [425, 193] on icon at bounding box center [429, 199] width 12 height 12
type input "*"
type input "*****"
click at [347, 218] on div "MariiaBuchka" at bounding box center [360, 220] width 168 height 20
click at [810, 74] on span "Save" at bounding box center [812, 74] width 19 height 8
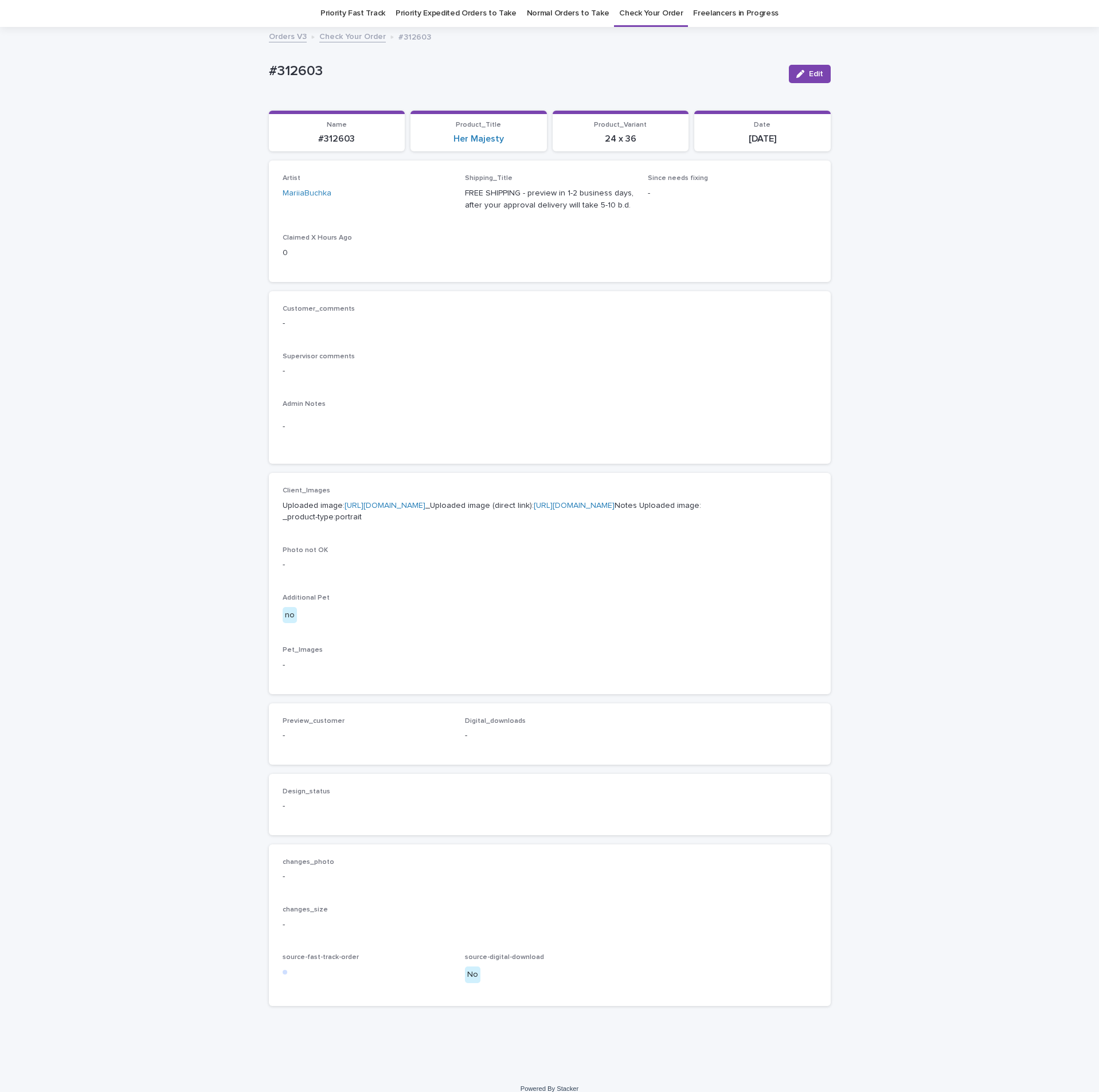
click at [358, 509] on link "[URL][DOMAIN_NAME]" at bounding box center [385, 506] width 81 height 8
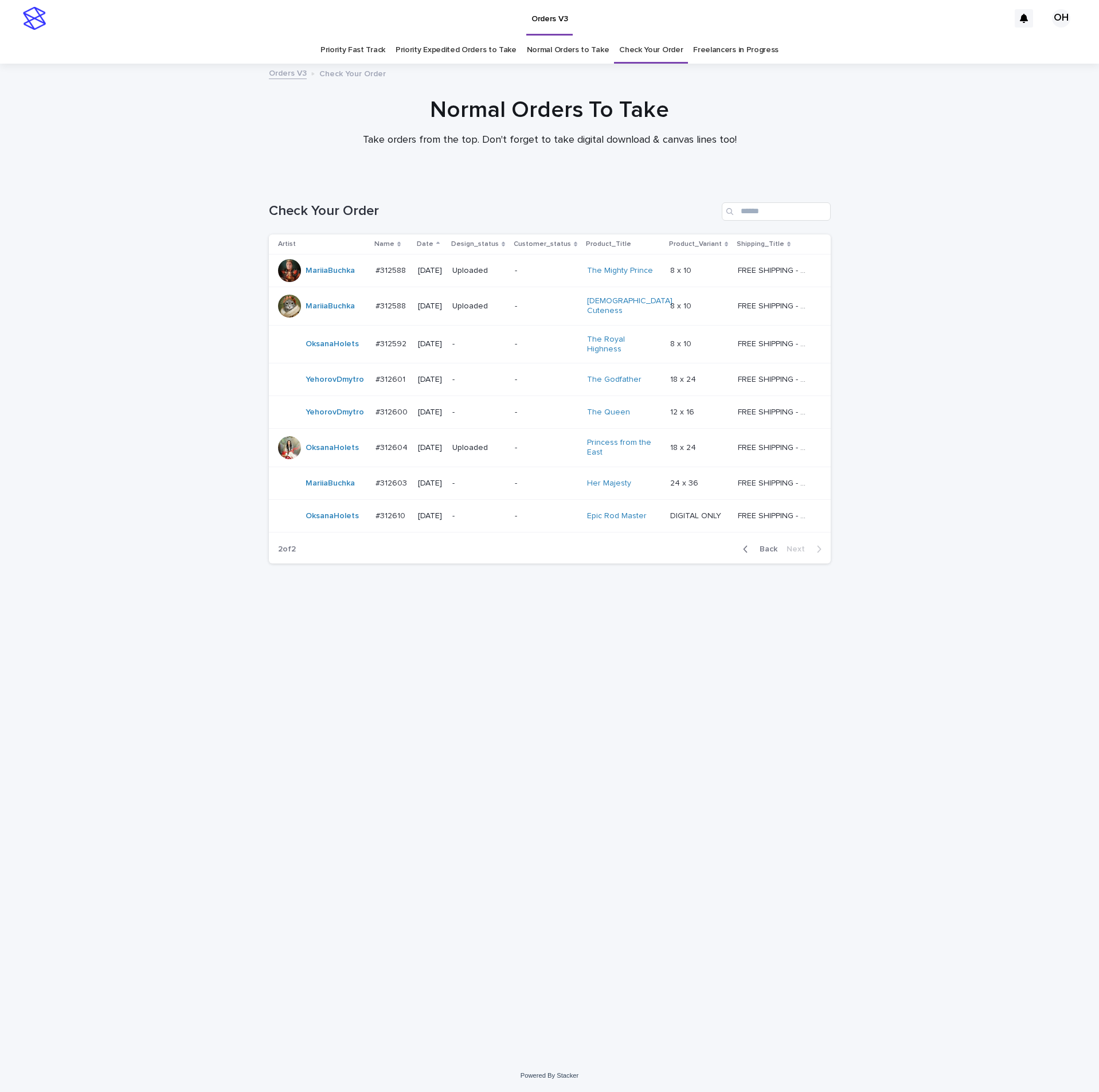
click at [404, 509] on p "#312610" at bounding box center [392, 515] width 32 height 12
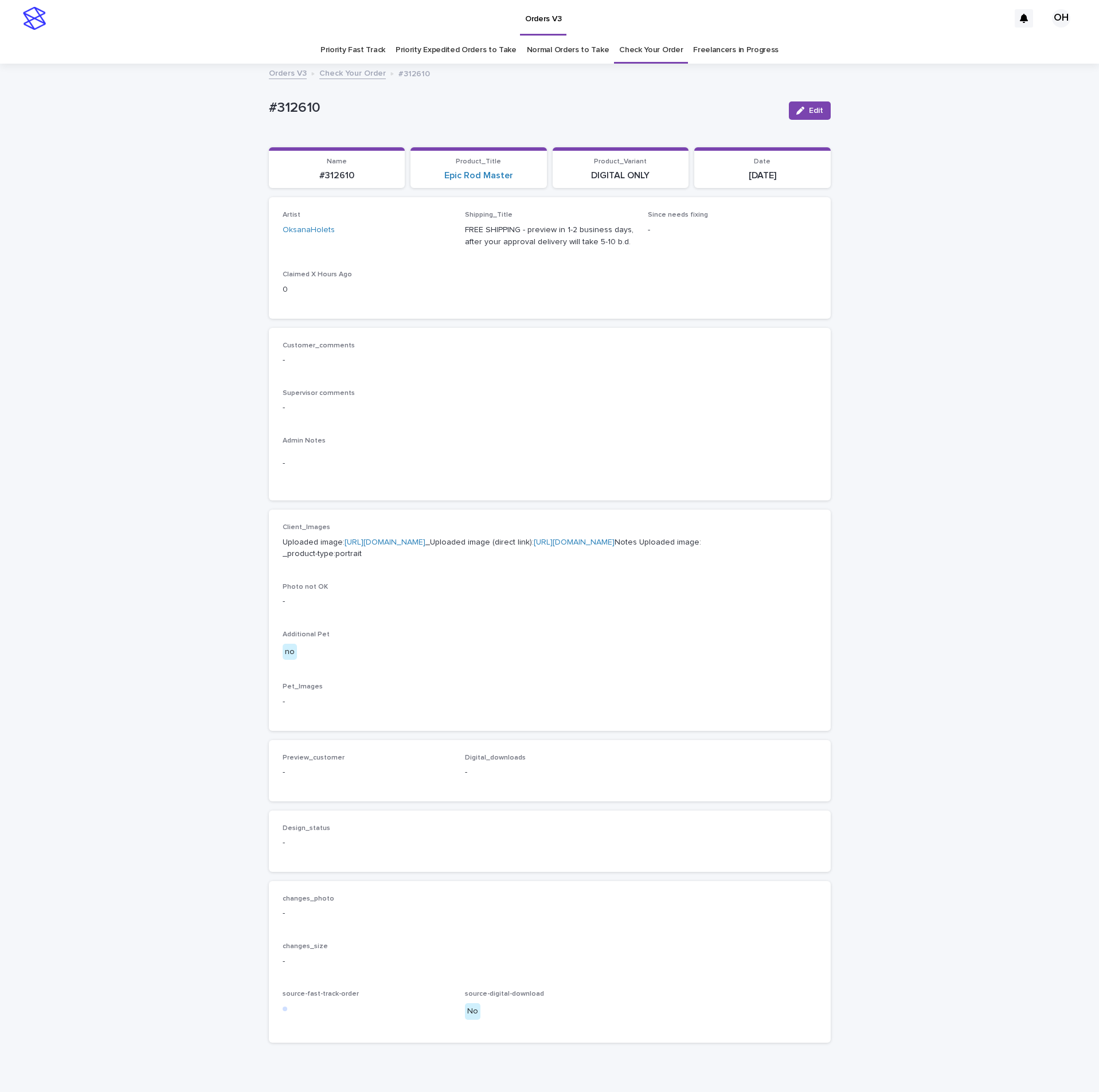
click at [346, 547] on link "[URL][DOMAIN_NAME]" at bounding box center [385, 542] width 81 height 8
click at [345, 547] on link "[URL][DOMAIN_NAME]" at bounding box center [385, 542] width 81 height 8
click at [475, 405] on p "-" at bounding box center [550, 408] width 534 height 12
click at [465, 454] on div "-" at bounding box center [550, 463] width 534 height 28
click at [388, 547] on link "[URL][DOMAIN_NAME]" at bounding box center [385, 542] width 81 height 8
